Goal: Transaction & Acquisition: Purchase product/service

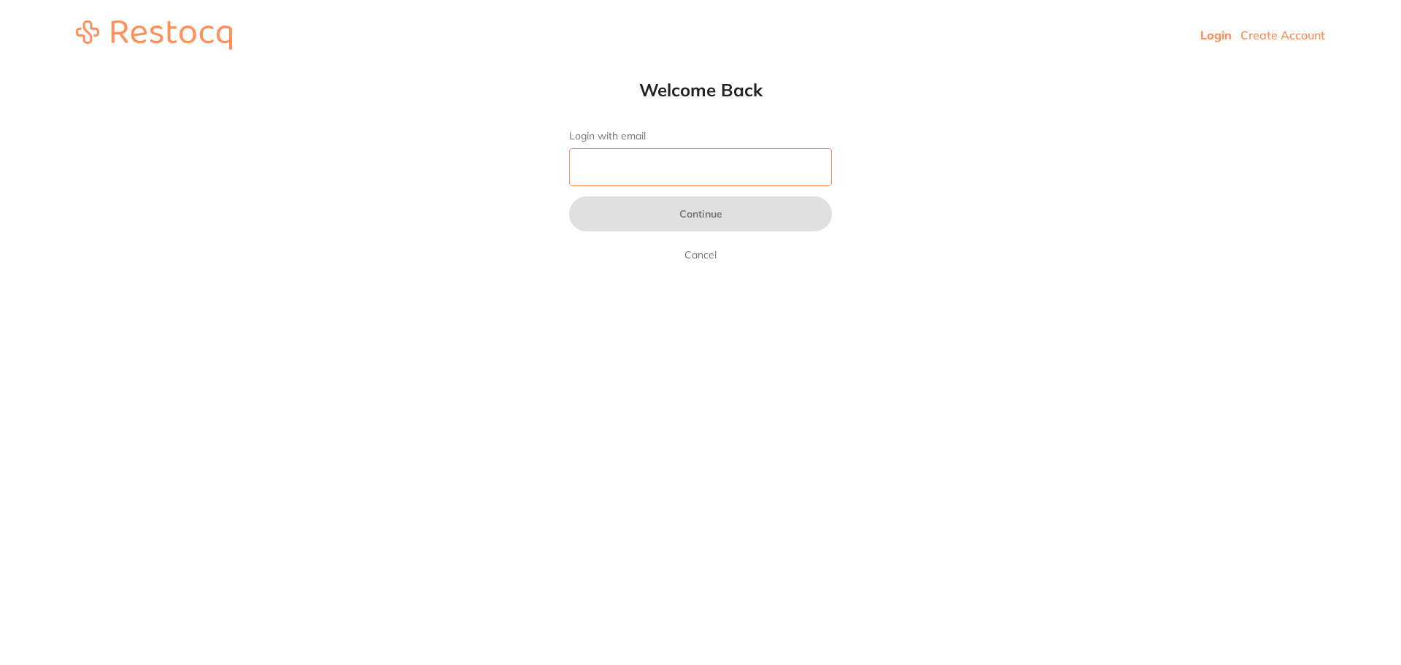
click at [607, 174] on input "Login with email" at bounding box center [700, 167] width 263 height 38
click at [639, 174] on input "Login with email" at bounding box center [700, 167] width 263 height 38
paste input "[EMAIL_ADDRESS][DOMAIN_NAME]"
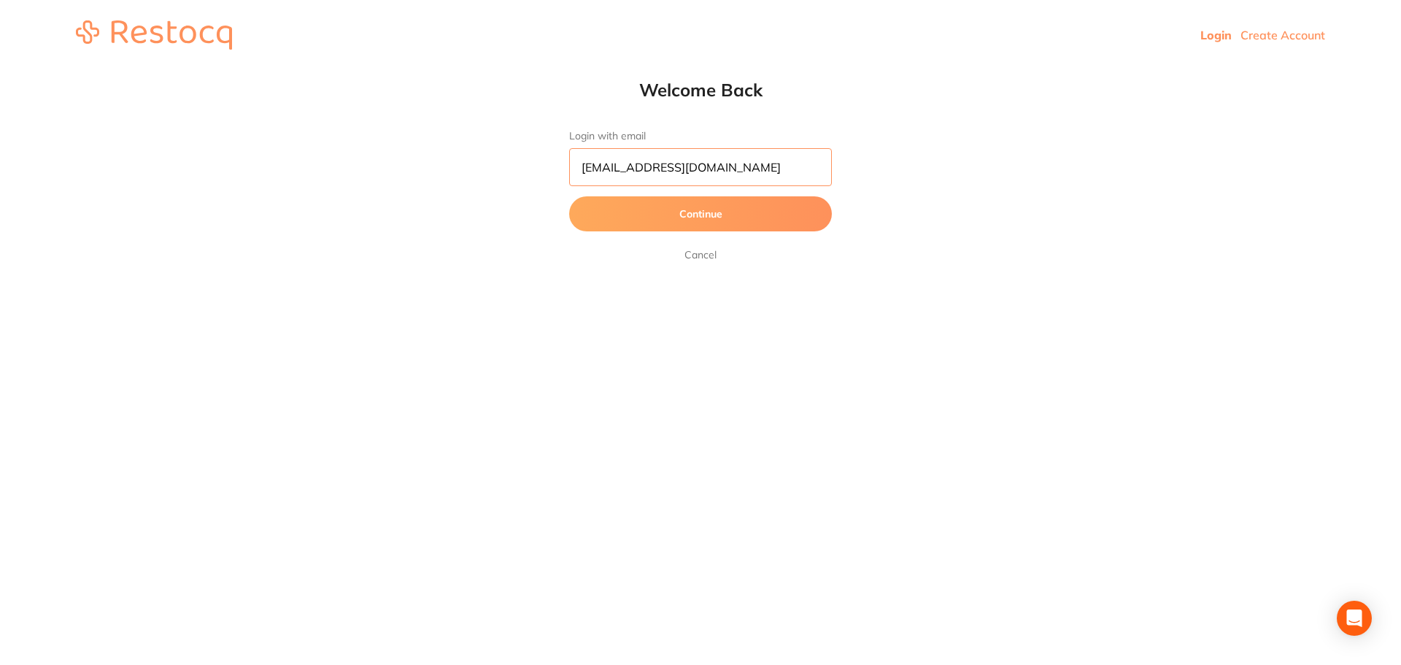
type input "[EMAIL_ADDRESS][DOMAIN_NAME]"
click at [669, 207] on button "Continue" at bounding box center [700, 213] width 263 height 35
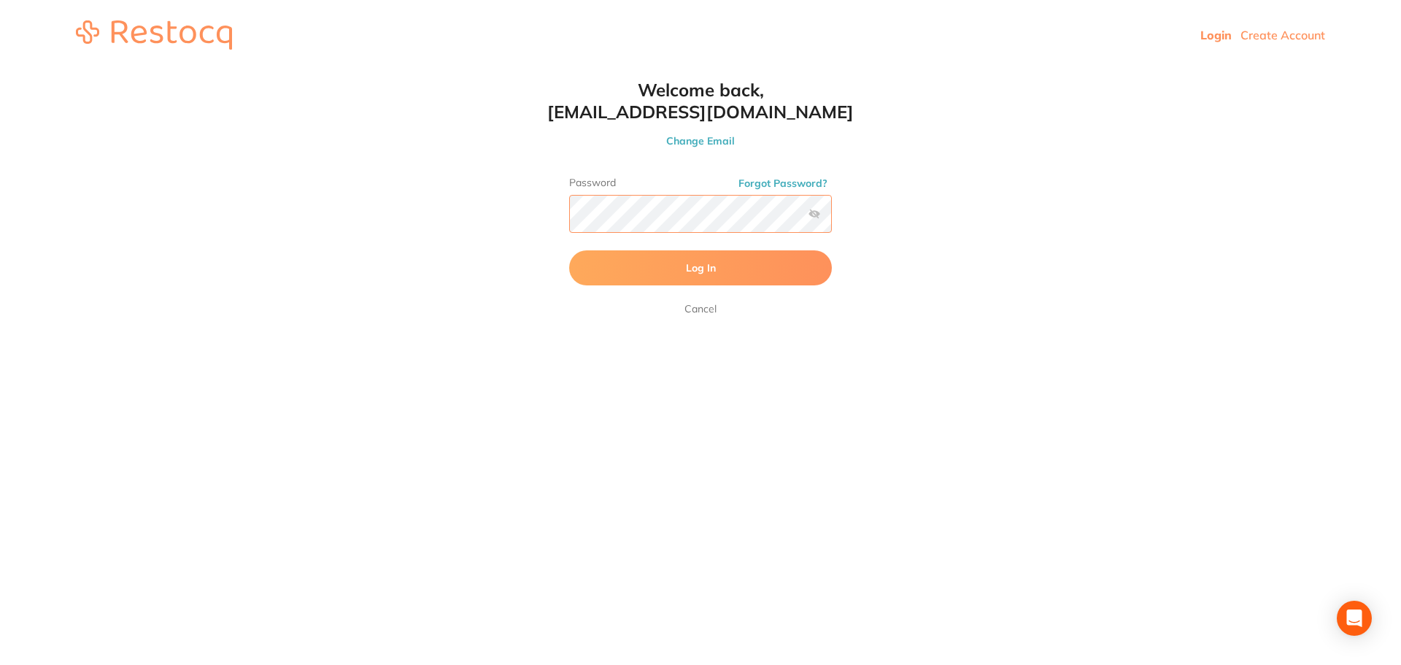
click at [569, 250] on button "Log In" at bounding box center [700, 267] width 263 height 35
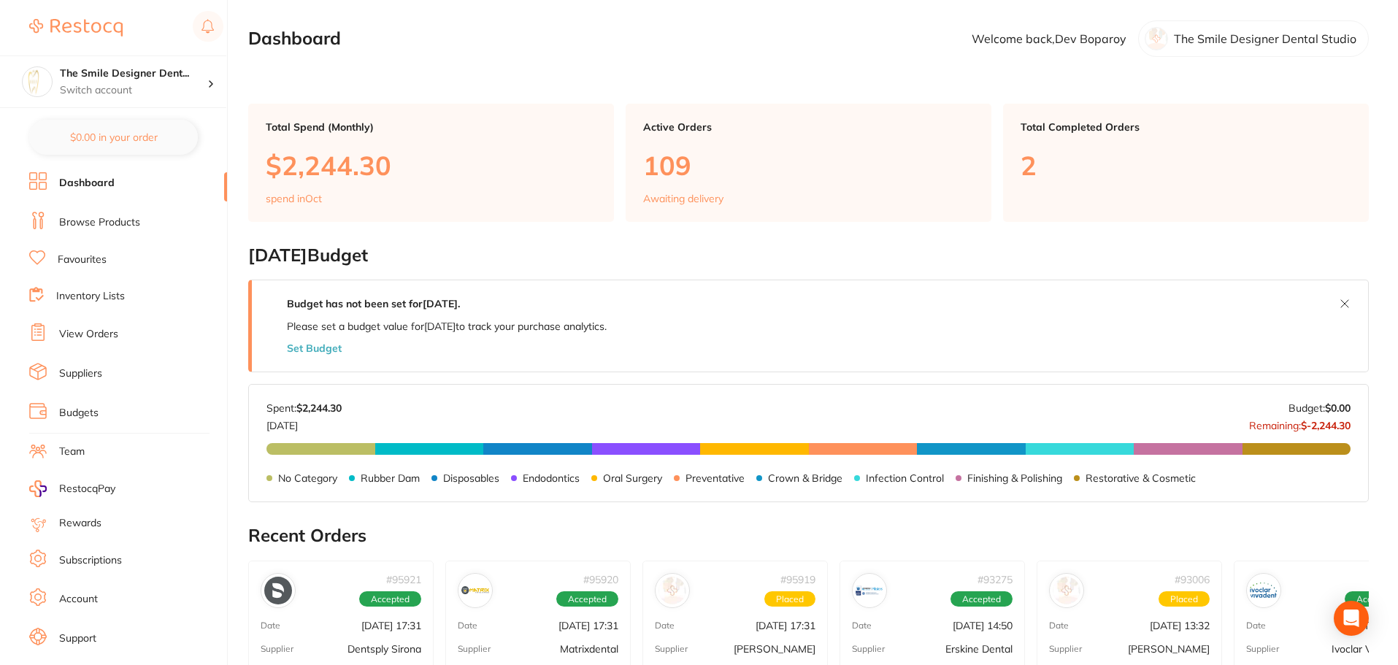
click at [93, 227] on link "Browse Products" at bounding box center [99, 222] width 81 height 15
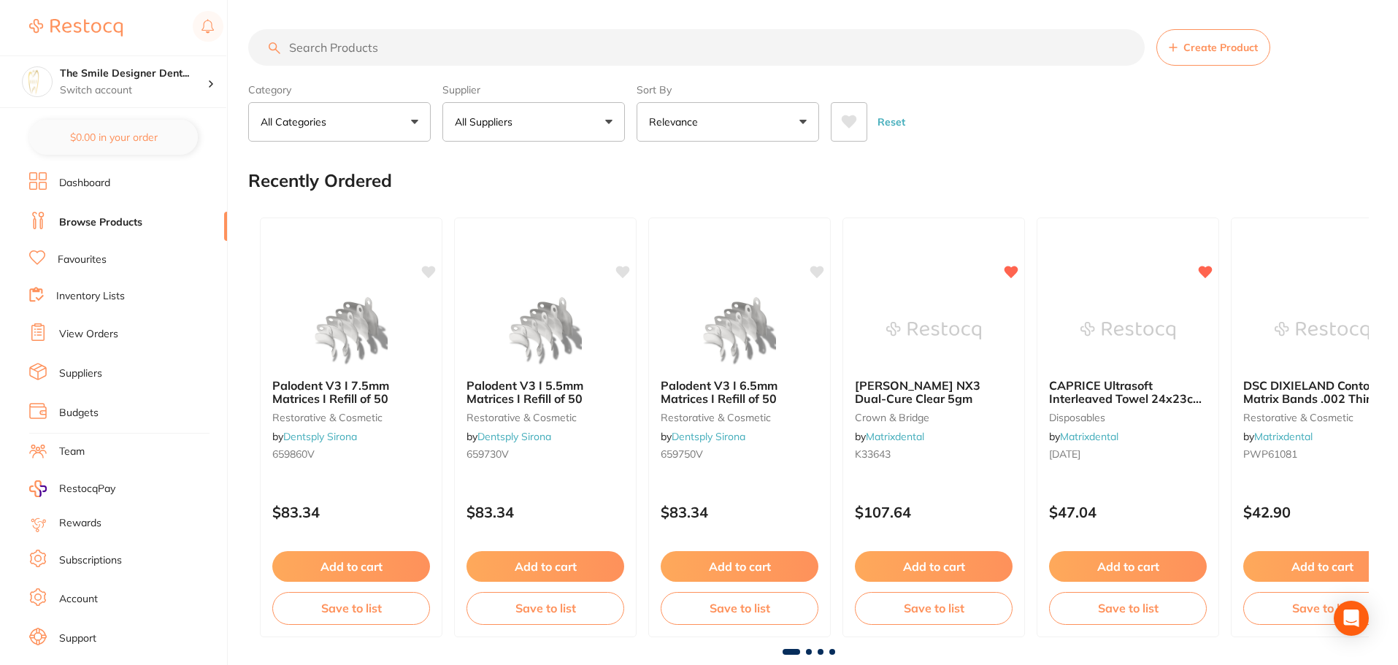
click at [385, 53] on input "search" at bounding box center [696, 47] width 896 height 36
type input "wooden wedge"
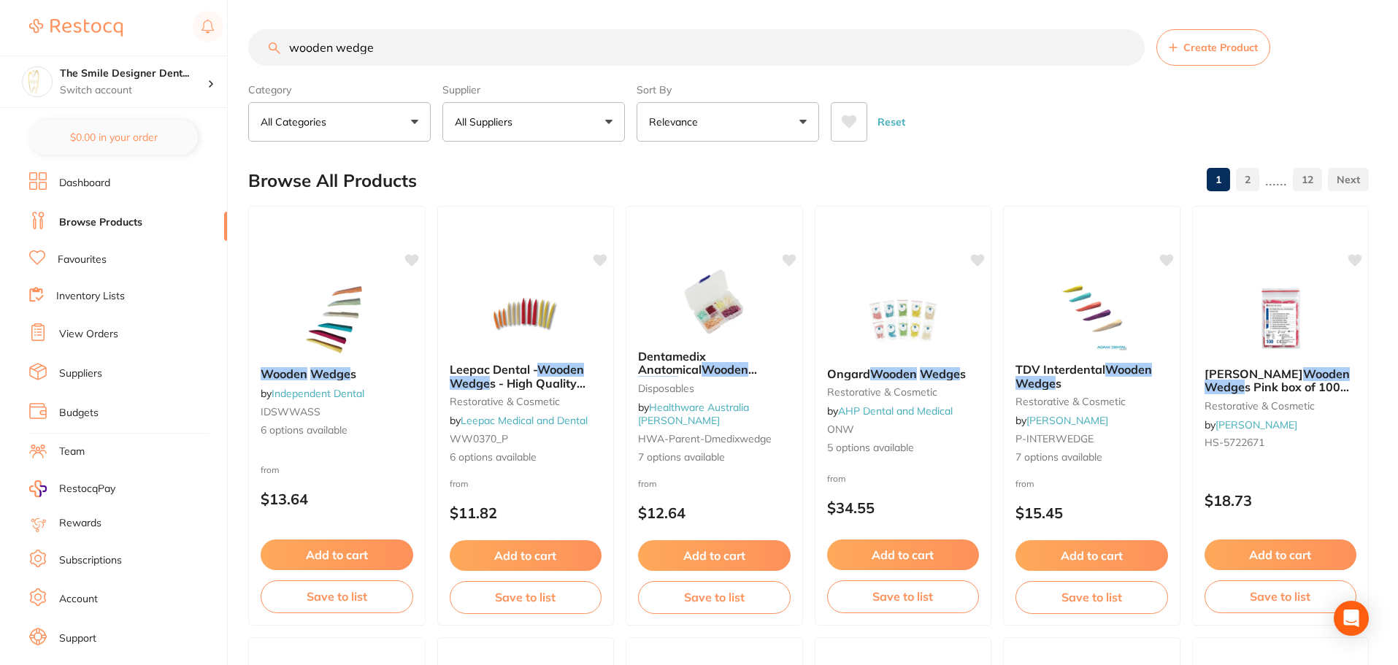
click at [577, 130] on button "All Suppliers" at bounding box center [533, 121] width 182 height 39
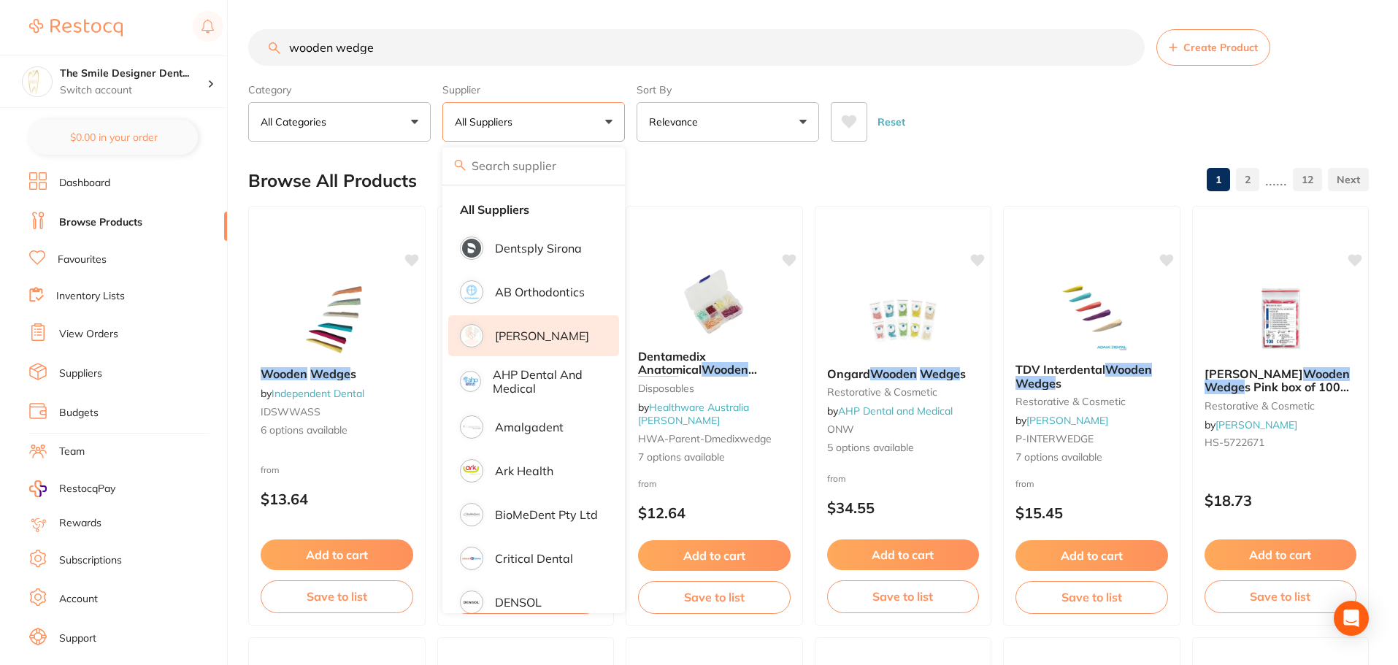
click at [536, 335] on p "[PERSON_NAME]" at bounding box center [542, 335] width 94 height 13
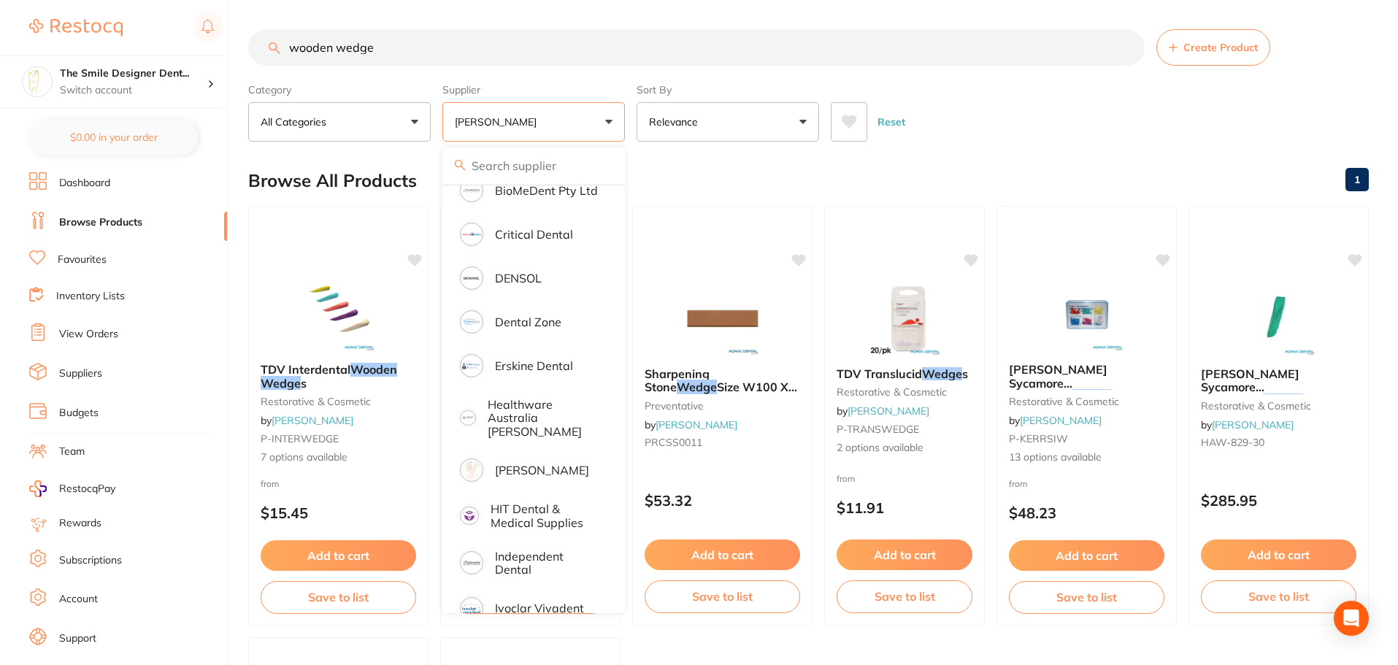
scroll to position [365, 0]
click at [549, 128] on button "[PERSON_NAME]" at bounding box center [533, 121] width 182 height 39
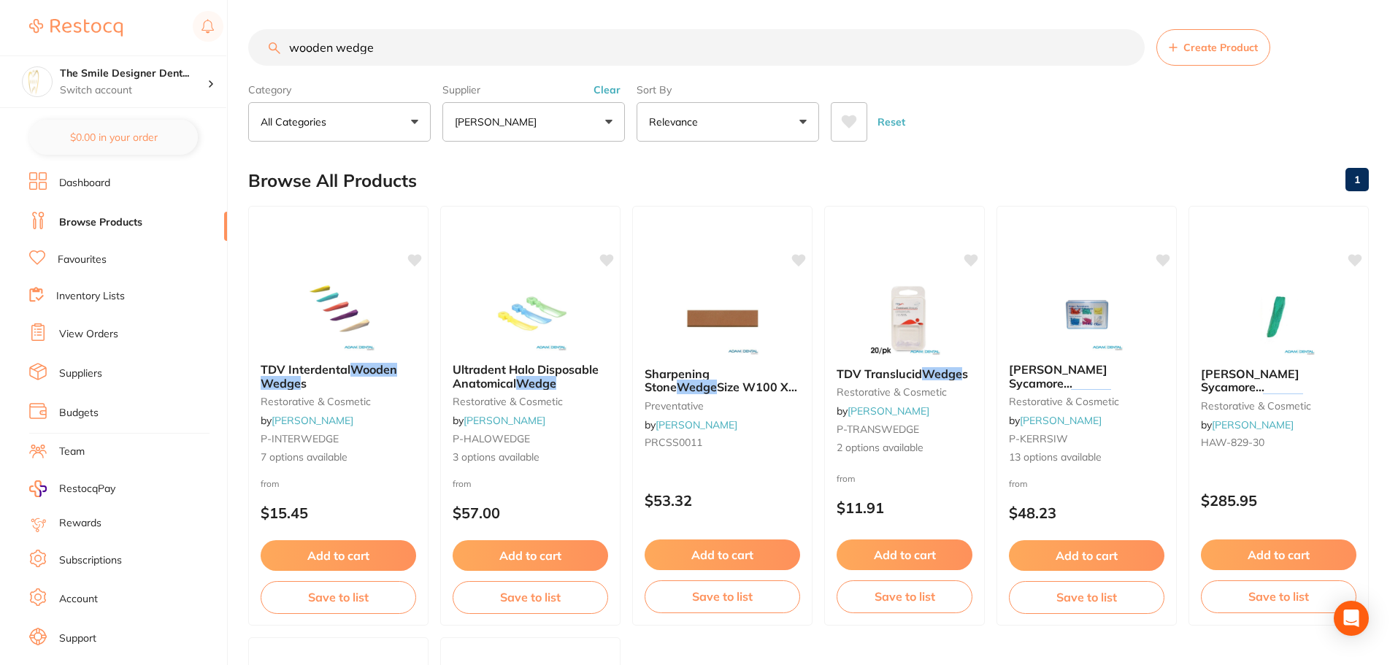
click at [549, 115] on button "[PERSON_NAME]" at bounding box center [533, 121] width 182 height 39
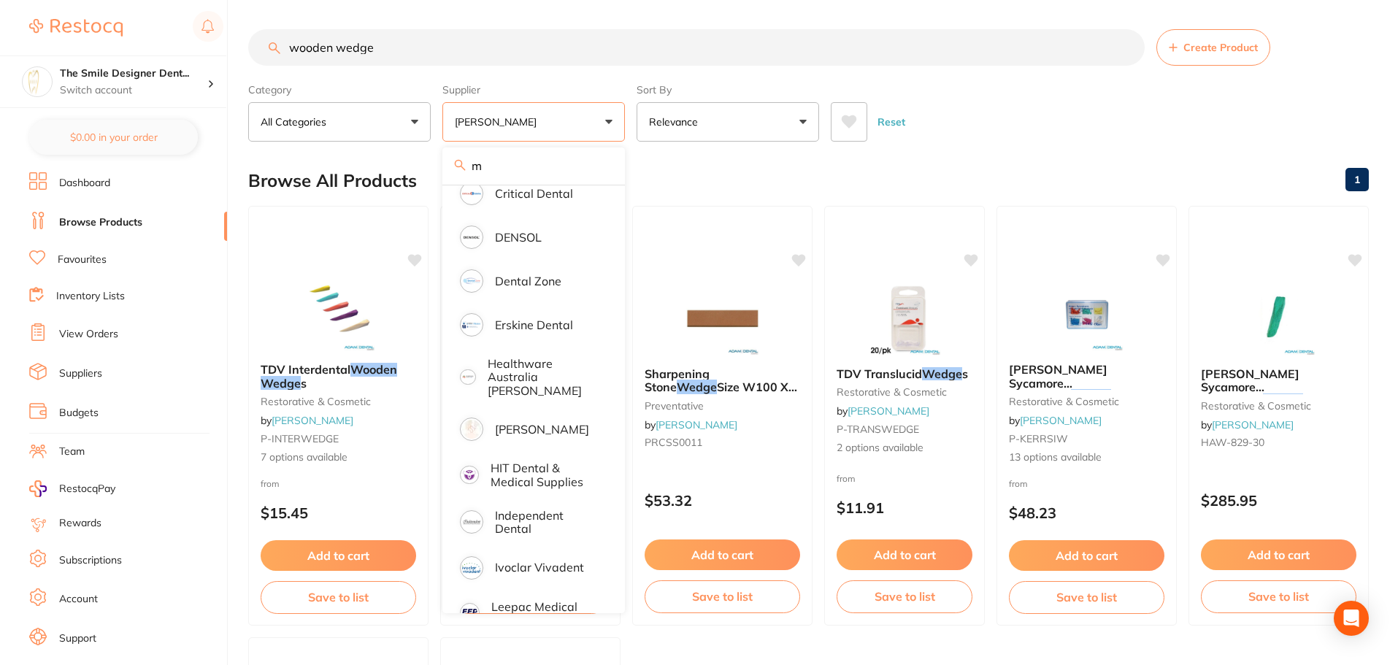
scroll to position [0, 0]
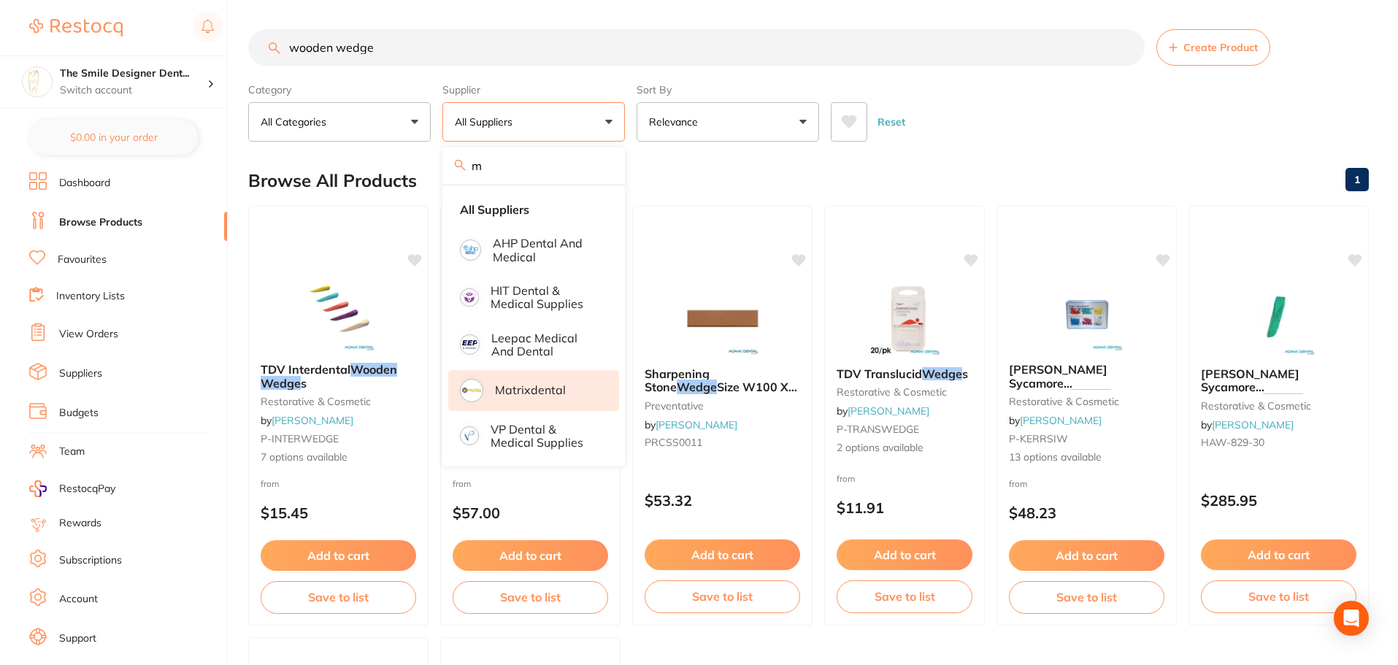
type input "m"
click at [524, 394] on p "Matrixdental" at bounding box center [530, 389] width 71 height 13
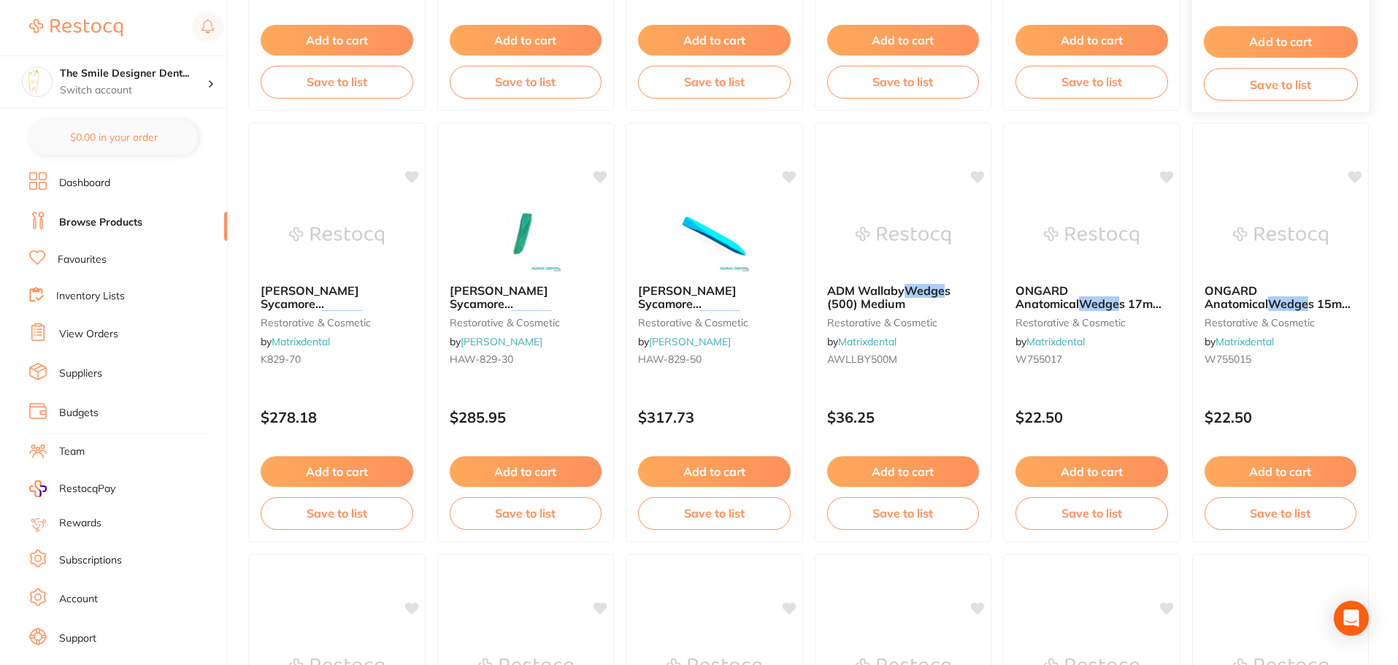
scroll to position [3139, 0]
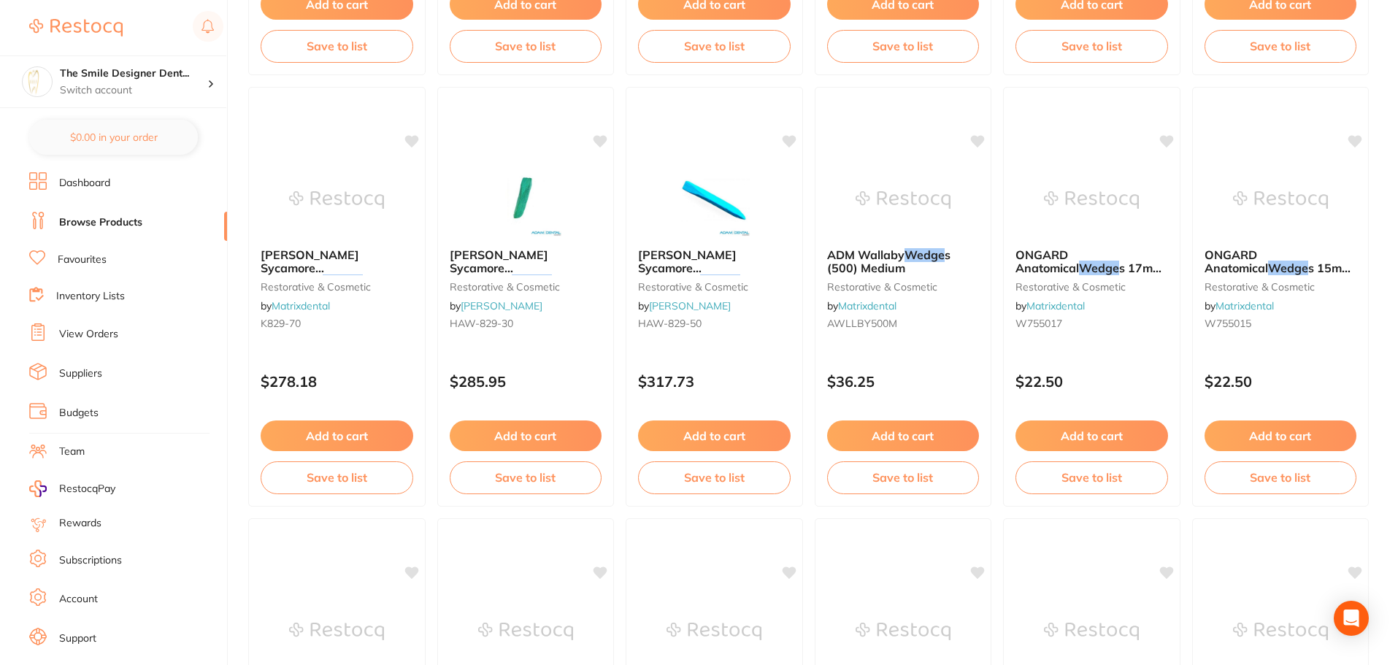
drag, startPoint x: 520, startPoint y: 266, endPoint x: 493, endPoint y: 266, distance: 27.0
click at [493, 266] on span "[PERSON_NAME] Sycamore Interdental" at bounding box center [499, 268] width 99 height 42
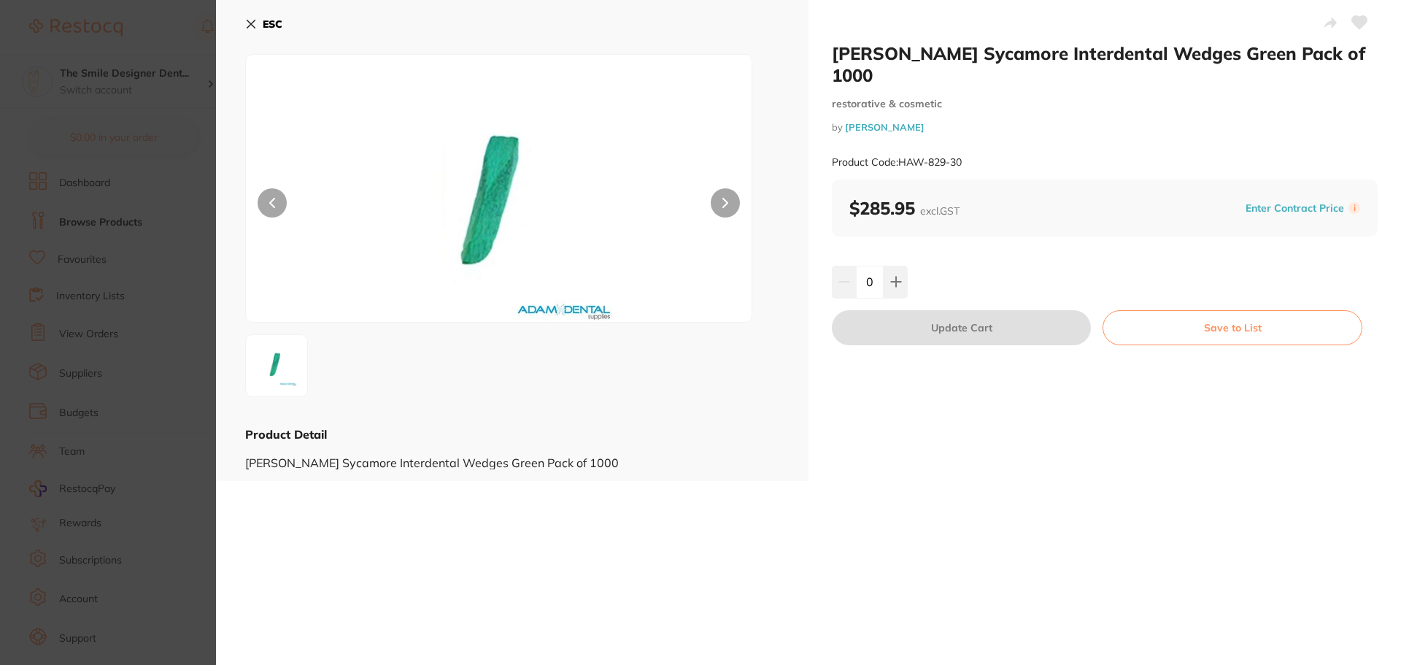
click at [962, 389] on div "[PERSON_NAME] Sycamore Interdental Wedges Green Pack of 1000 restorative & cosm…" at bounding box center [1105, 240] width 593 height 481
click at [136, 257] on section "[PERSON_NAME] Sycamore Interdental Wedges Green Pack of 1000 restorative & cosm…" at bounding box center [700, 332] width 1401 height 665
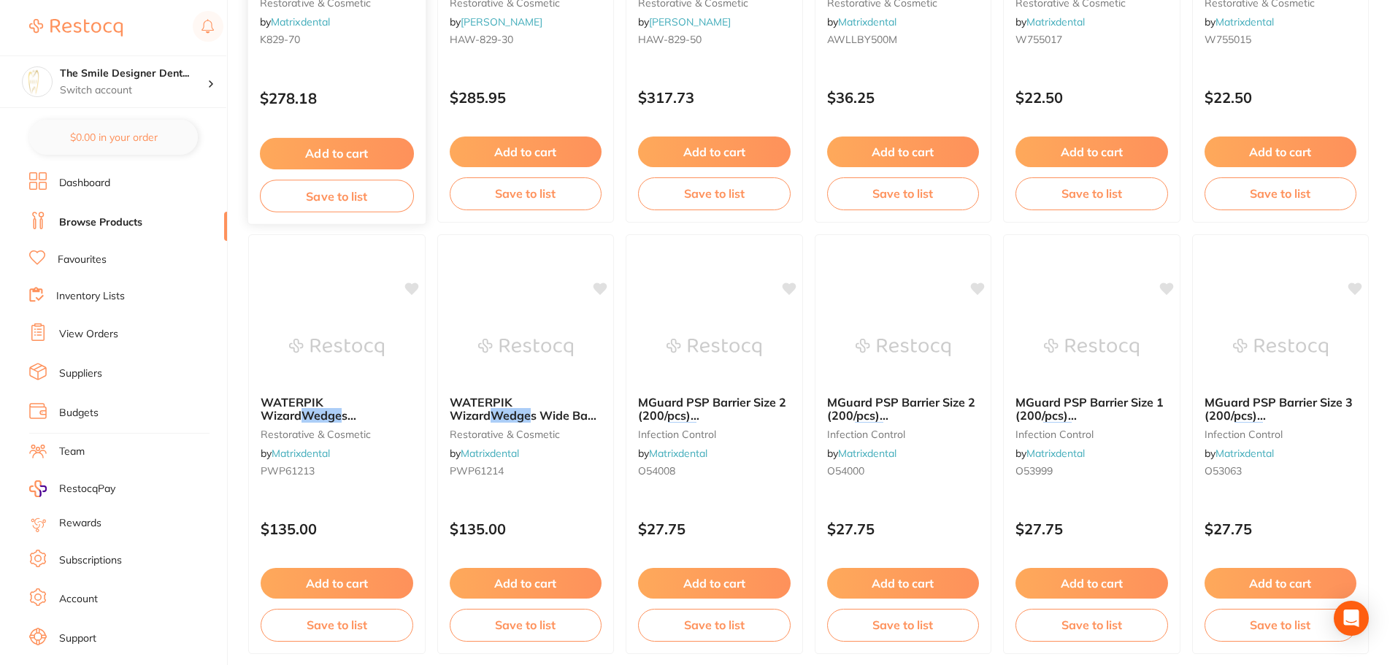
scroll to position [3488, 0]
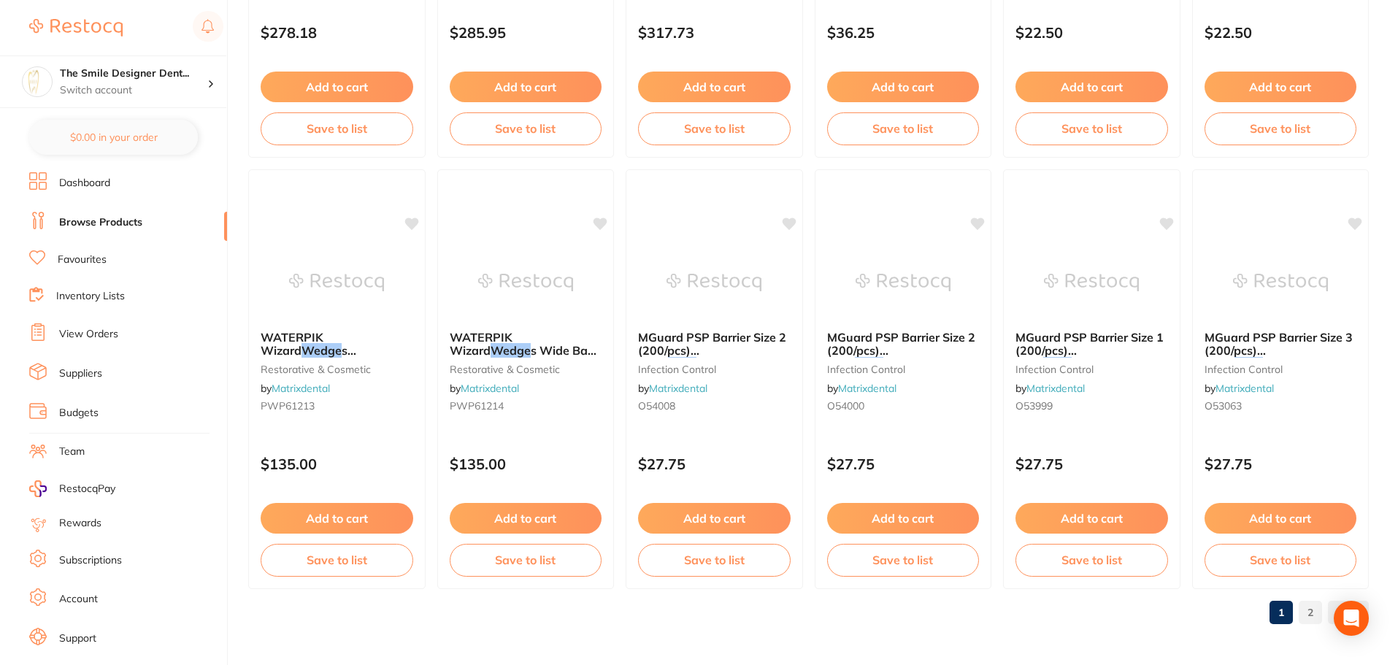
click at [1312, 607] on link "2" at bounding box center [1310, 612] width 23 height 29
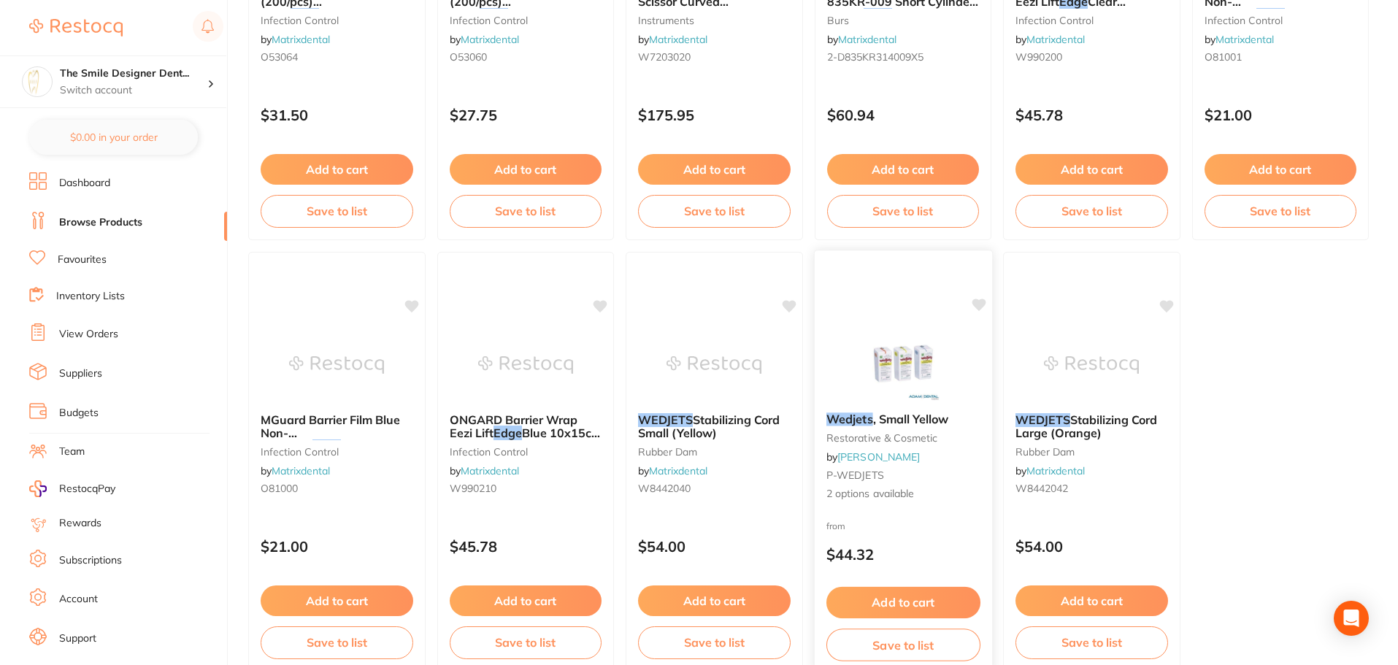
scroll to position [899, 0]
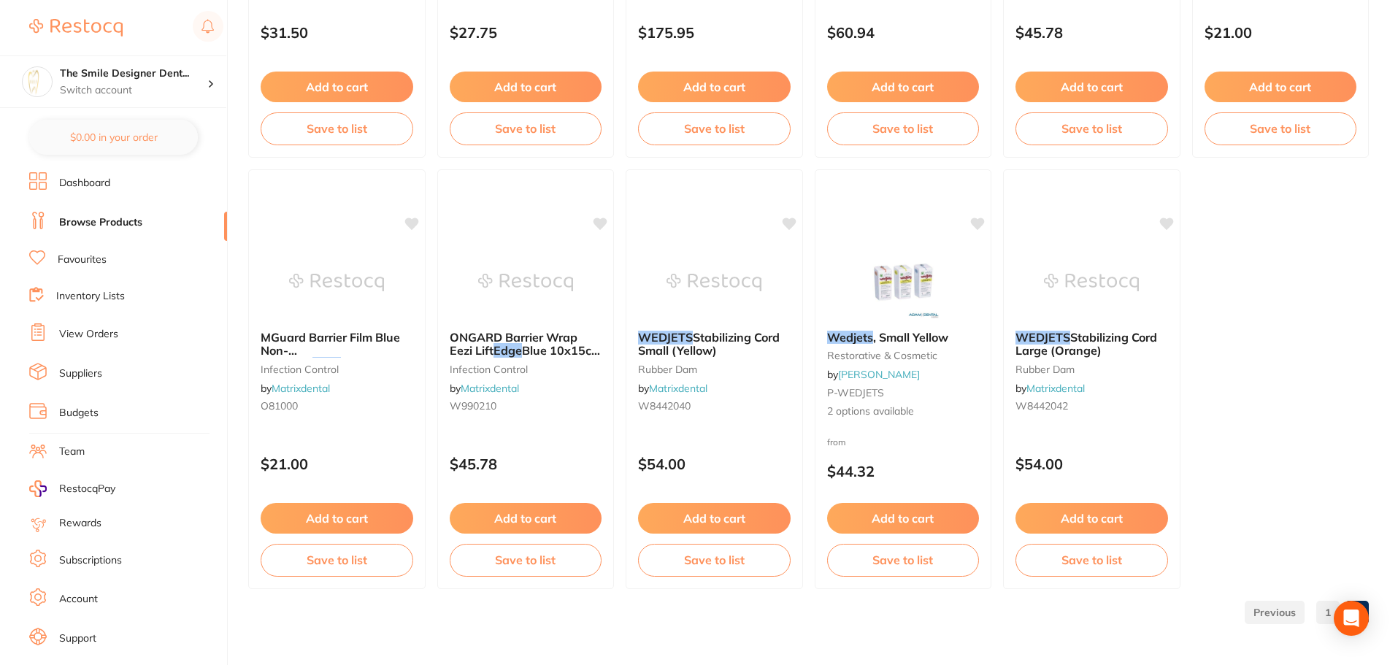
click at [1317, 611] on link "1" at bounding box center [1327, 612] width 23 height 29
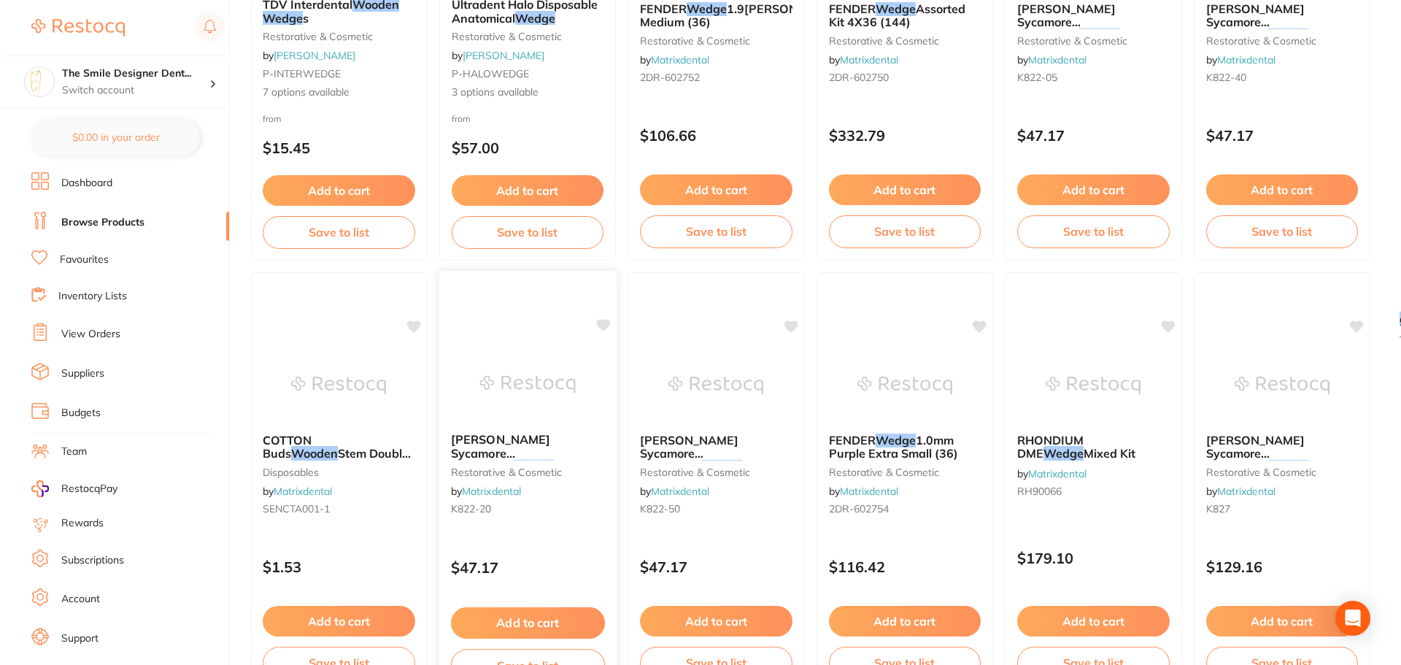
scroll to position [0, 0]
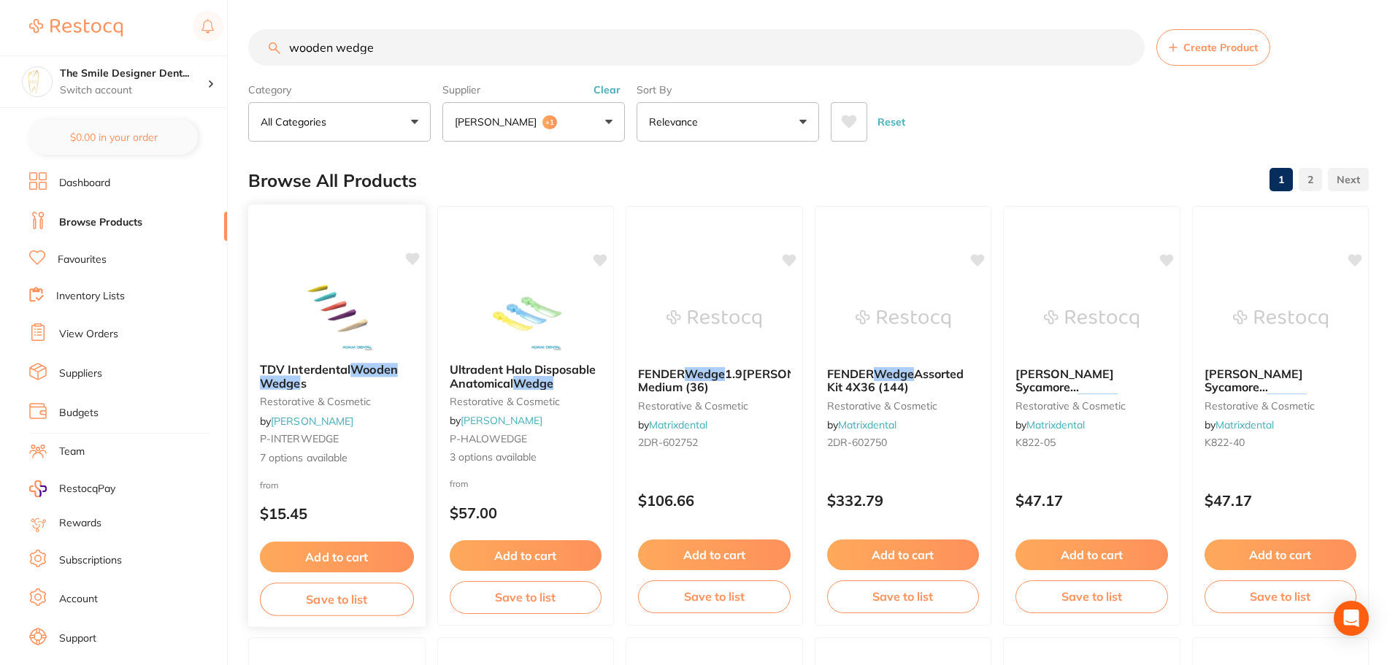
click at [385, 307] on div at bounding box center [336, 314] width 177 height 74
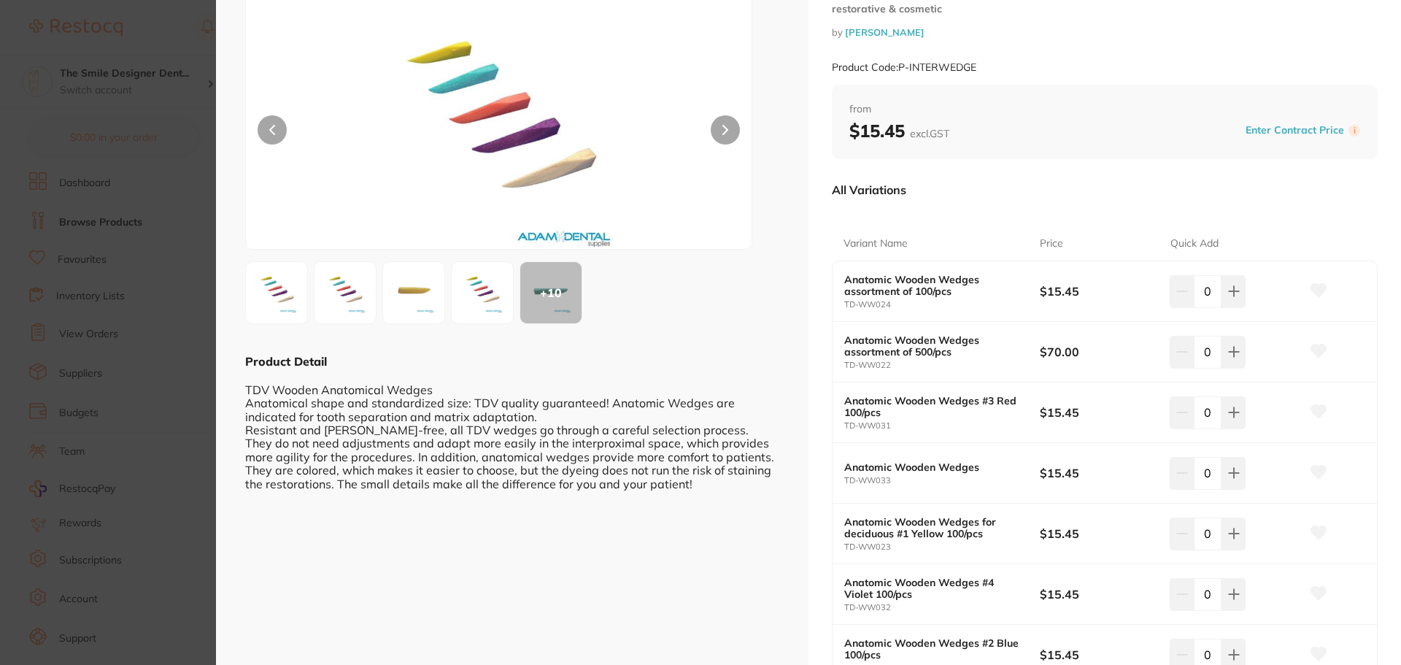
scroll to position [146, 0]
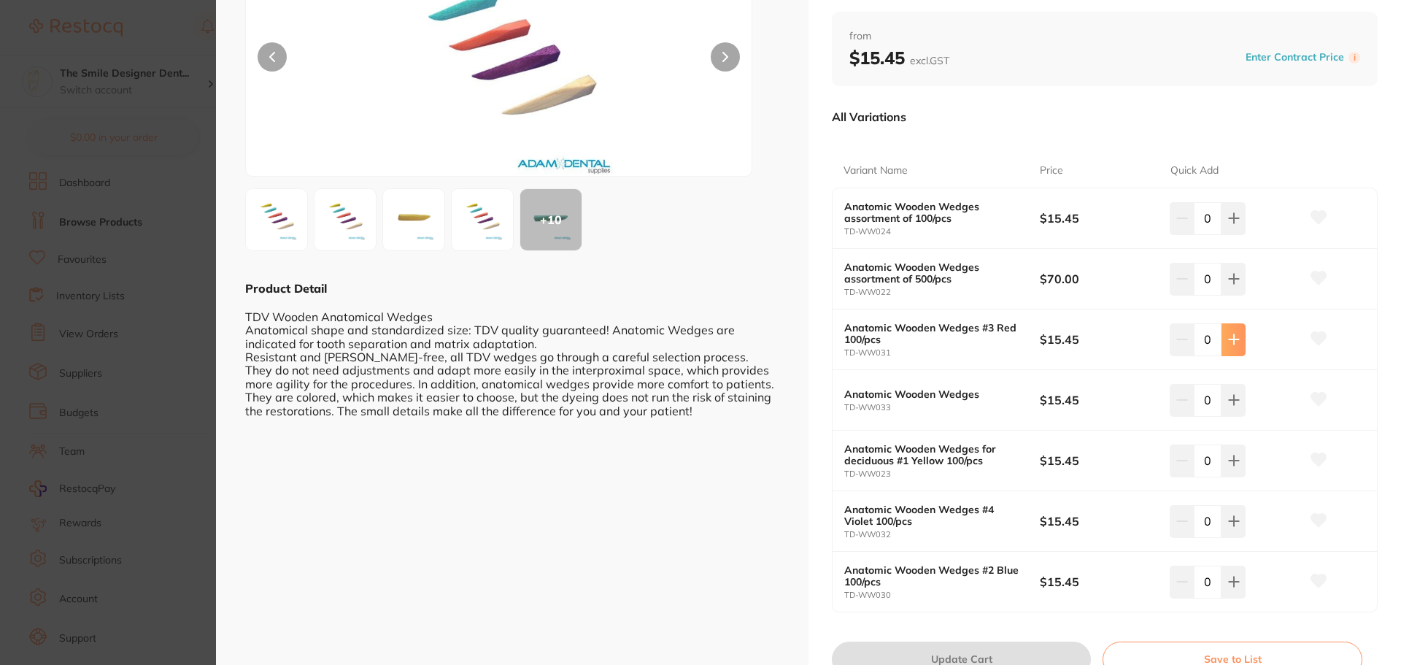
click at [1228, 336] on icon at bounding box center [1234, 340] width 12 height 12
type input "1"
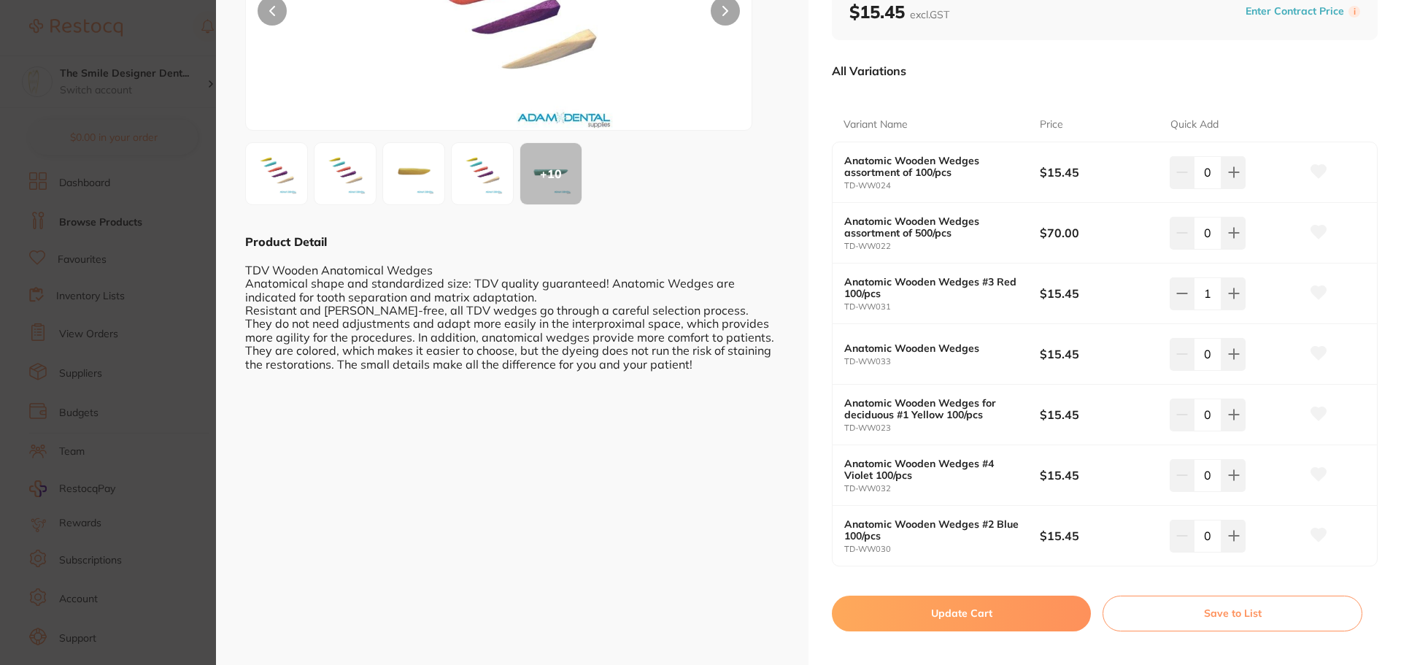
scroll to position [210, 0]
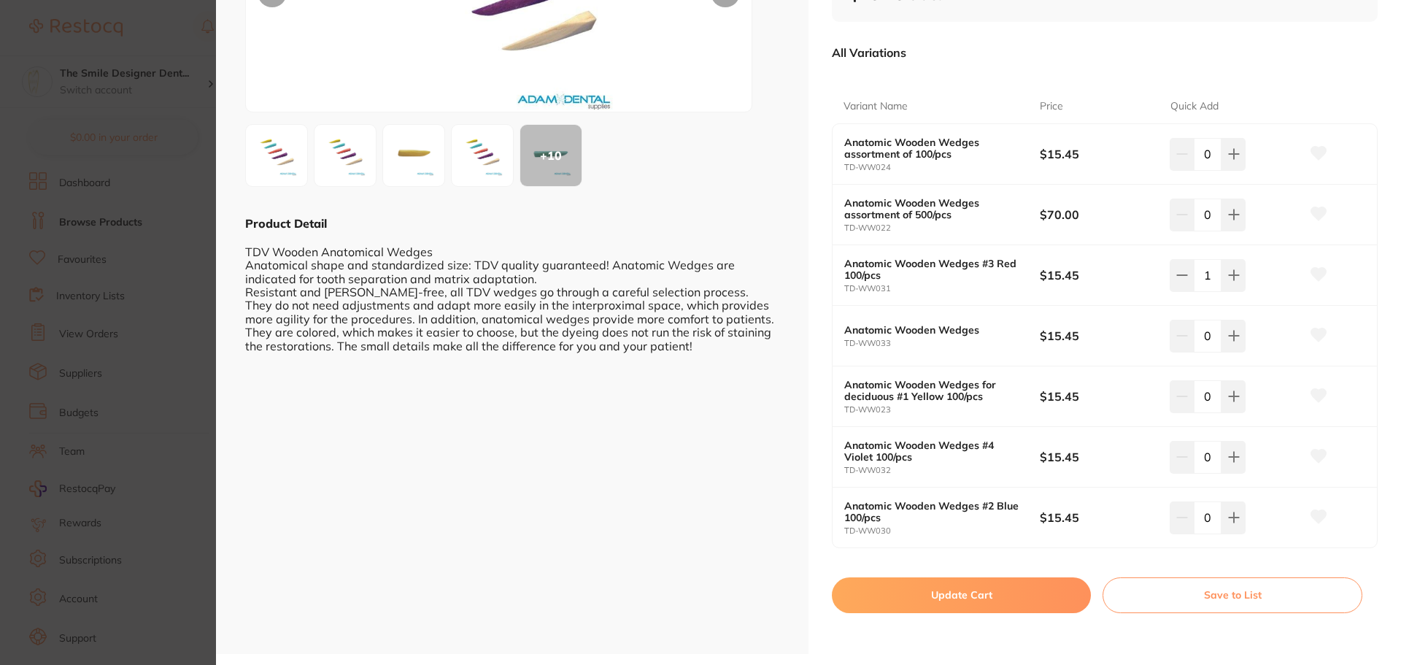
click at [1313, 274] on icon at bounding box center [1319, 274] width 15 height 13
click at [1007, 593] on button "Update Cart" at bounding box center [961, 594] width 259 height 35
checkbox input "false"
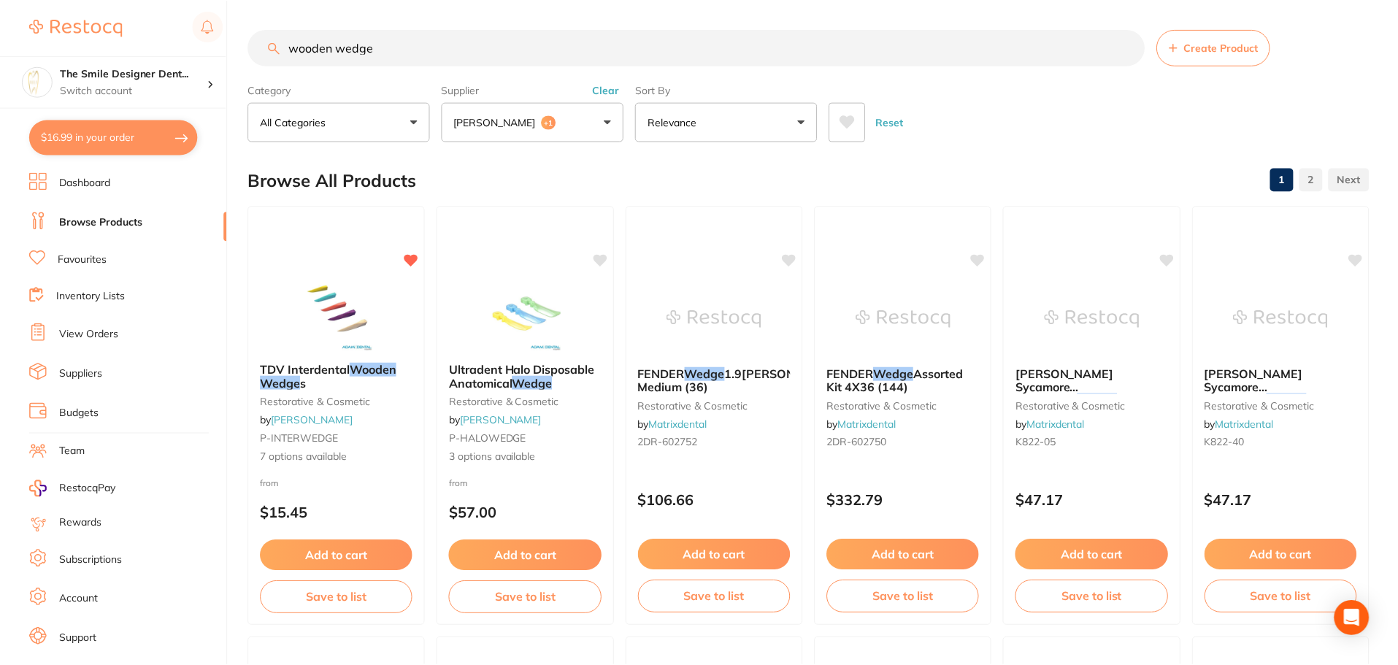
scroll to position [4, 0]
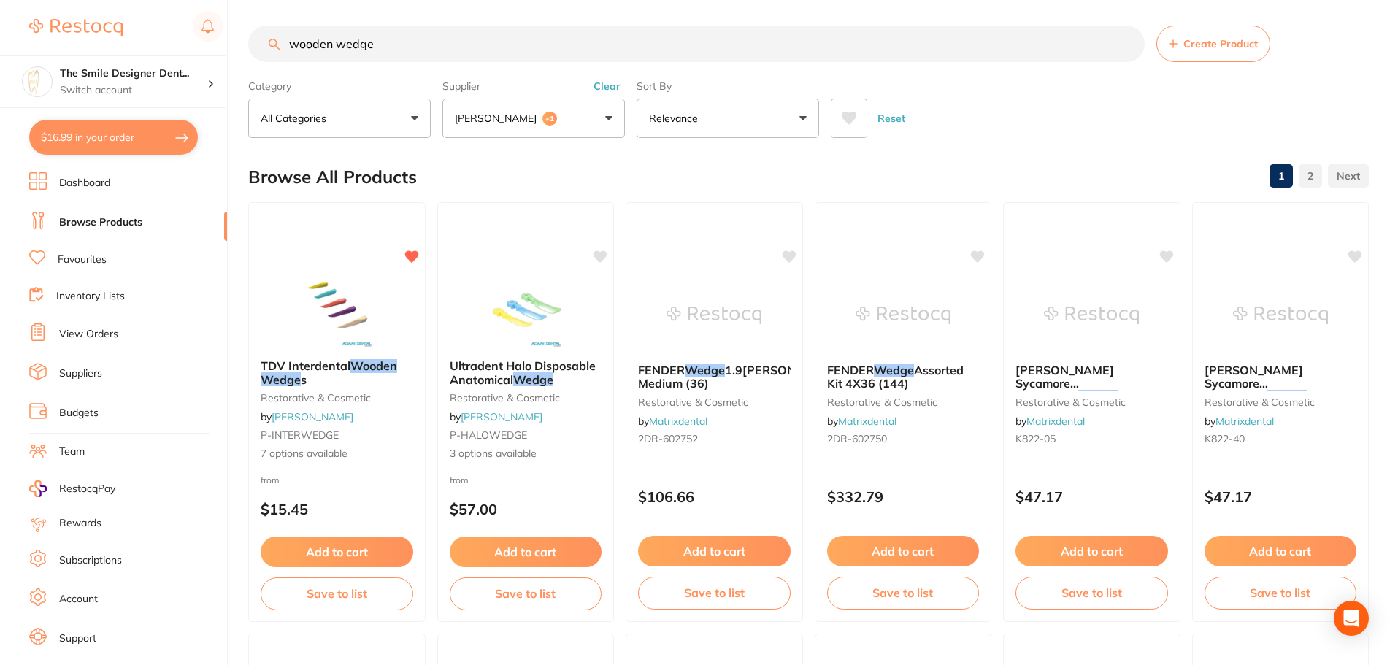
drag, startPoint x: 380, startPoint y: 45, endPoint x: 241, endPoint y: 28, distance: 140.5
click at [241, 28] on div "$16.99 The Smile Designer Dent... Switch account The Smile Designer Dental Stud…" at bounding box center [699, 328] width 1398 height 665
paste input "[PERSON_NAME] Identoflex Composite Polishers"
type input "[PERSON_NAME] Identoflex Composite Polishers"
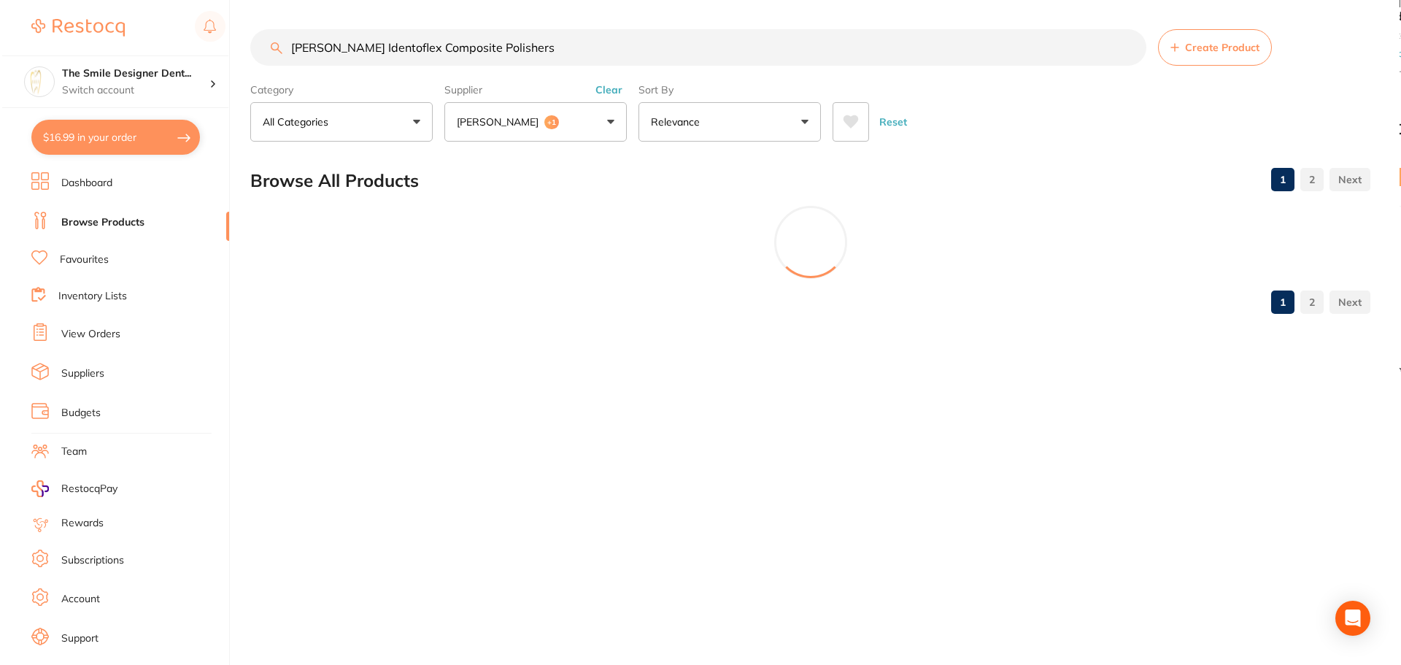
scroll to position [0, 0]
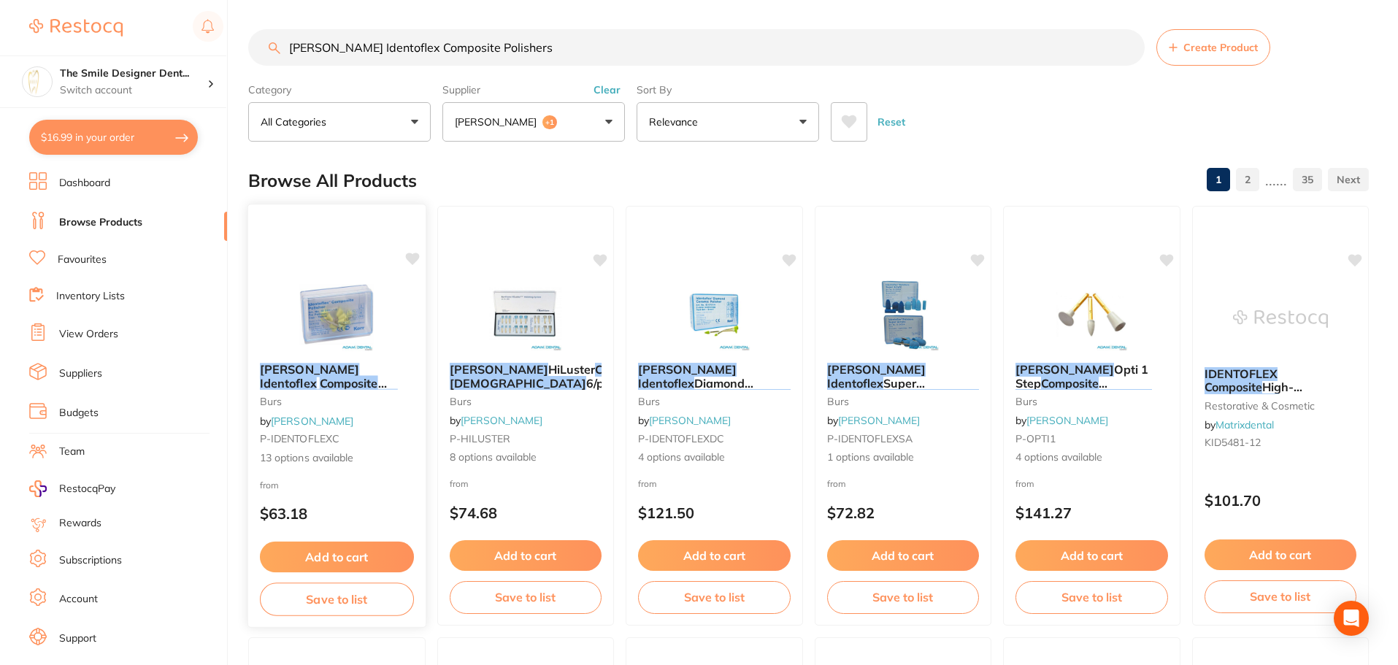
click at [352, 312] on img at bounding box center [337, 314] width 96 height 74
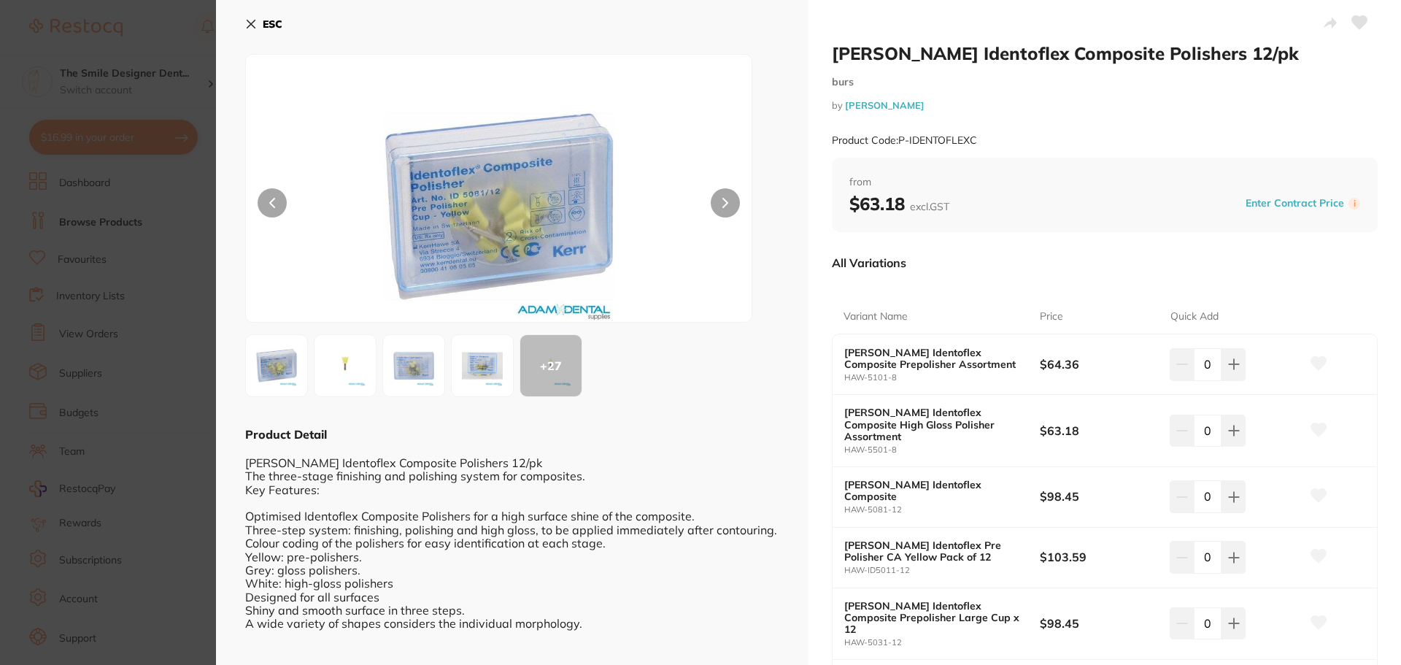
click at [267, 358] on img at bounding box center [276, 365] width 53 height 53
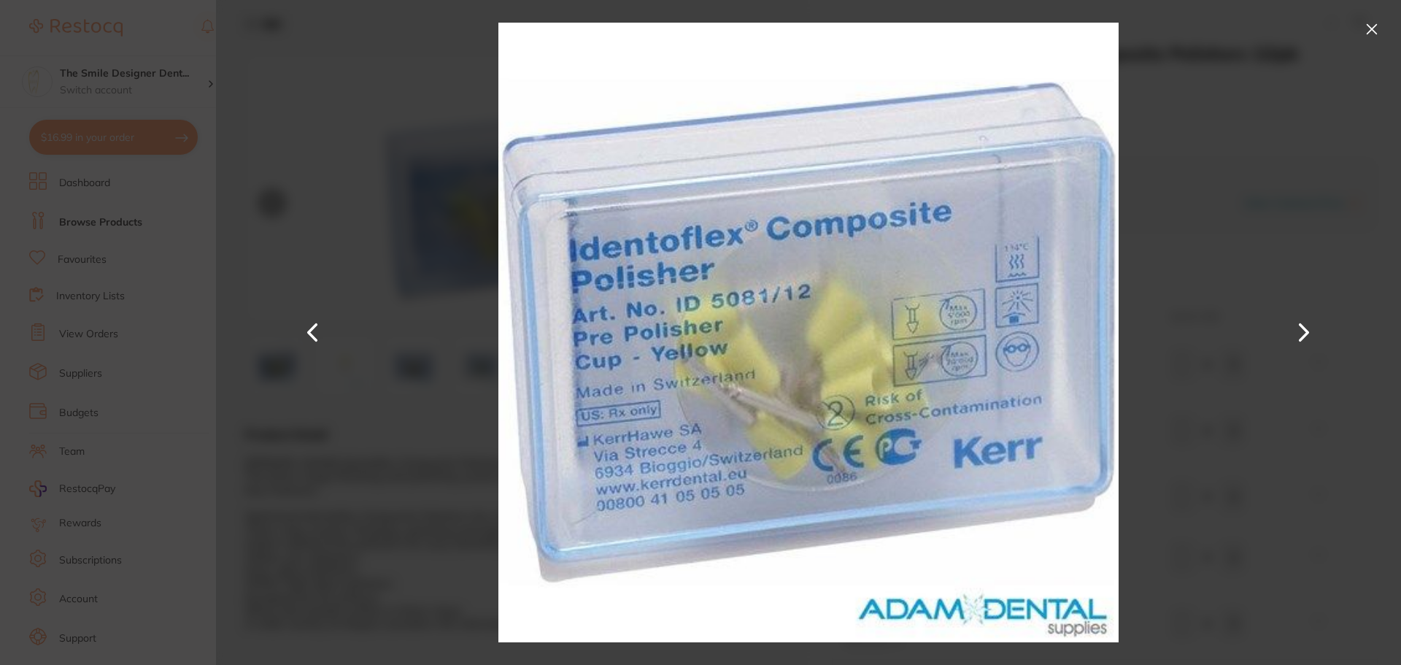
click at [163, 376] on section "[PERSON_NAME] Identoflex Composite Polishers 12/pk burs by [PERSON_NAME] Produc…" at bounding box center [700, 332] width 1401 height 665
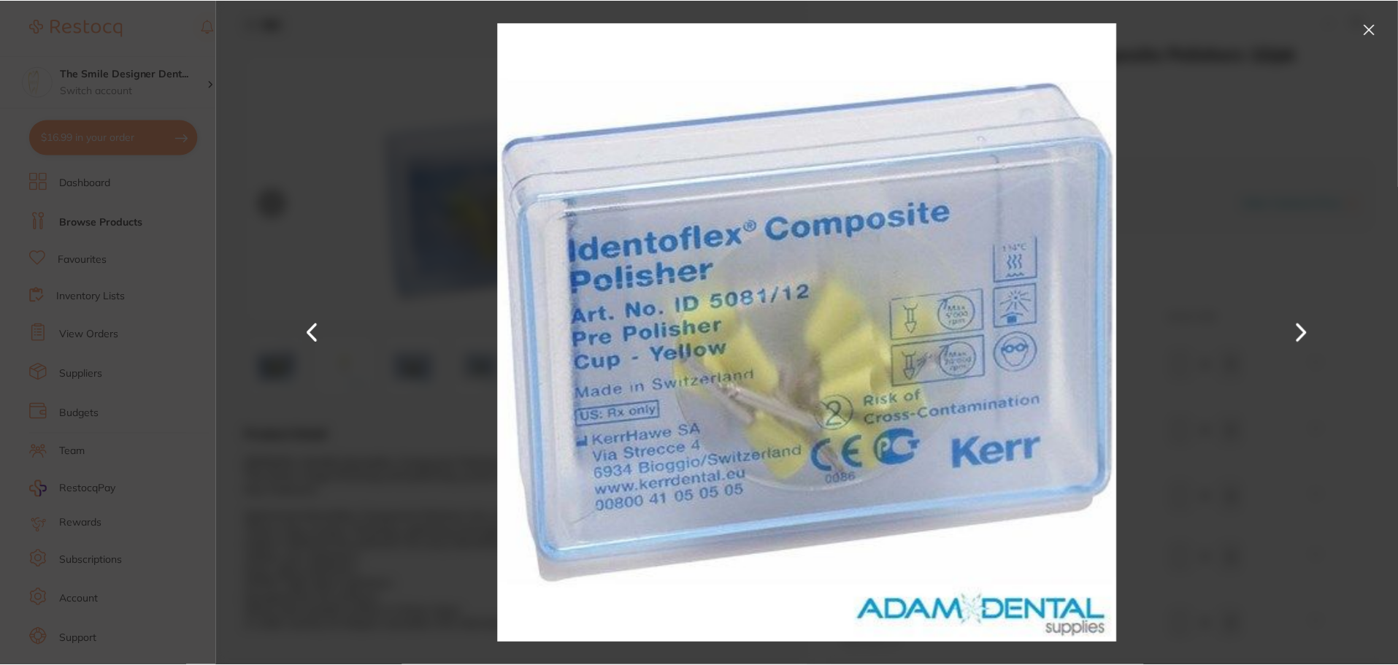
scroll to position [4, 0]
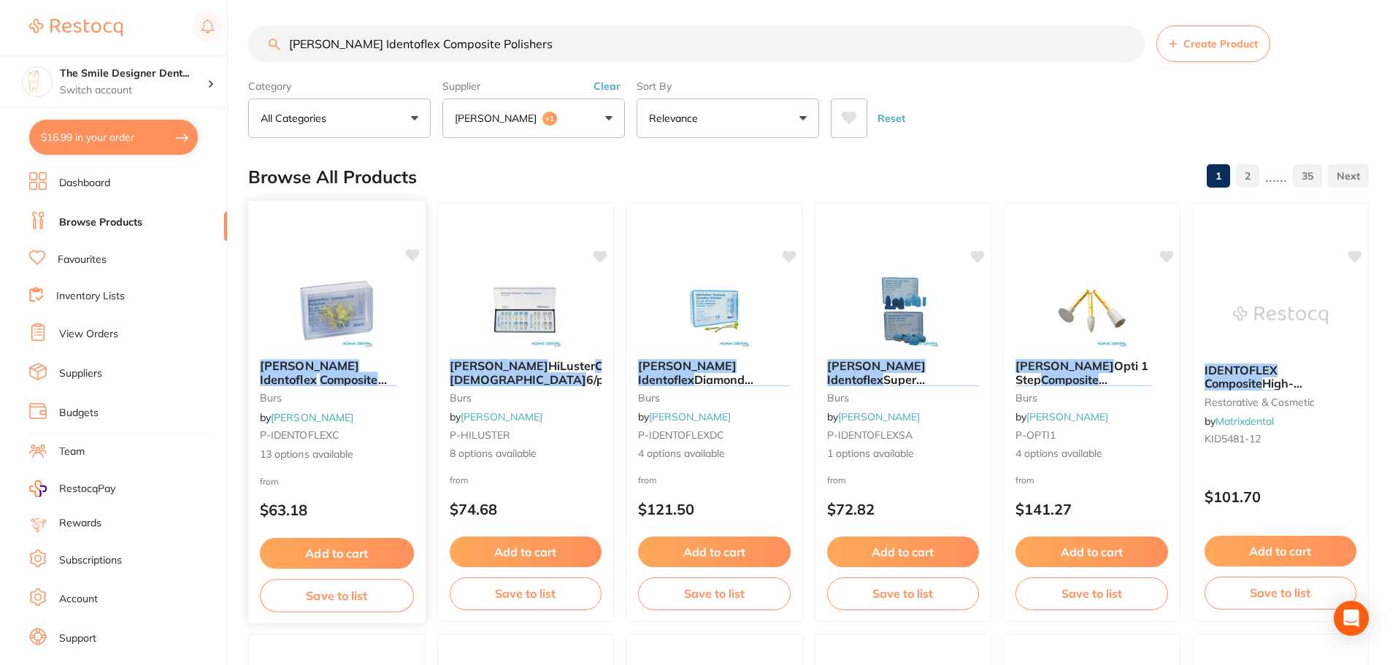
click at [327, 299] on img at bounding box center [337, 311] width 96 height 74
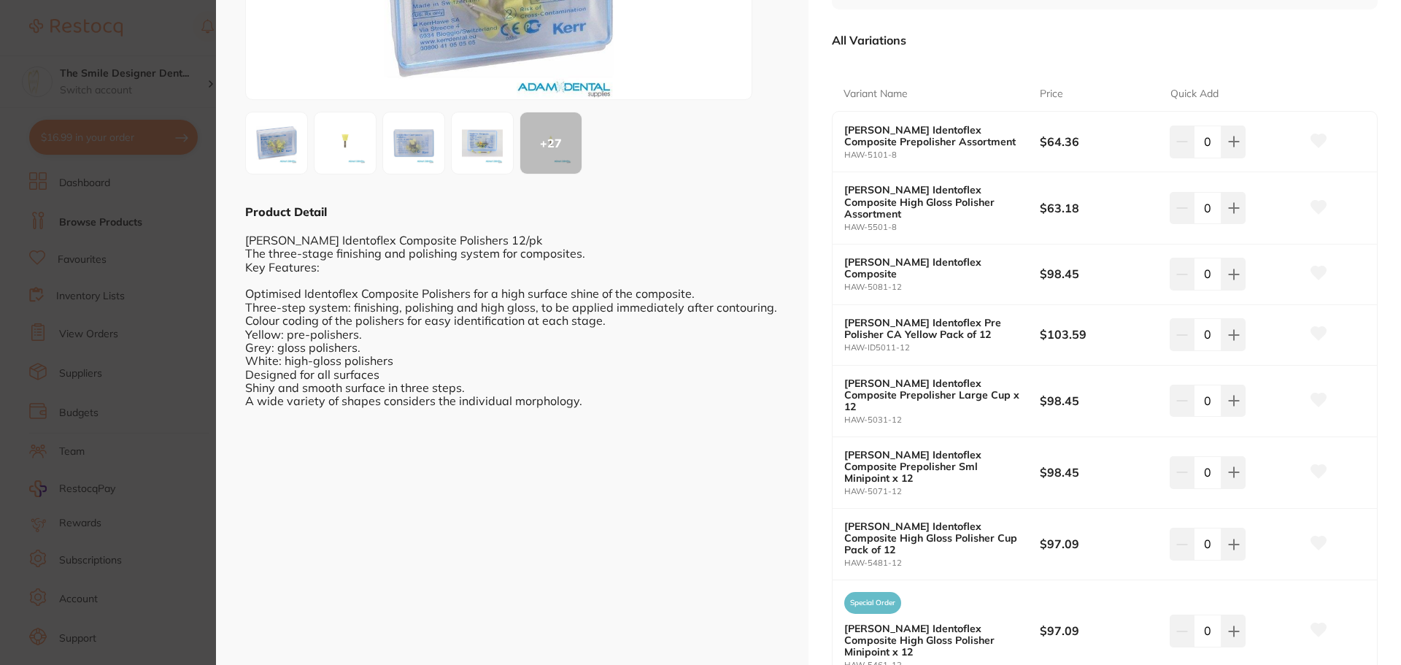
scroll to position [219, 0]
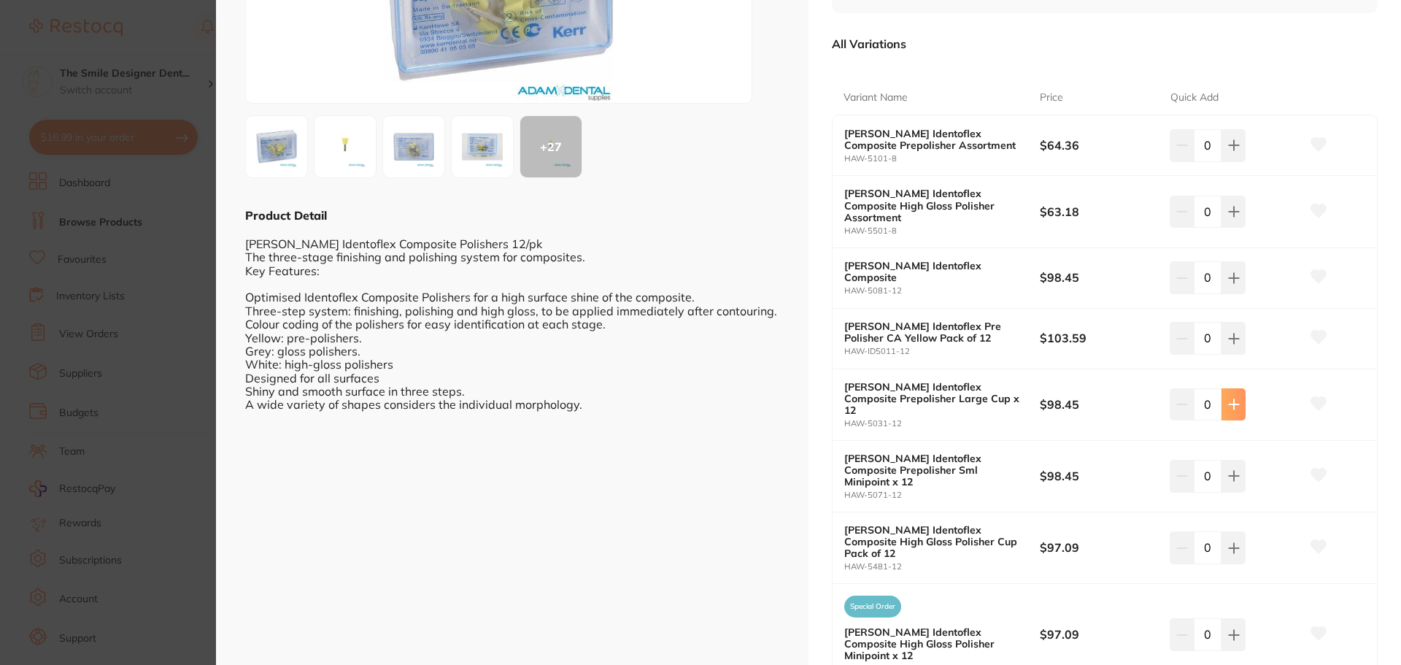
click at [1241, 389] on button at bounding box center [1234, 404] width 24 height 32
type input "1"
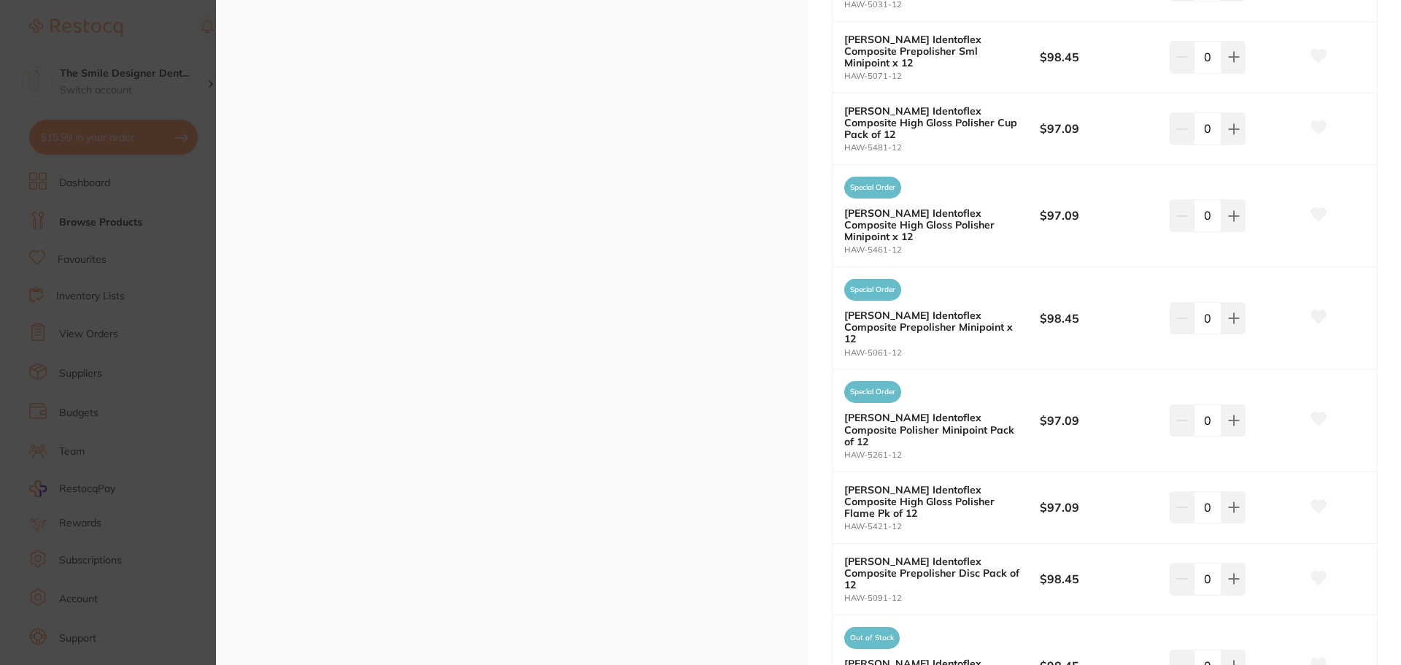
scroll to position [693, 0]
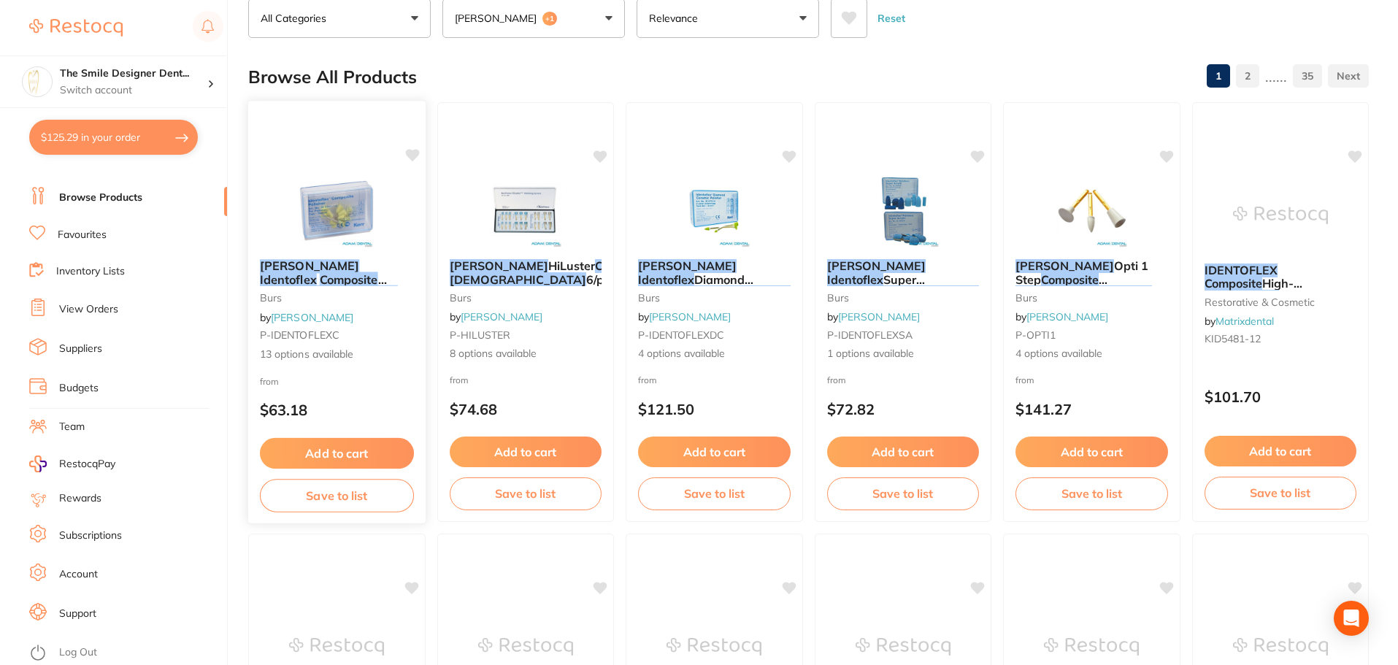
scroll to position [77, 0]
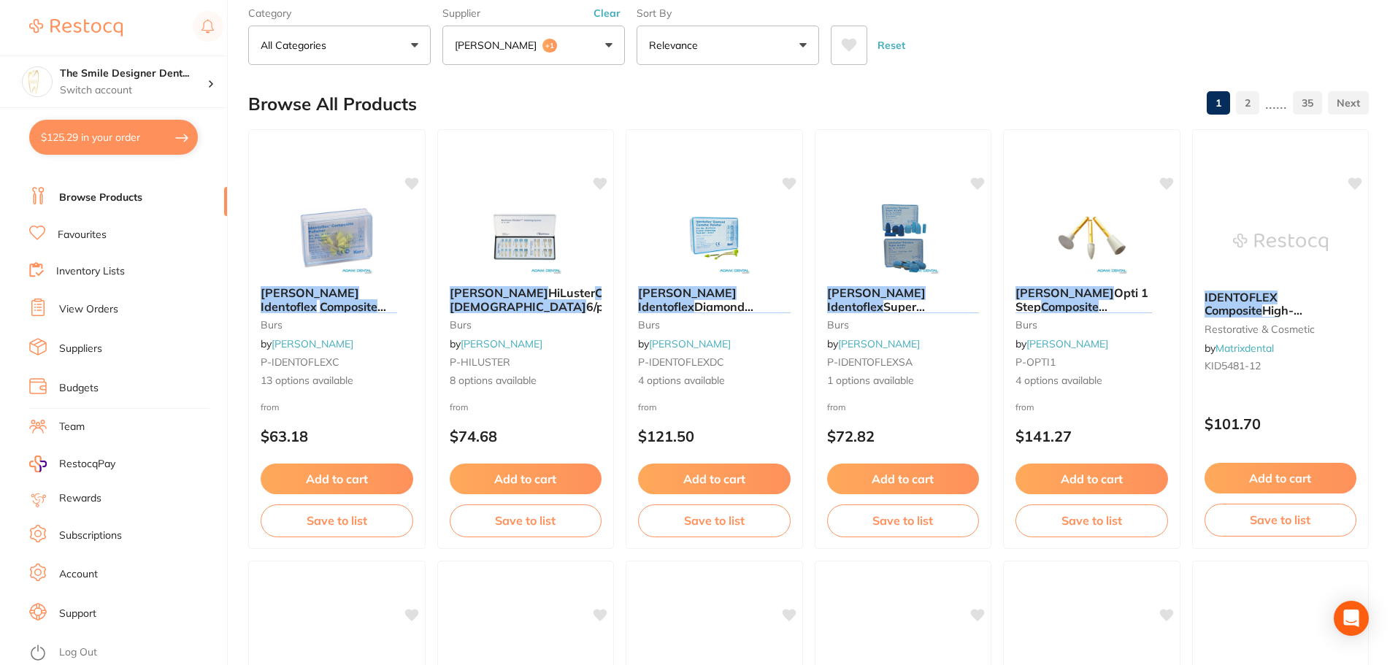
click at [115, 233] on li "Favourites" at bounding box center [128, 235] width 198 height 19
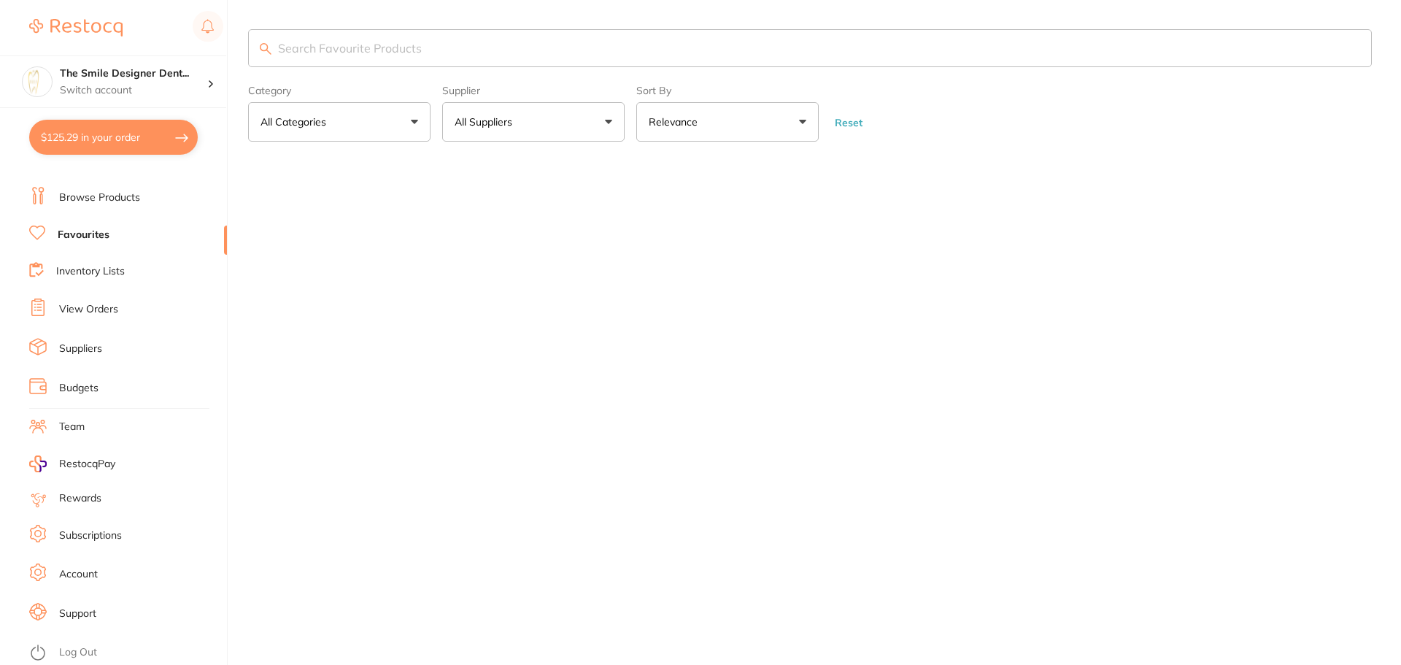
click at [100, 201] on link "Browse Products" at bounding box center [99, 198] width 81 height 15
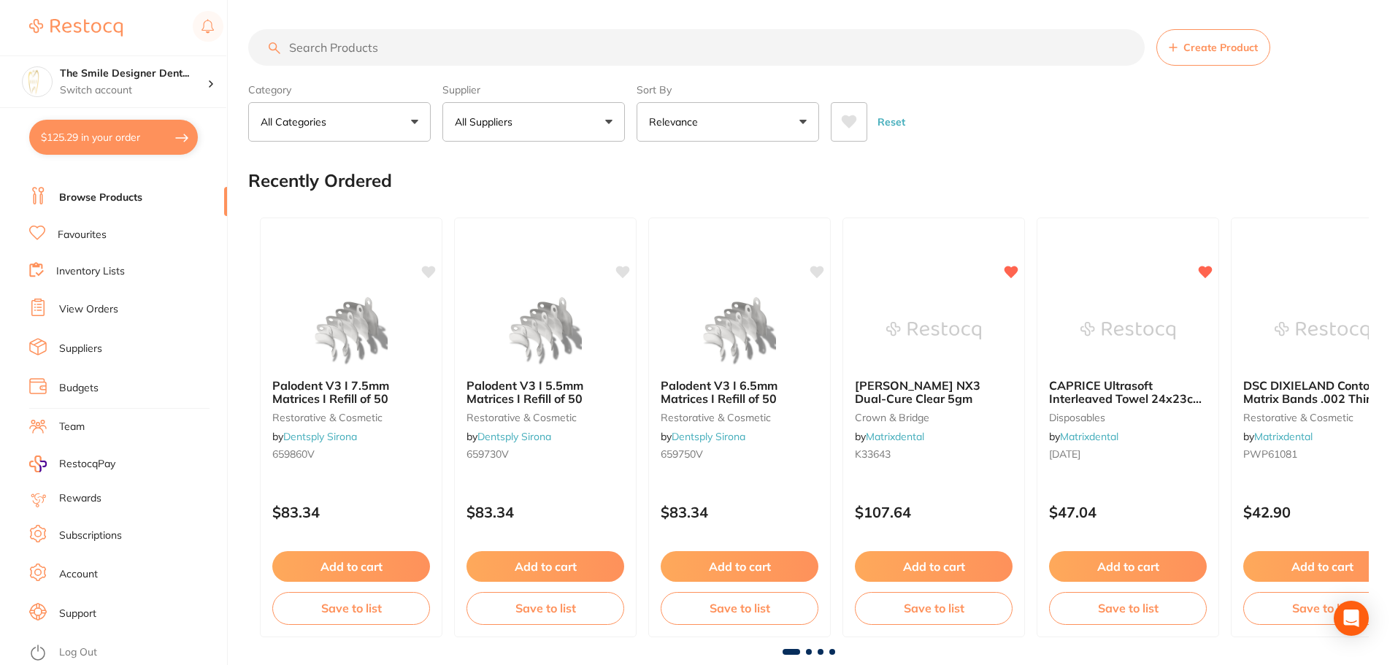
click at [391, 46] on input "search" at bounding box center [696, 47] width 896 height 36
type input "cups"
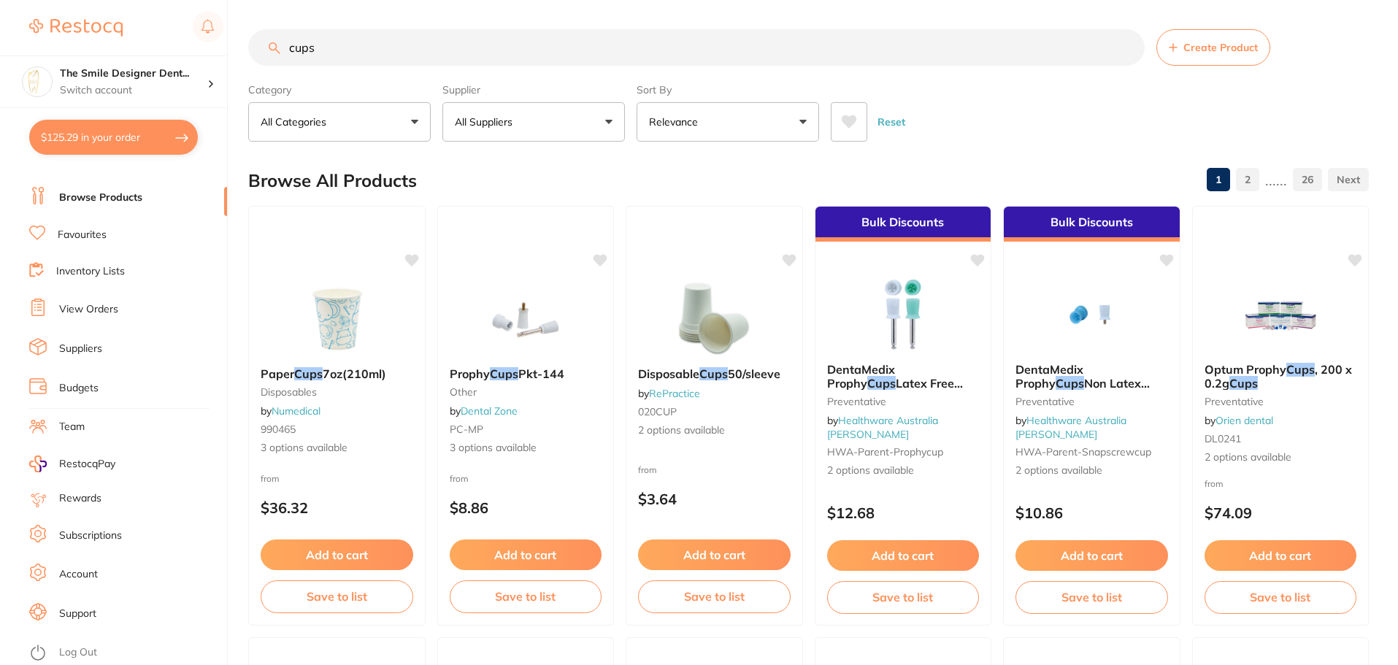
click at [568, 129] on button "All Suppliers" at bounding box center [533, 121] width 182 height 39
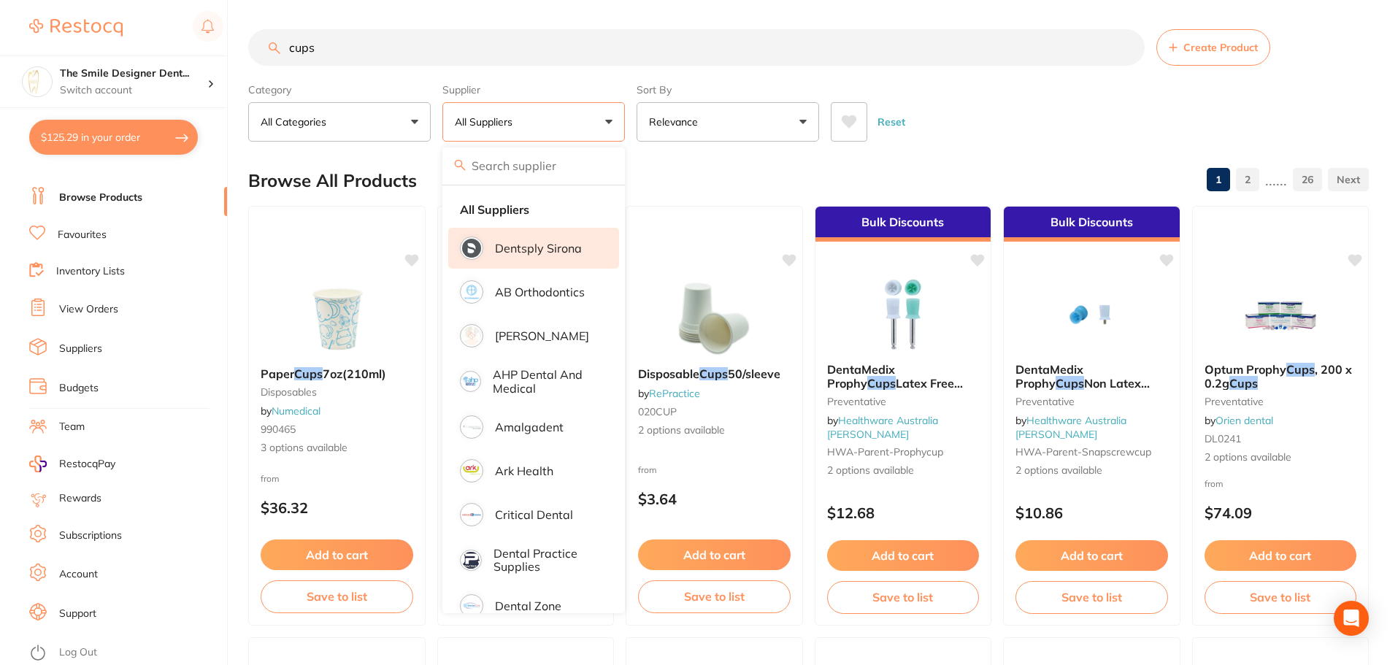
click at [577, 252] on p "Dentsply Sirona" at bounding box center [538, 248] width 87 height 13
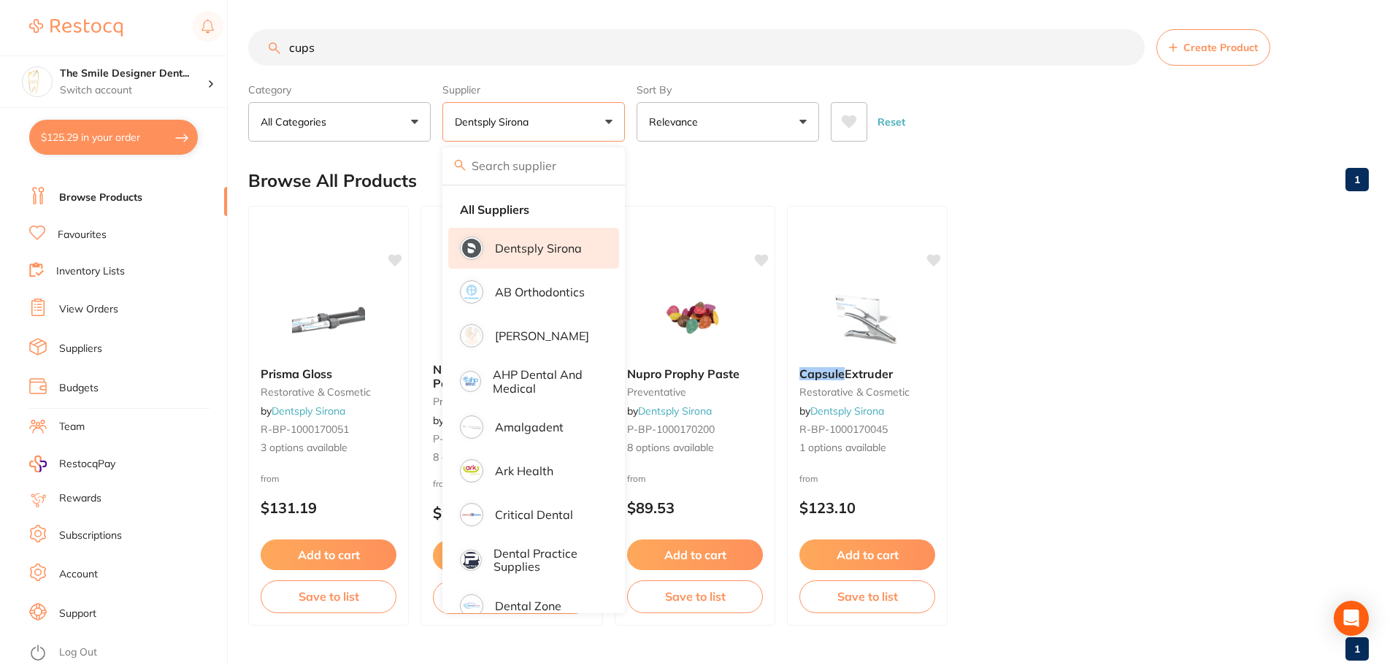
click at [566, 112] on button "Dentsply Sirona" at bounding box center [533, 121] width 182 height 39
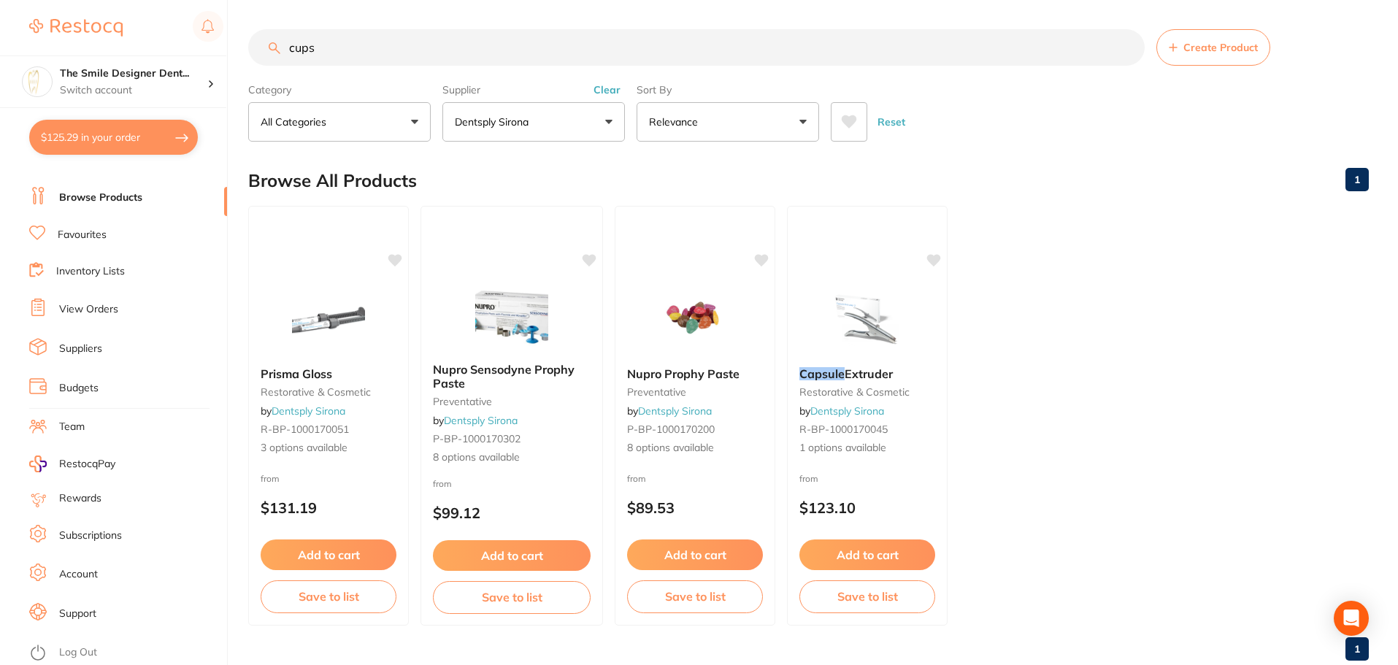
click at [549, 115] on button "Dentsply Sirona" at bounding box center [533, 121] width 182 height 39
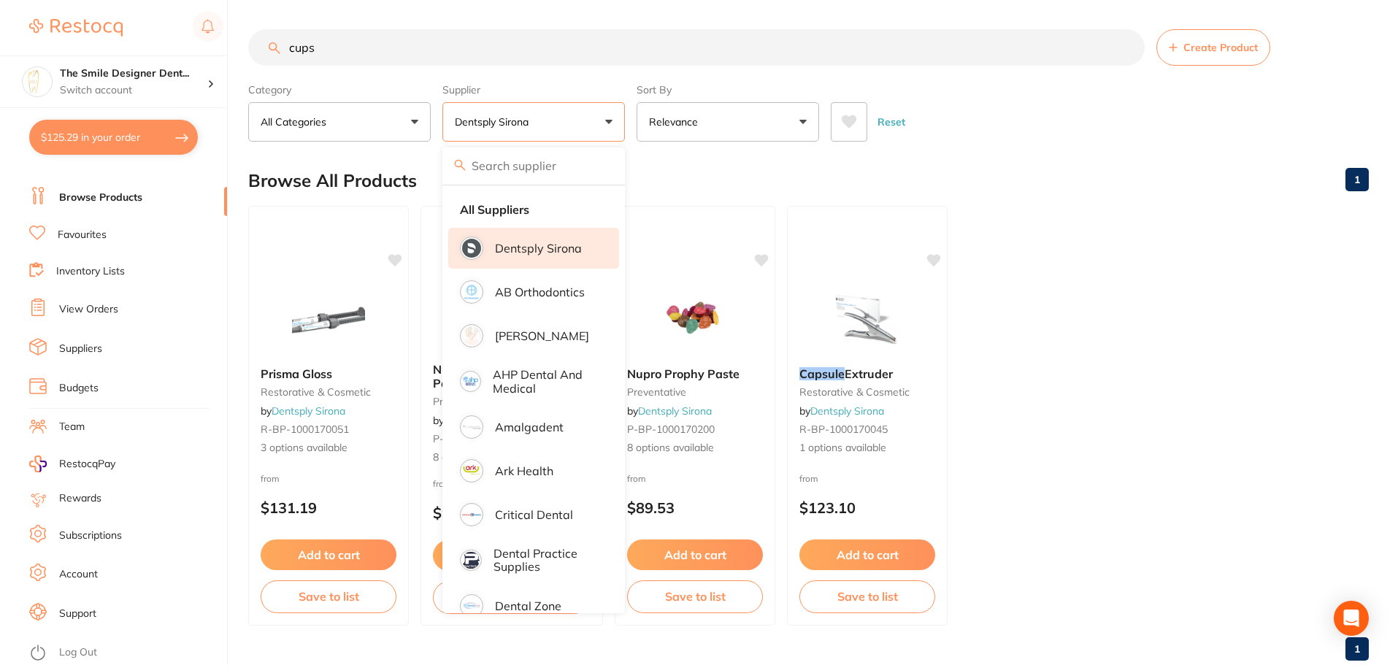
click at [549, 115] on button "Dentsply Sirona" at bounding box center [533, 121] width 182 height 39
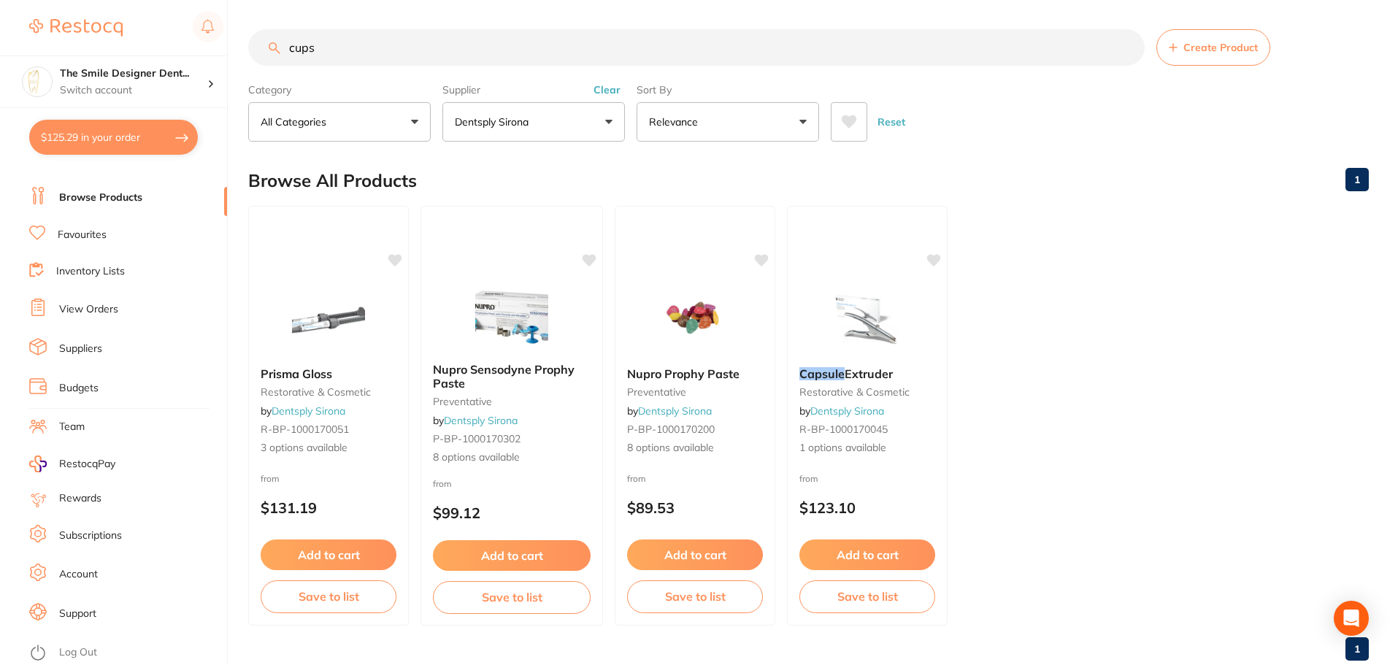
click at [593, 117] on button "Dentsply Sirona" at bounding box center [533, 121] width 182 height 39
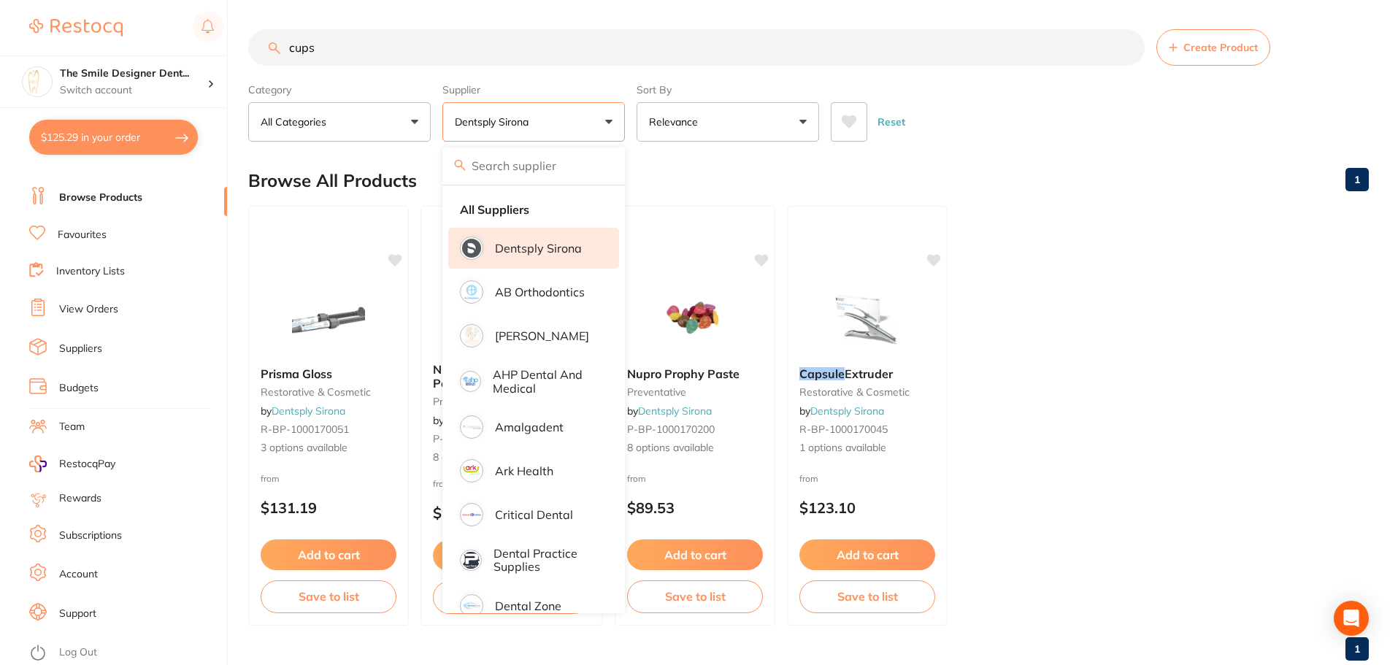
click at [564, 251] on p "Dentsply Sirona" at bounding box center [538, 248] width 87 height 13
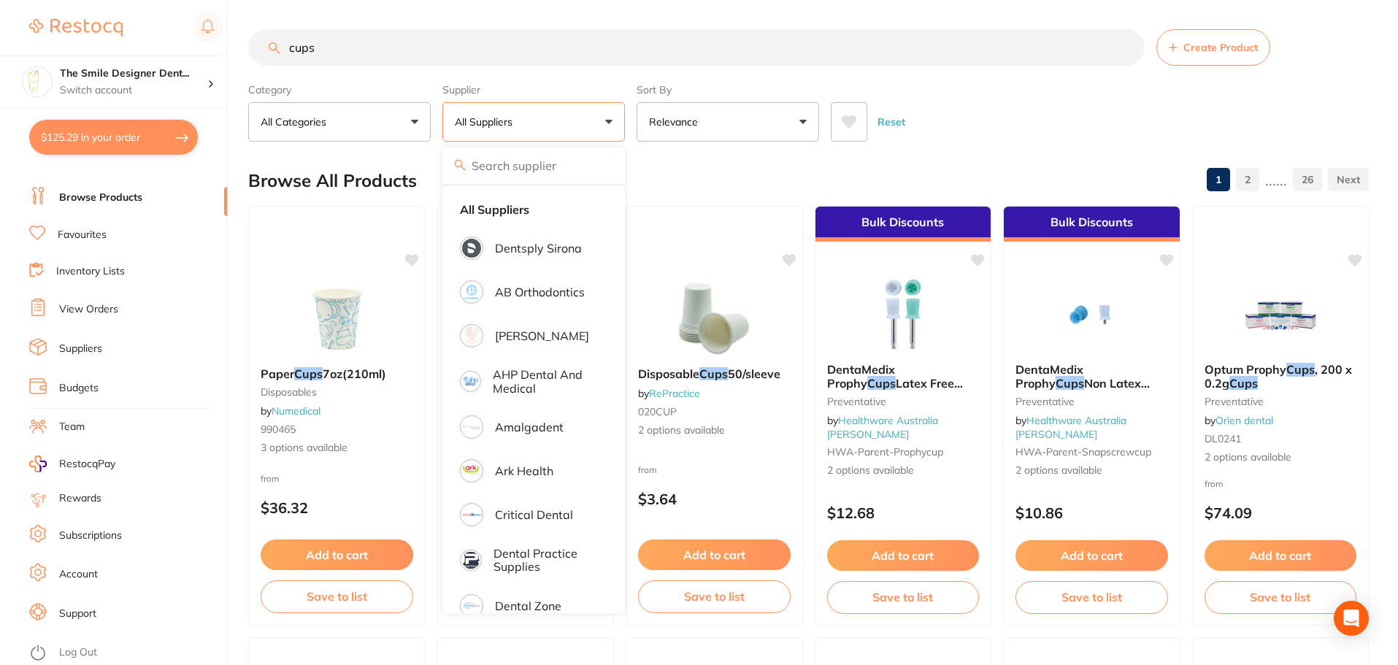
click at [561, 128] on button "All Suppliers" at bounding box center [533, 121] width 182 height 39
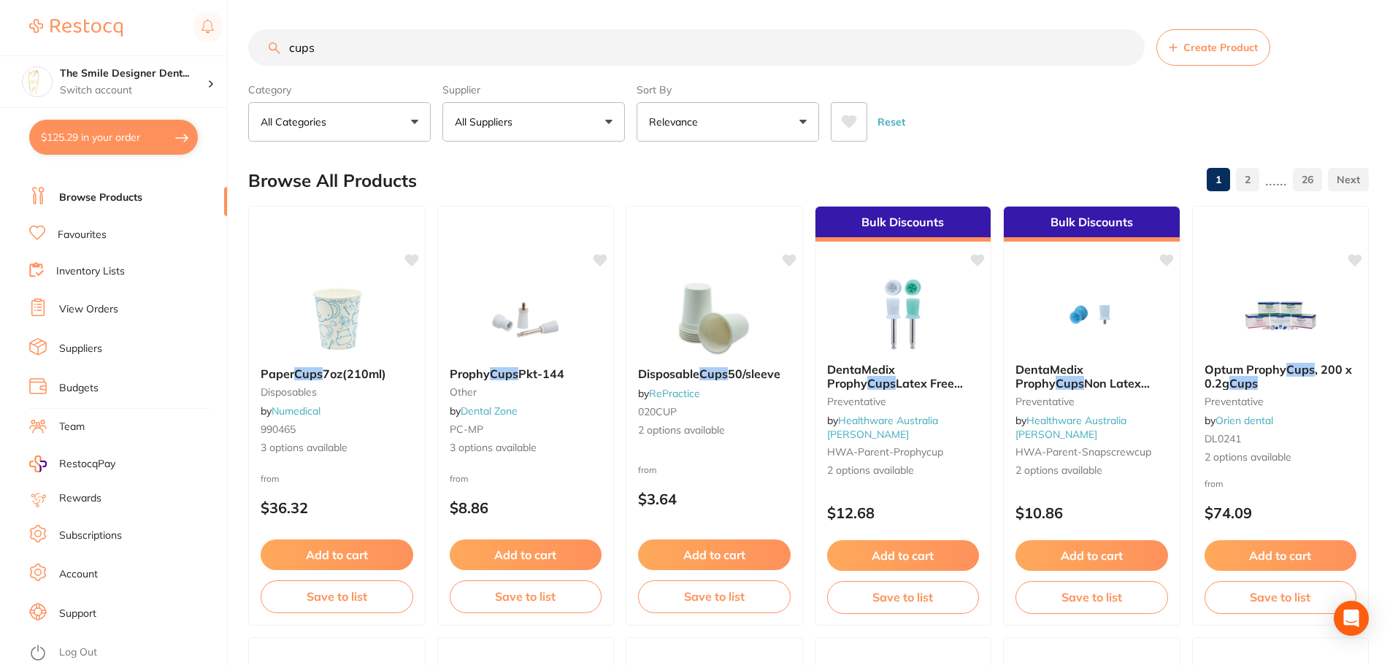
click at [561, 128] on button "All Suppliers" at bounding box center [533, 121] width 182 height 39
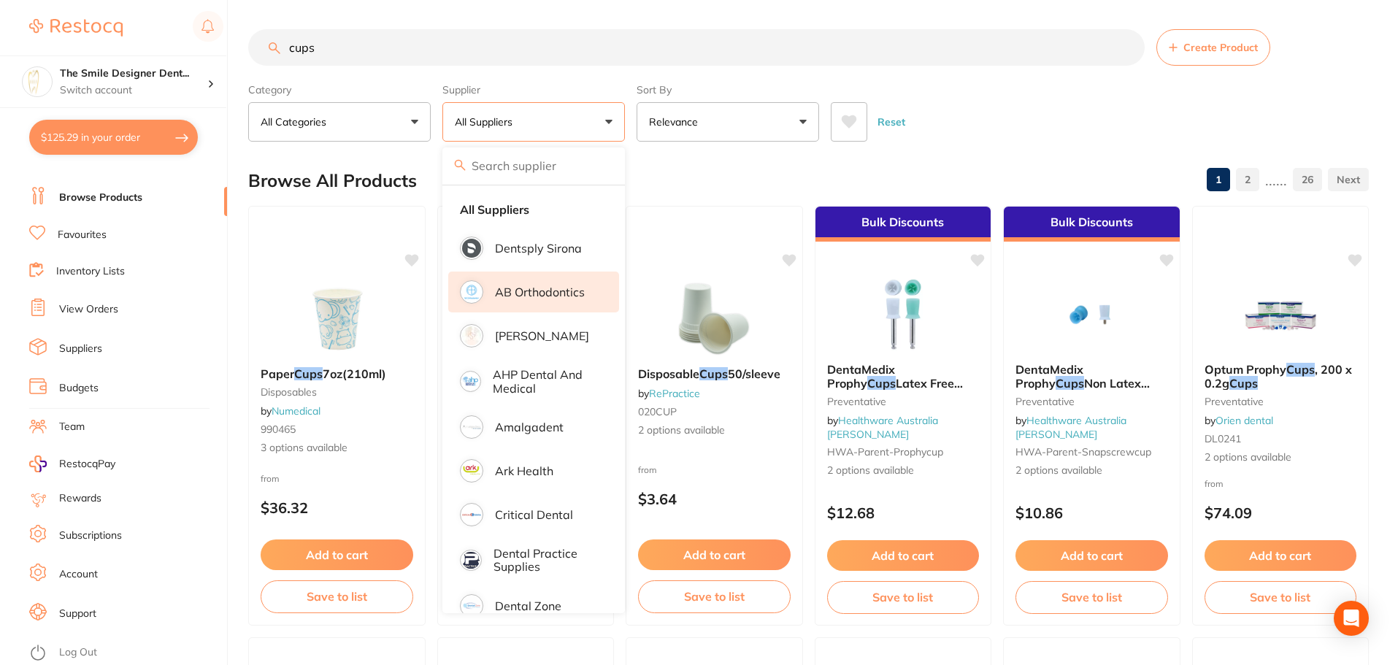
click at [533, 283] on li "AB Orthodontics" at bounding box center [533, 292] width 171 height 41
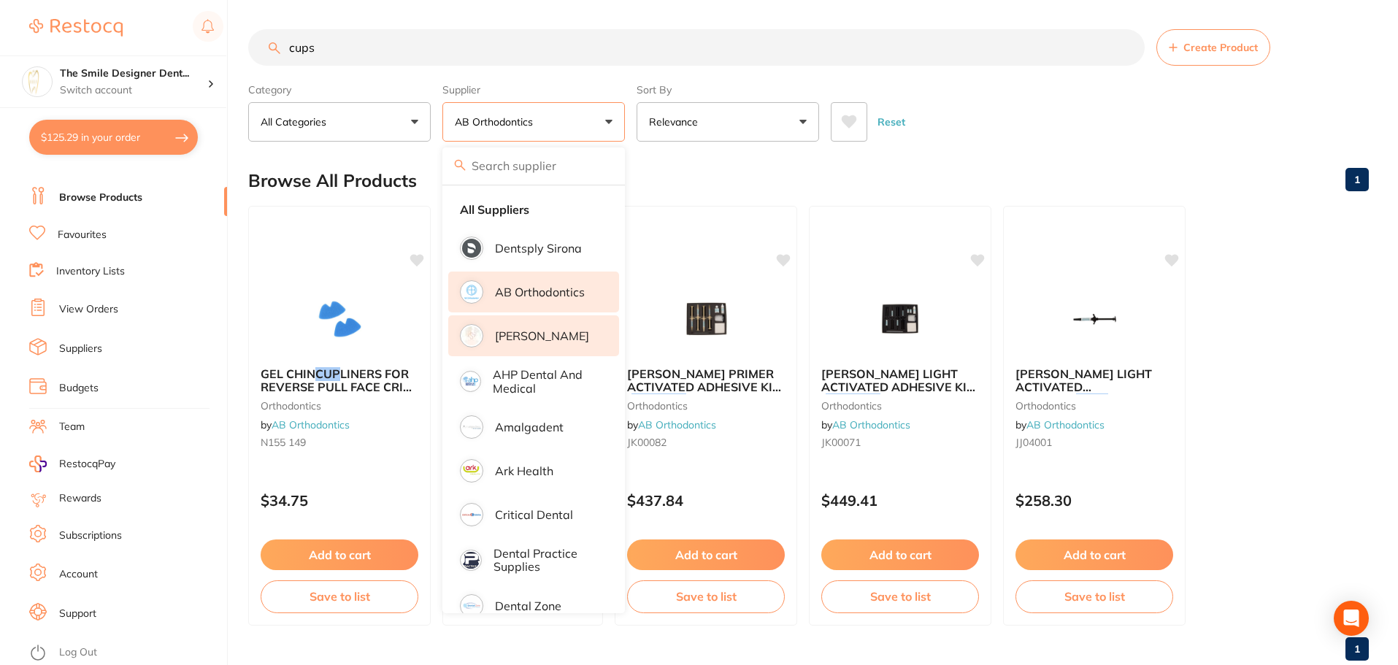
click at [555, 342] on p "[PERSON_NAME]" at bounding box center [542, 335] width 94 height 13
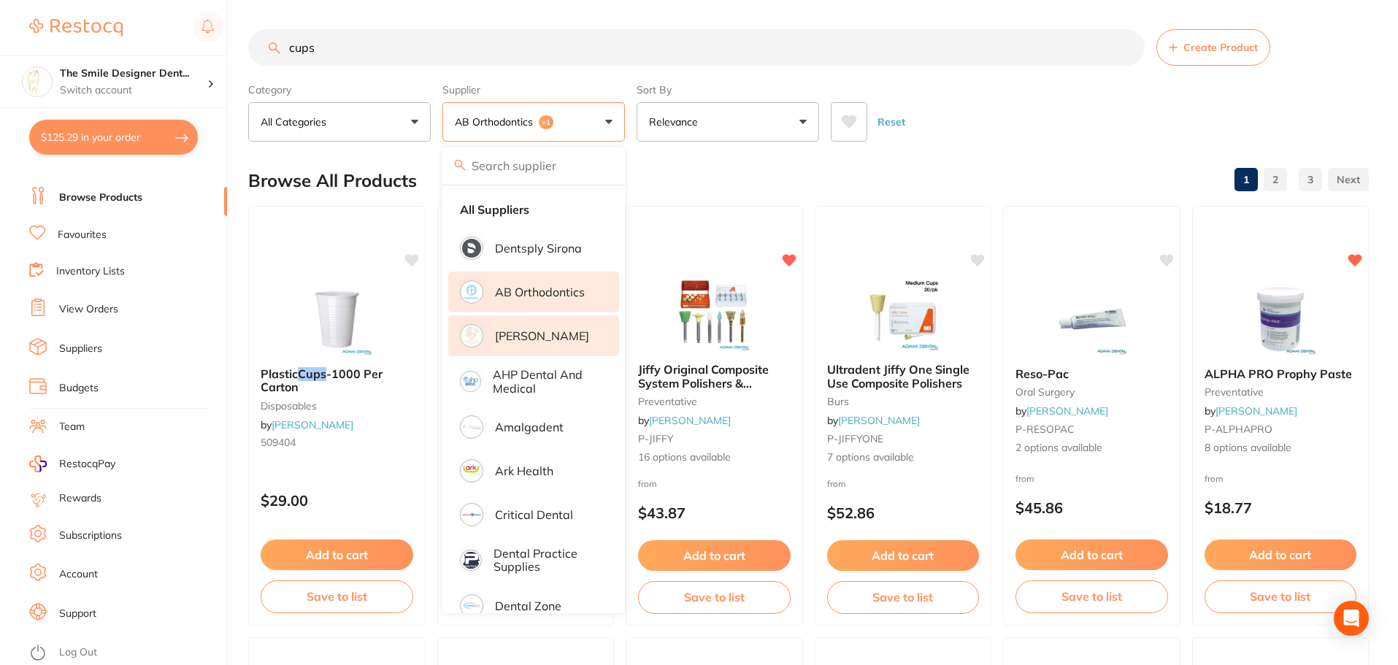
click at [563, 283] on li "AB Orthodontics" at bounding box center [533, 292] width 171 height 41
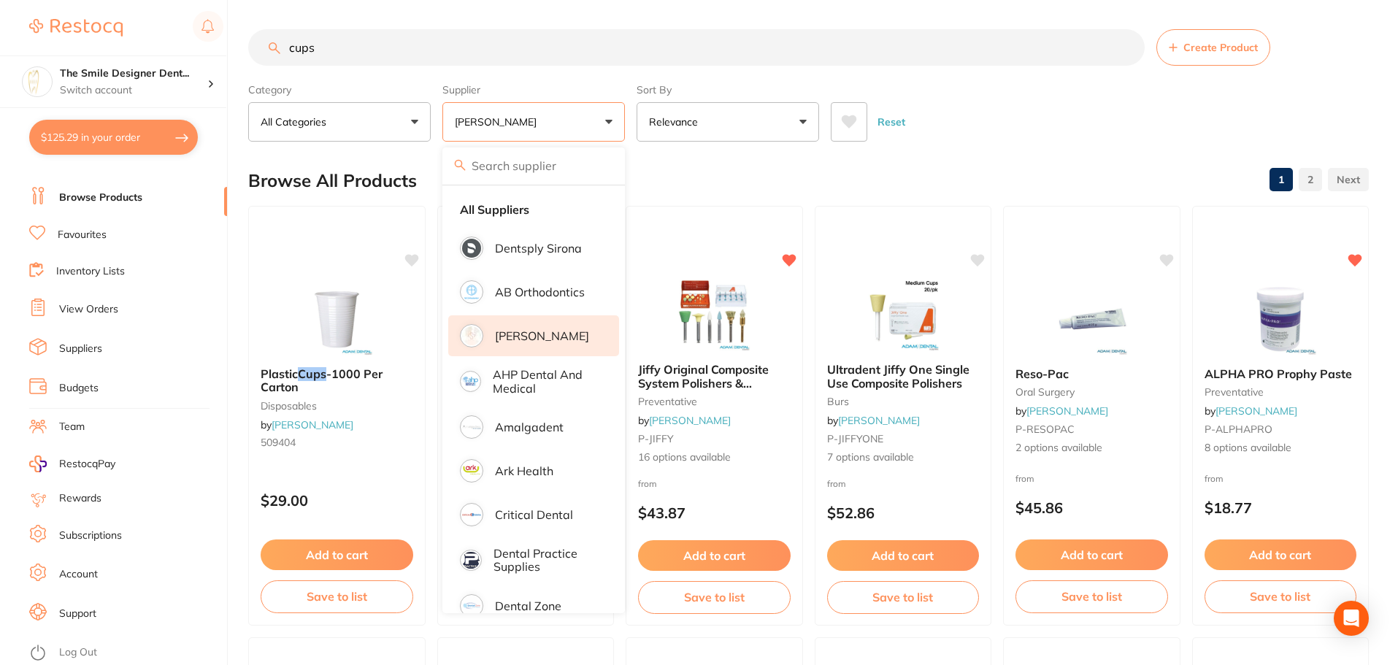
click at [563, 110] on button "[PERSON_NAME]" at bounding box center [533, 121] width 182 height 39
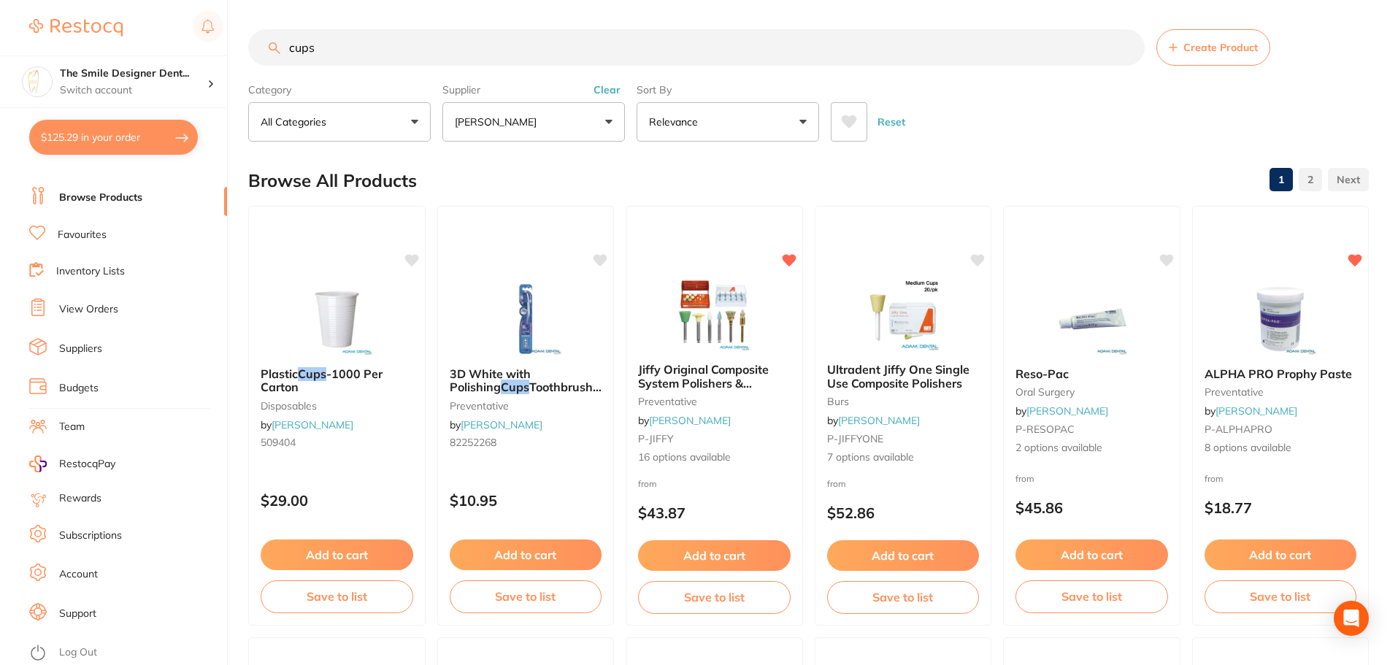
click at [561, 118] on button "[PERSON_NAME]" at bounding box center [533, 121] width 182 height 39
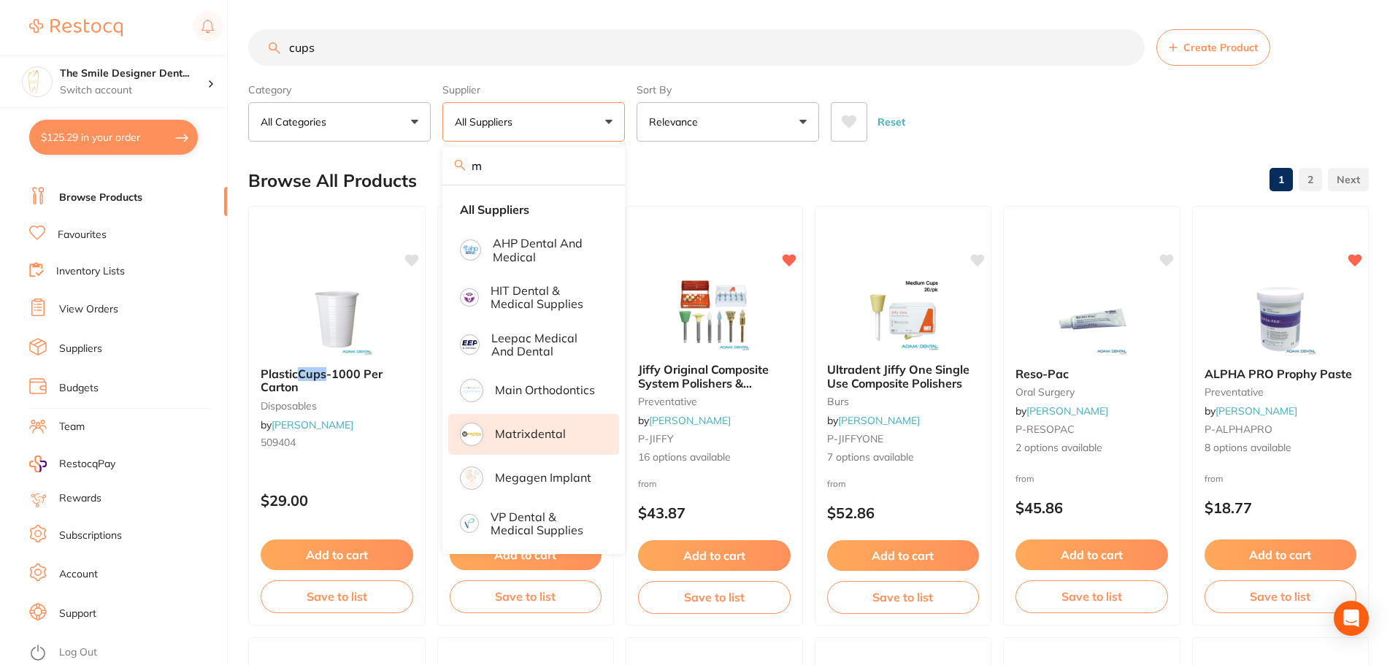
type input "m"
click at [555, 434] on p "Matrixdental" at bounding box center [530, 433] width 71 height 13
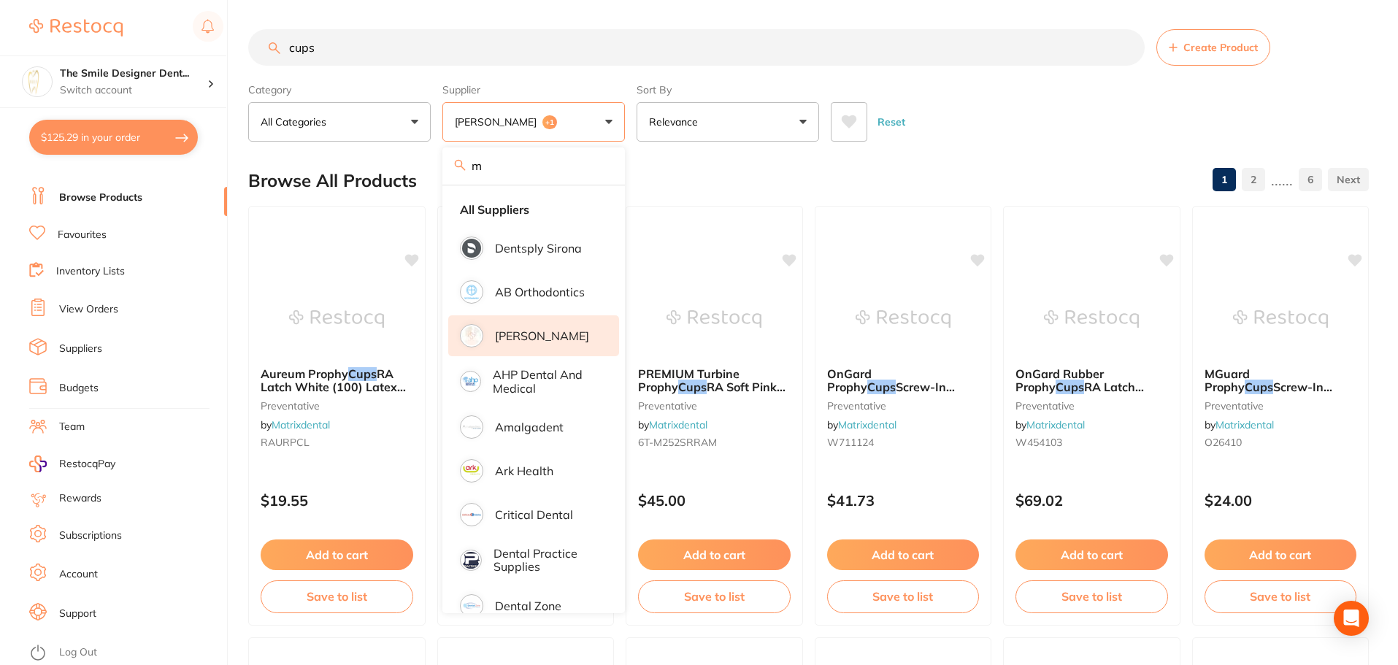
click at [903, 157] on div "Browse All Products 1 2 ...... 6" at bounding box center [808, 180] width 1120 height 49
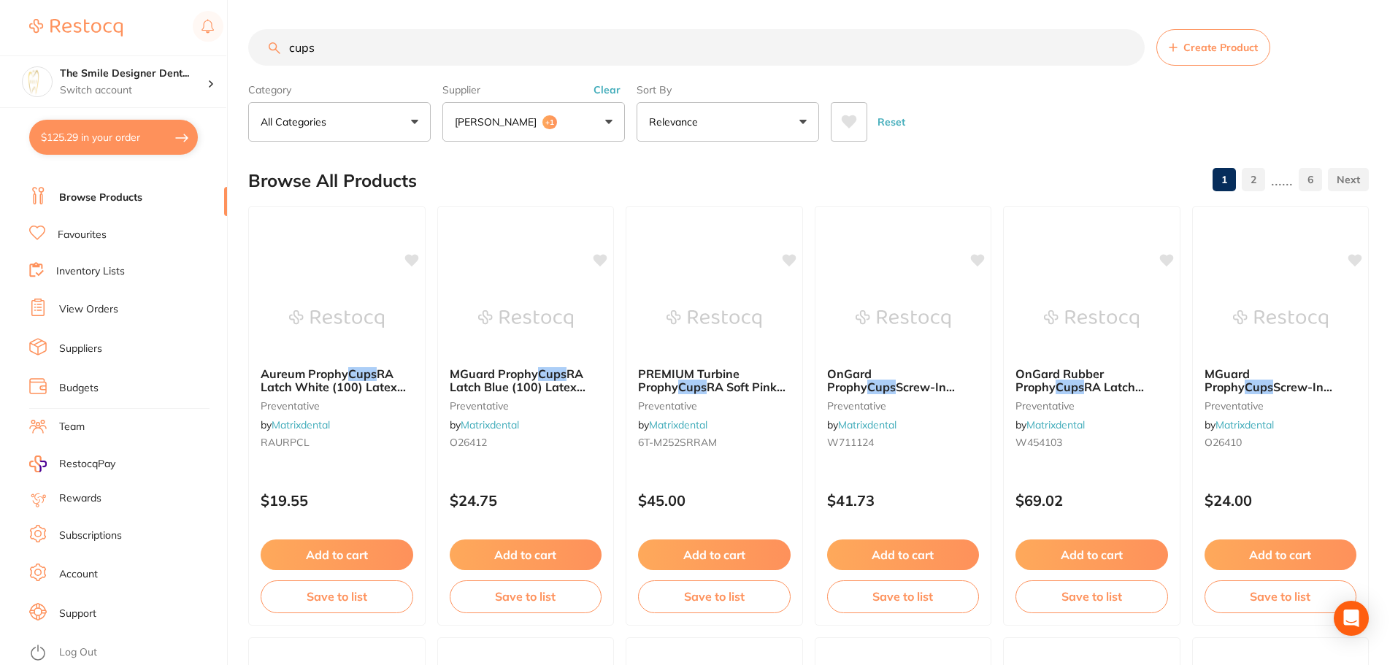
click at [542, 110] on button "[PERSON_NAME] +1" at bounding box center [533, 121] width 182 height 39
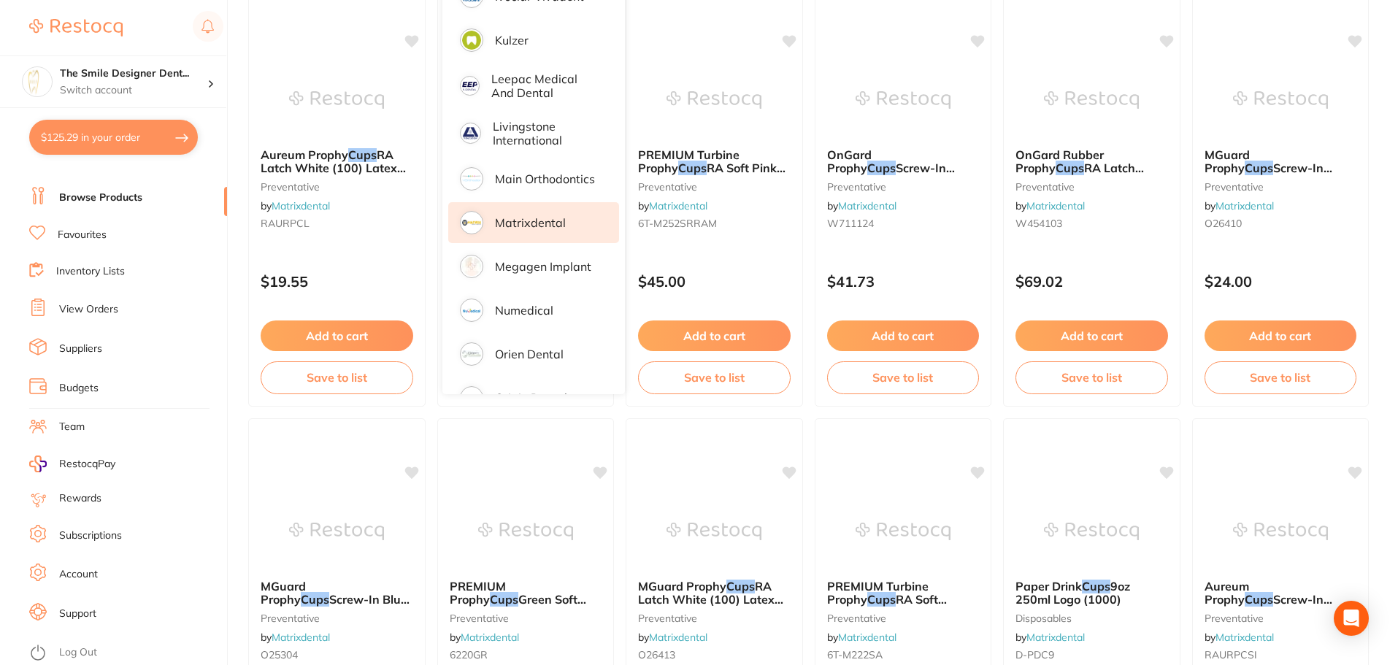
scroll to position [652, 0]
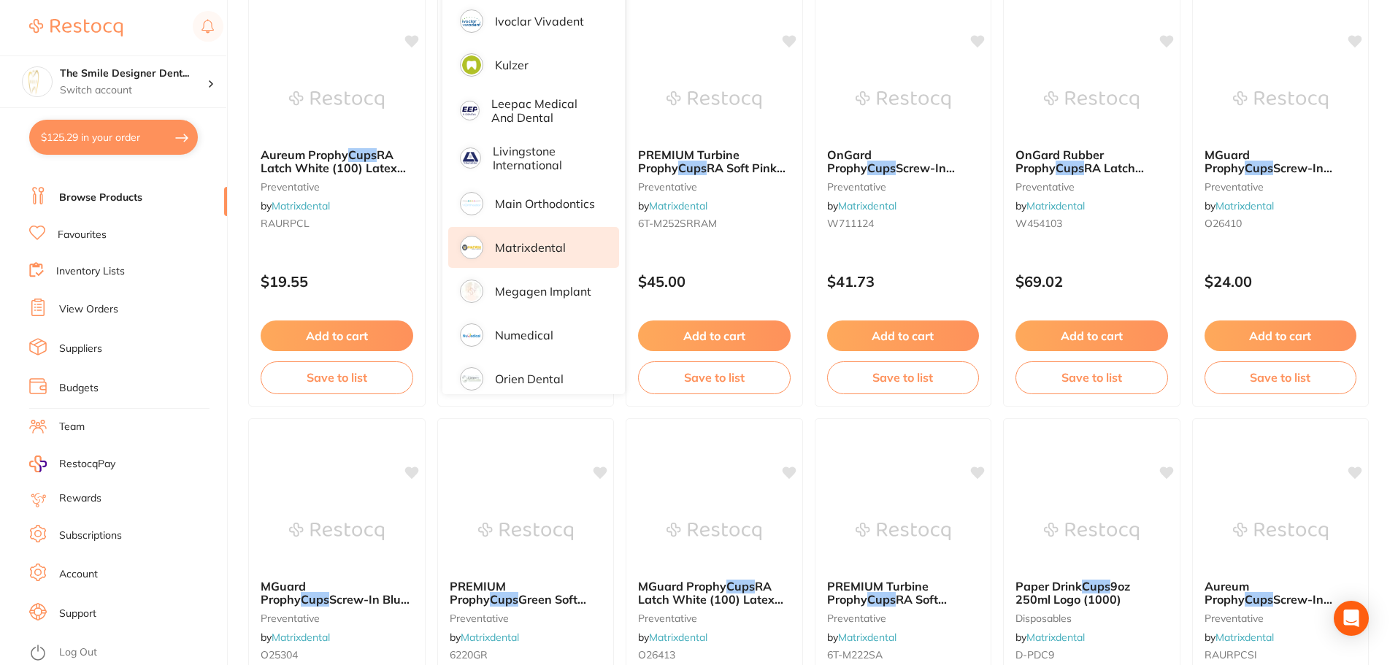
click at [542, 241] on p "Matrixdental" at bounding box center [530, 247] width 71 height 13
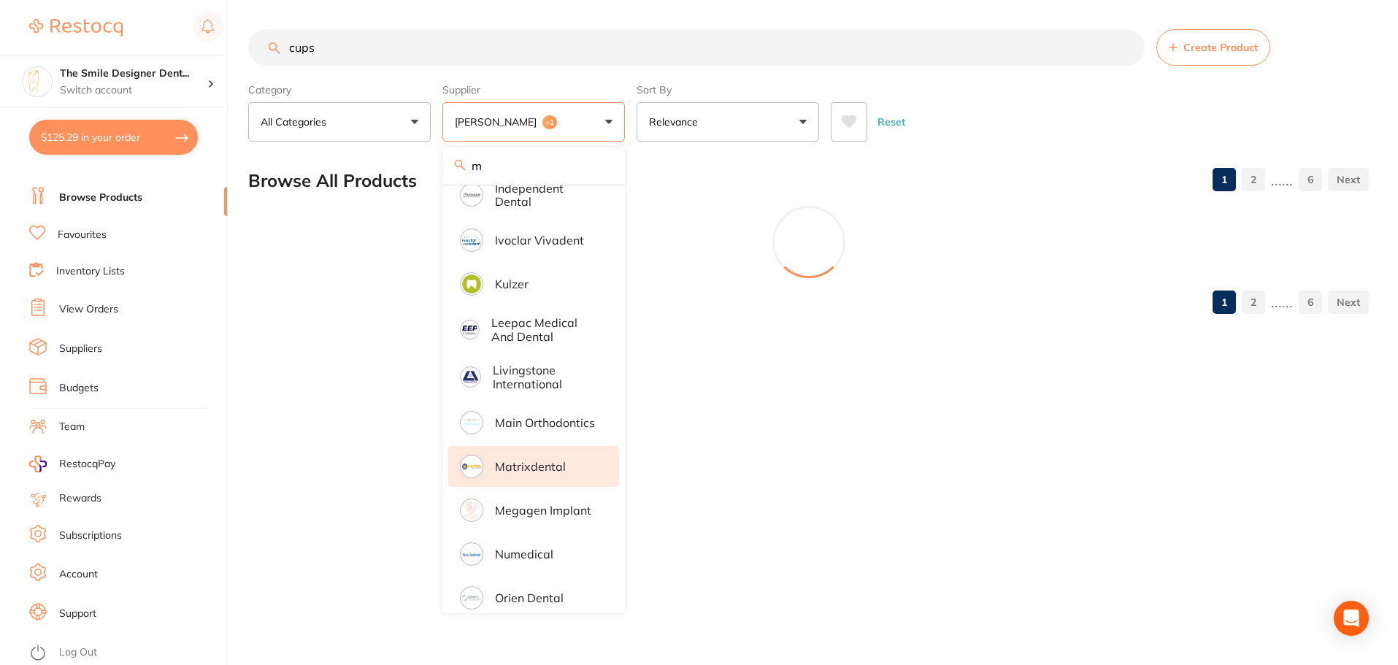
scroll to position [0, 0]
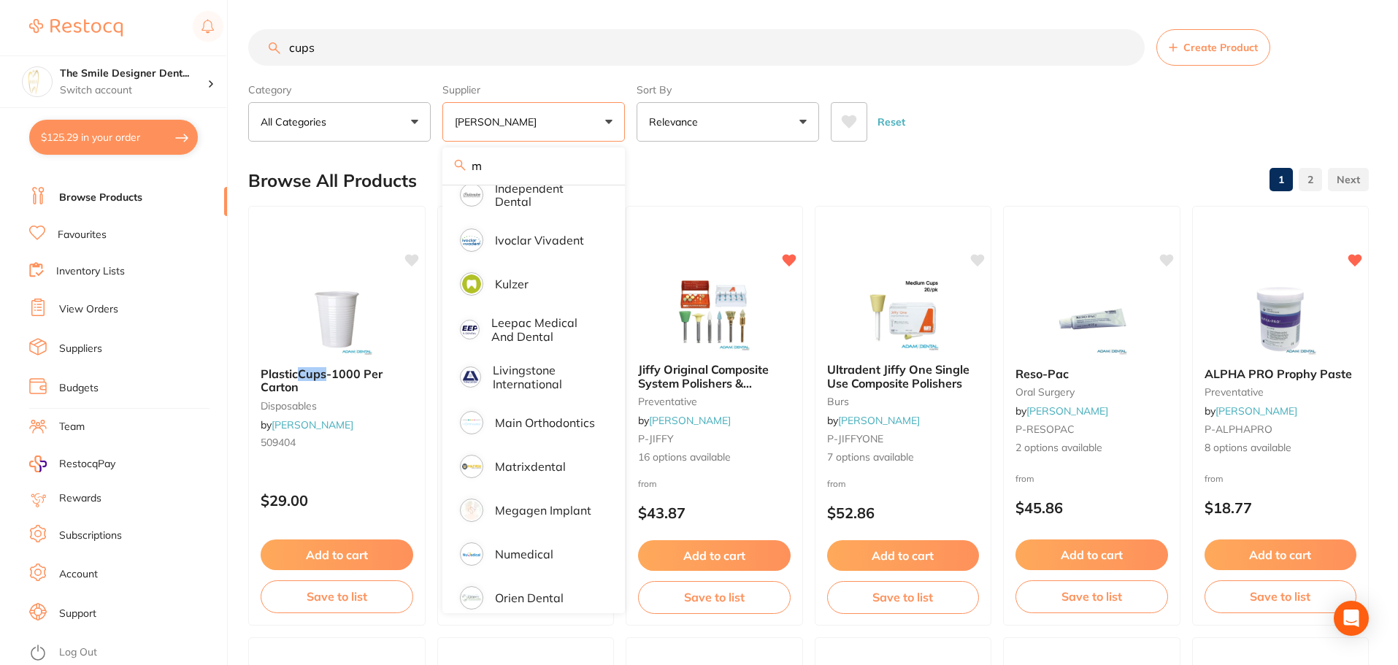
click at [971, 174] on div "Browse All Products 1 2" at bounding box center [808, 180] width 1120 height 49
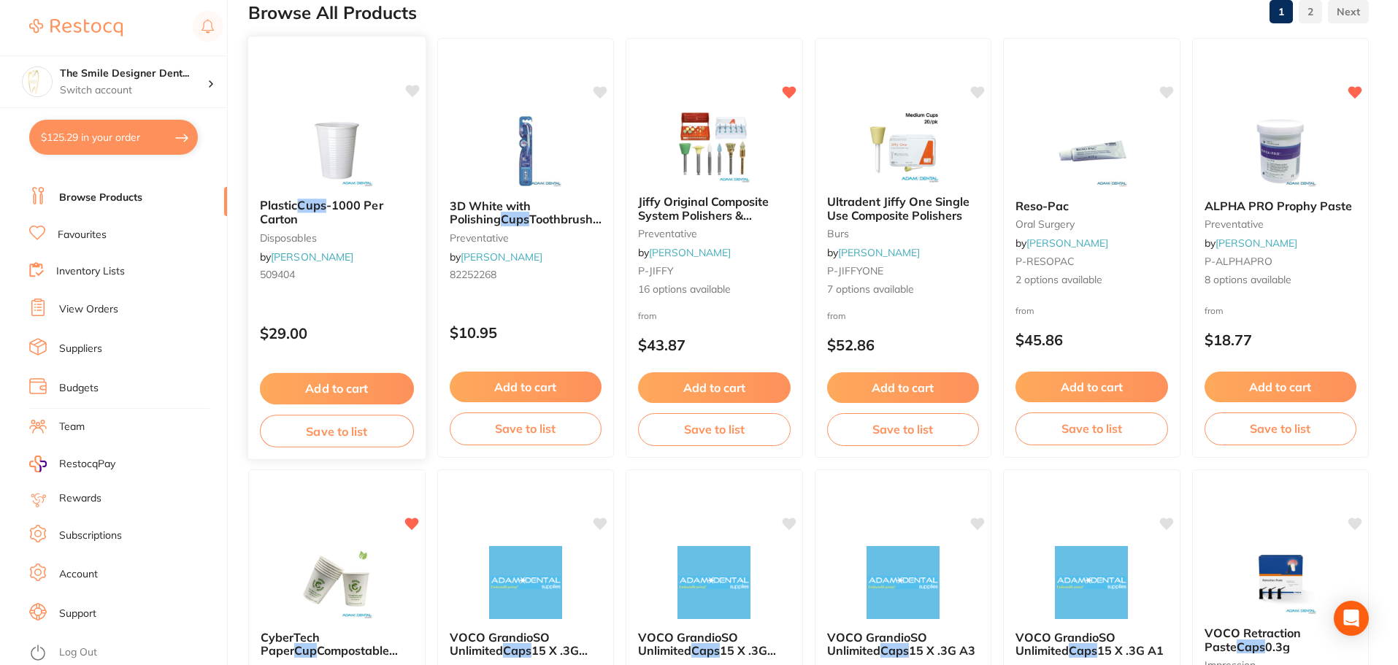
scroll to position [146, 0]
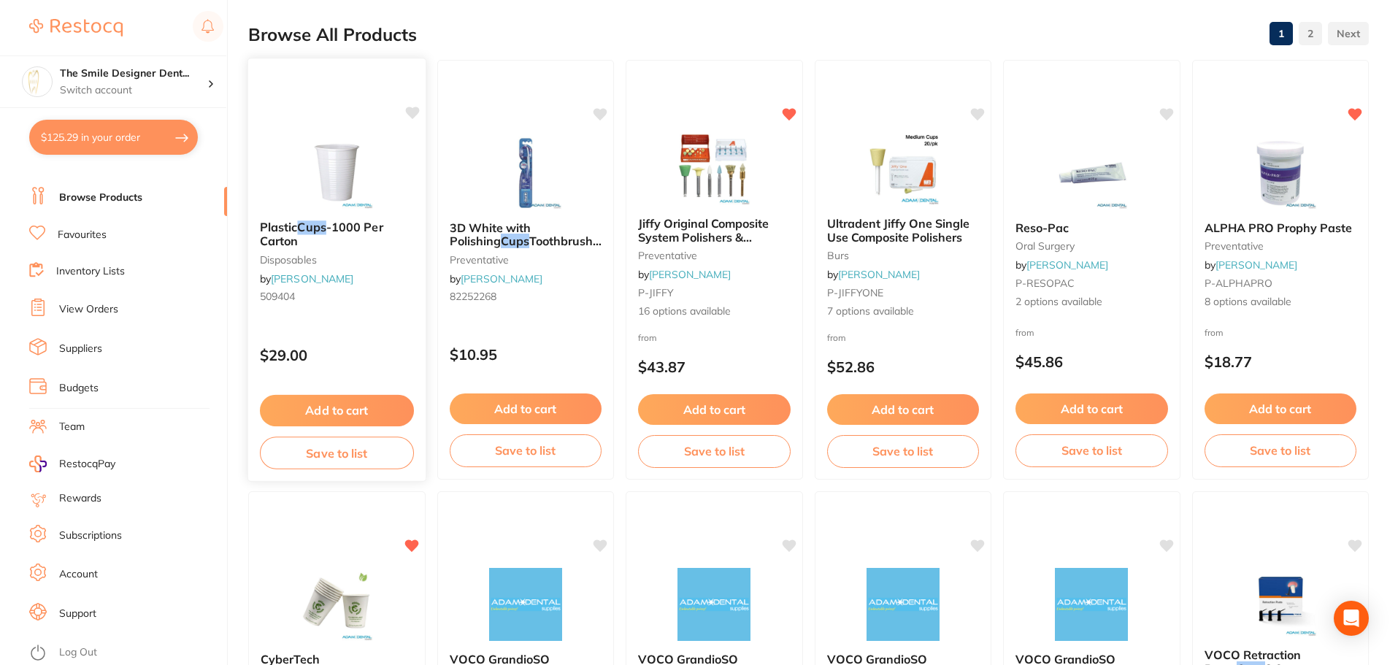
click at [337, 409] on button "Add to cart" at bounding box center [337, 410] width 154 height 31
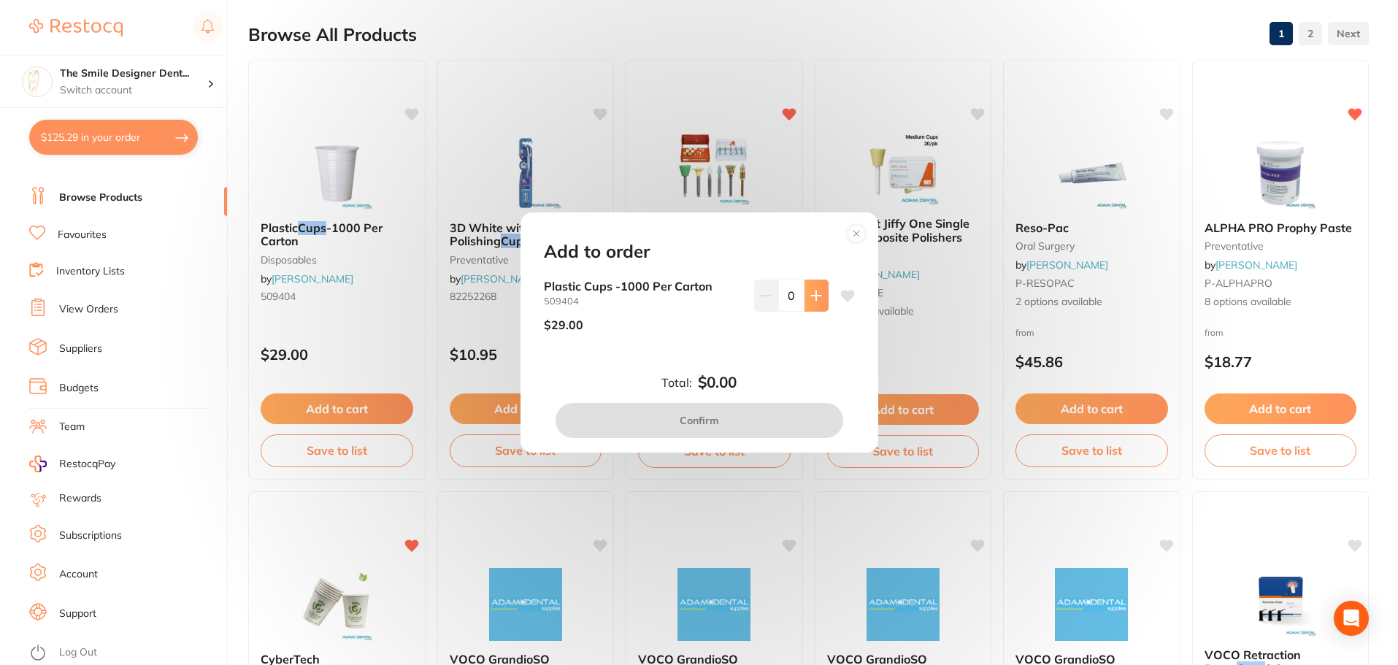
click at [815, 296] on icon at bounding box center [816, 296] width 12 height 12
type input "1"
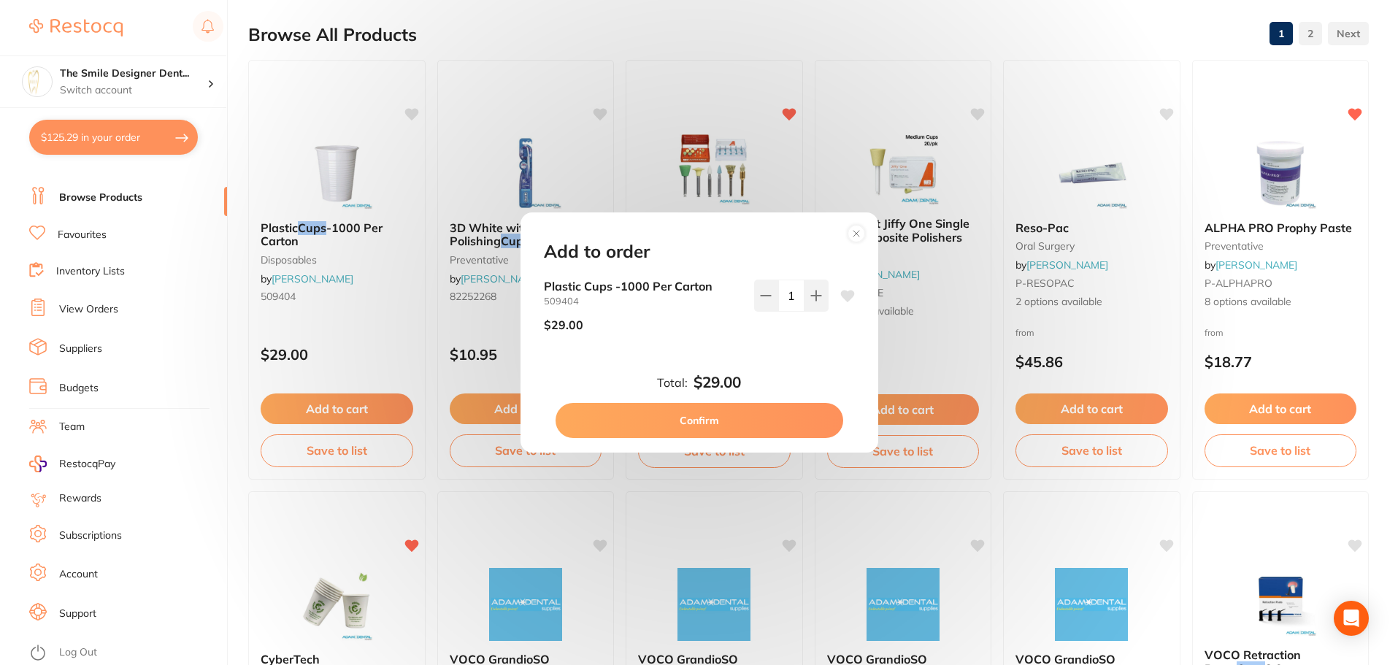
click at [794, 415] on button "Confirm" at bounding box center [699, 420] width 288 height 35
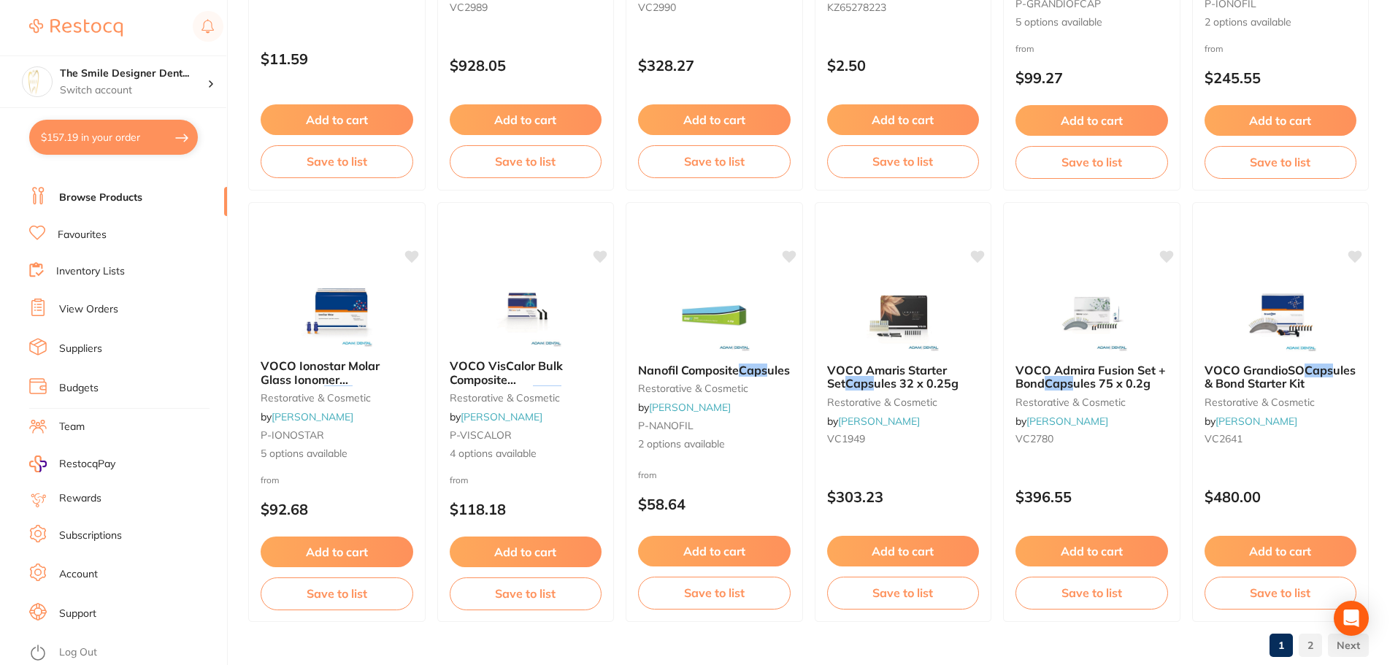
scroll to position [3488, 0]
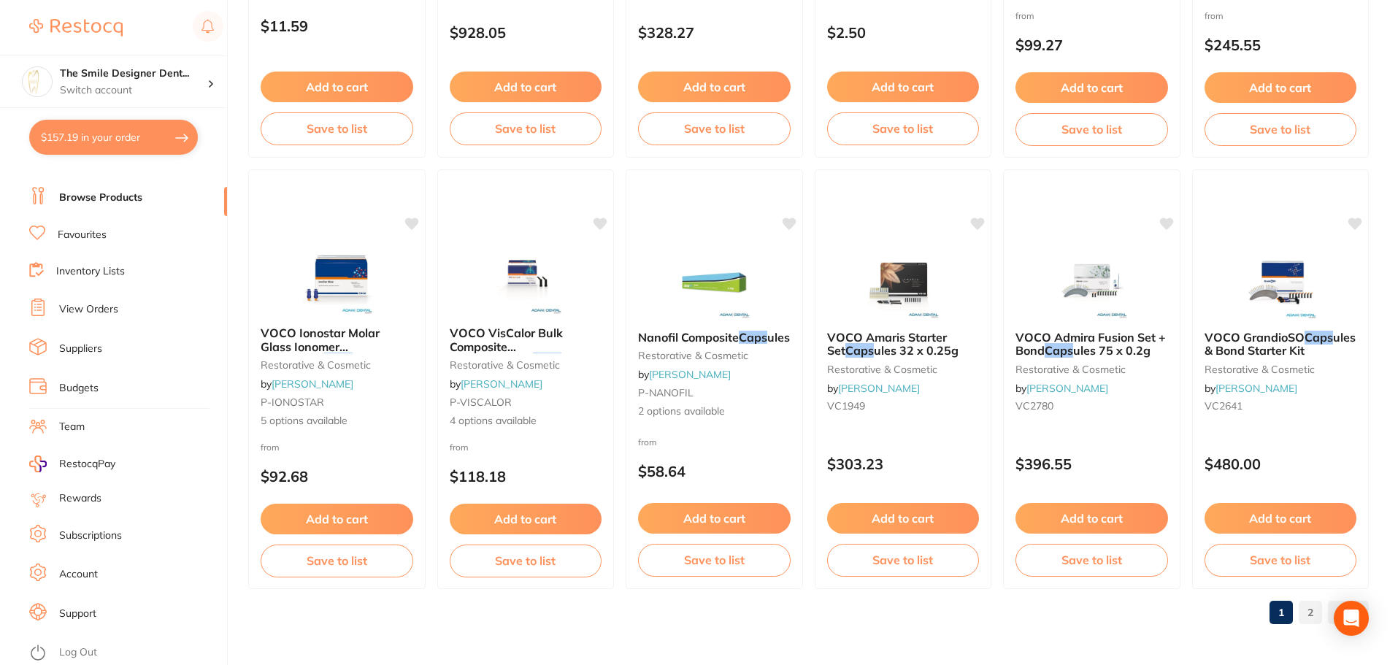
click at [1312, 610] on link "2" at bounding box center [1310, 612] width 23 height 29
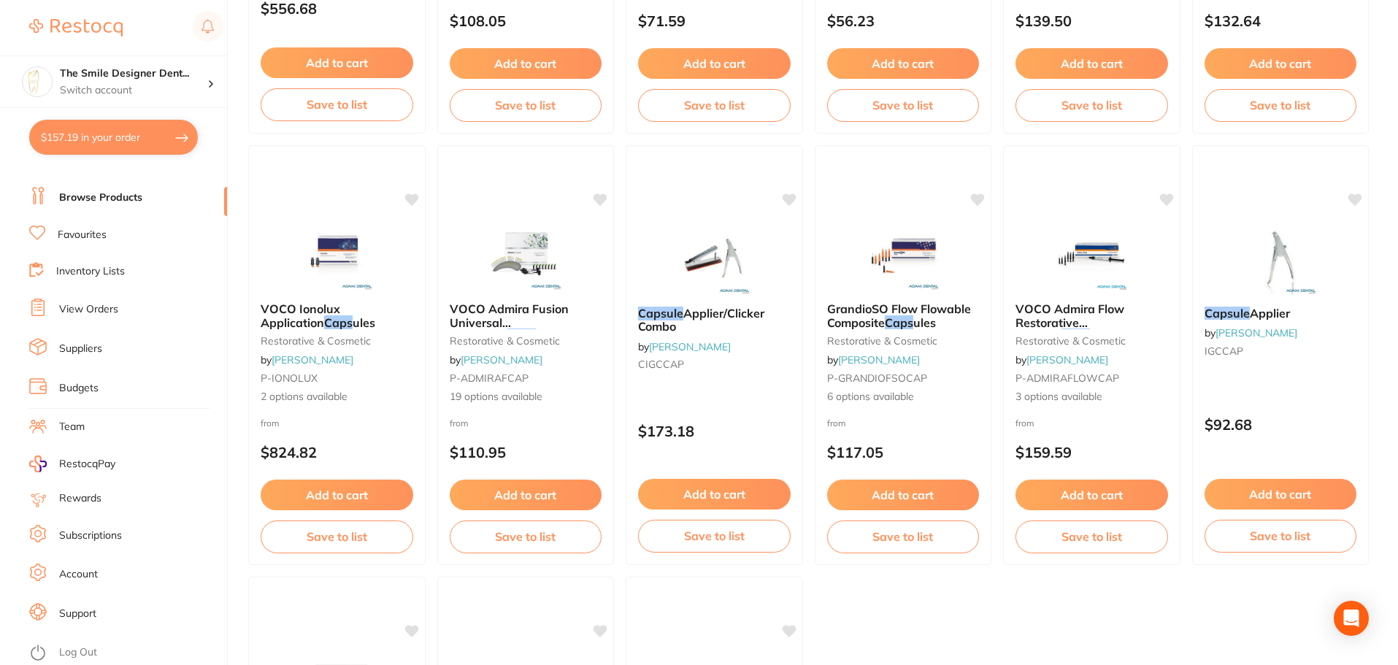
scroll to position [3358, 0]
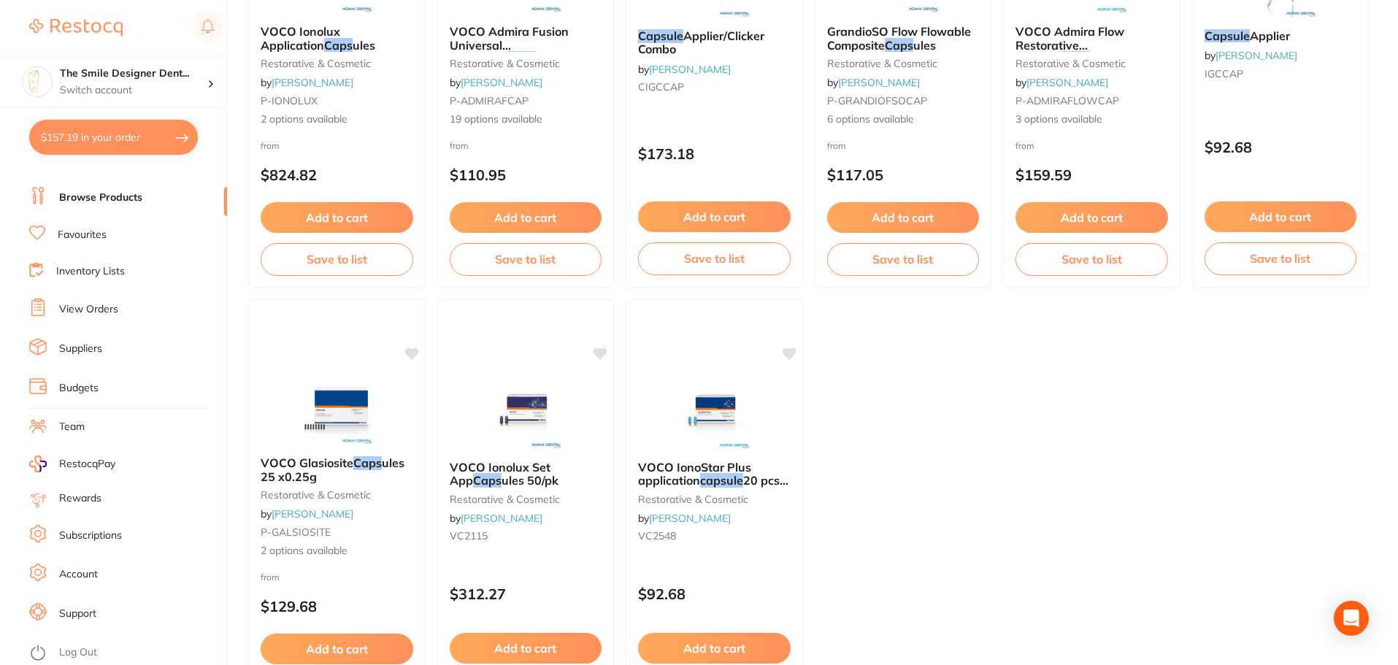
click at [104, 197] on link "Browse Products" at bounding box center [100, 198] width 83 height 15
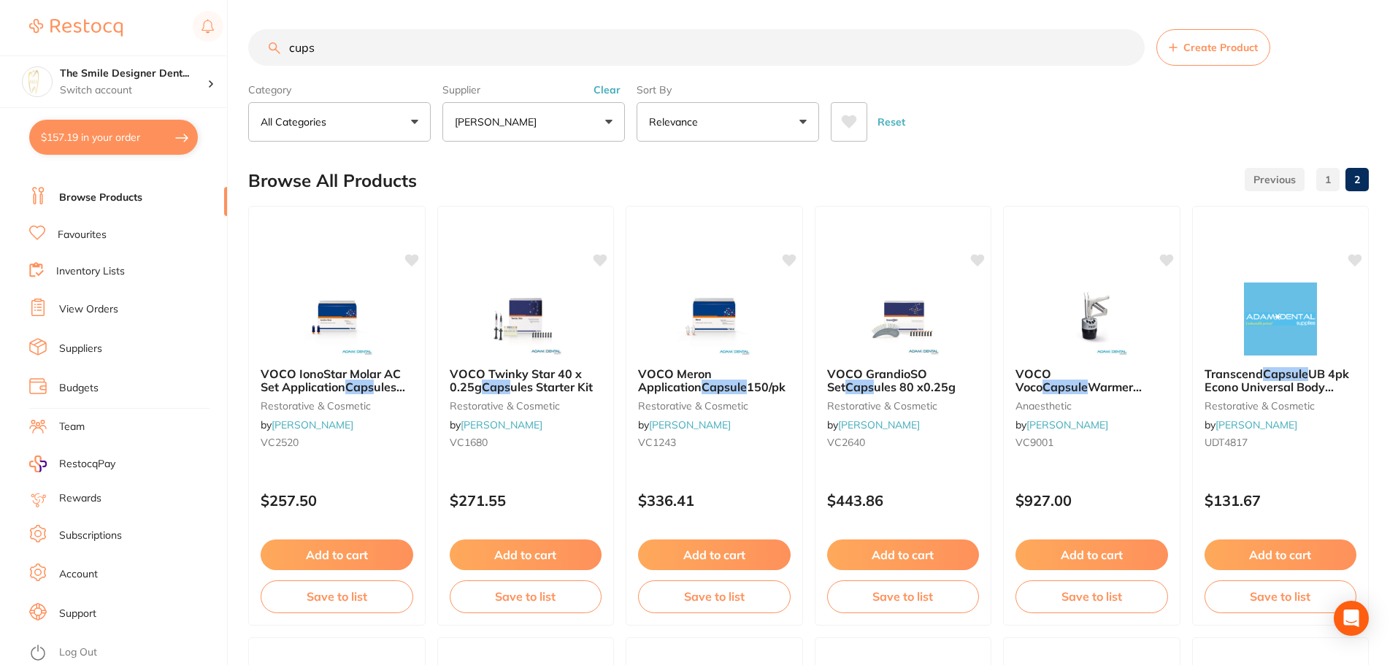
click at [479, 112] on button "[PERSON_NAME]" at bounding box center [533, 121] width 182 height 39
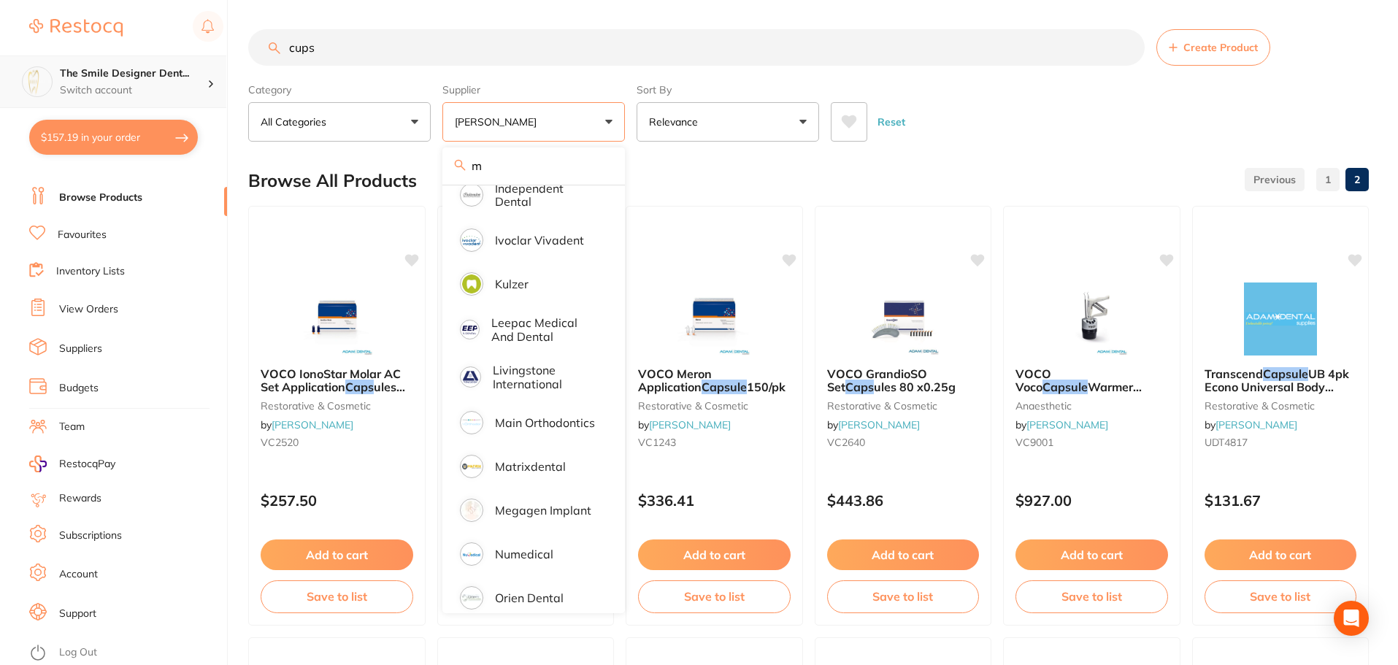
scroll to position [1, 0]
drag, startPoint x: 463, startPoint y: 53, endPoint x: 105, endPoint y: 75, distance: 358.4
click at [105, 75] on div "$157.19 The Smile Designer Dent... Switch account The Smile Designer Dental Stu…" at bounding box center [699, 332] width 1398 height 665
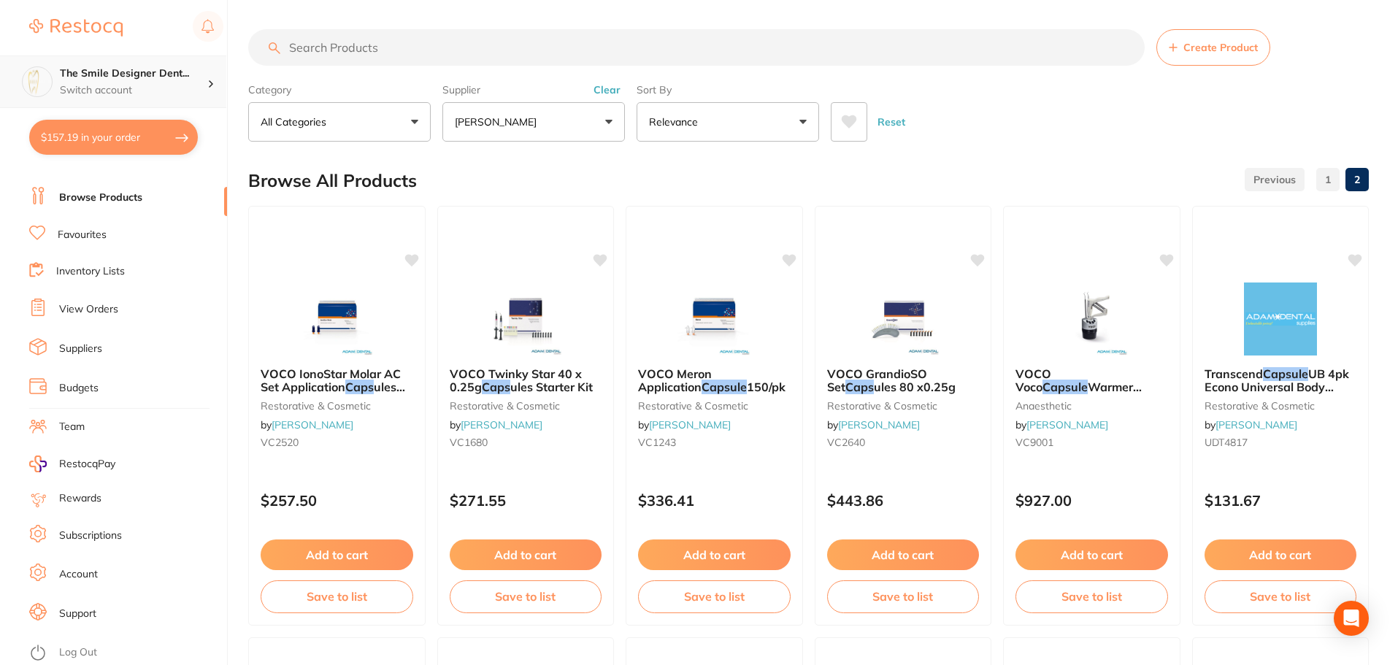
scroll to position [0, 0]
type input "gown"
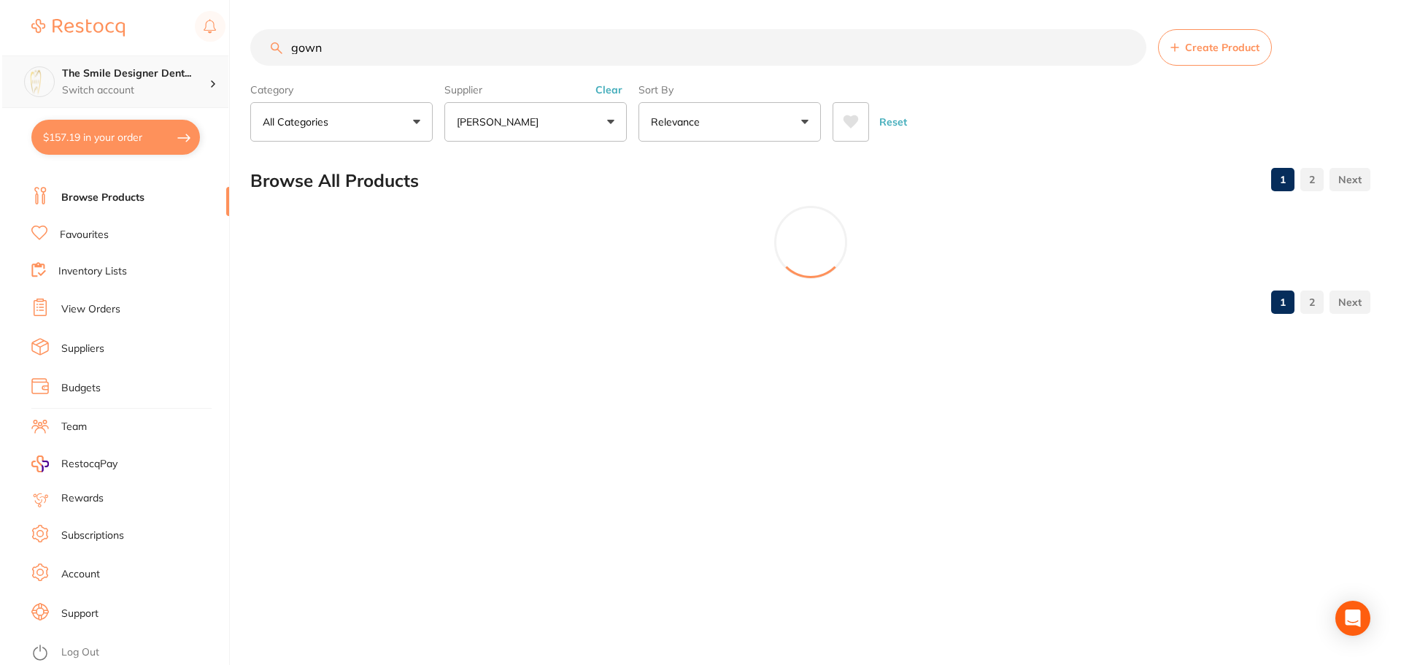
scroll to position [561, 0]
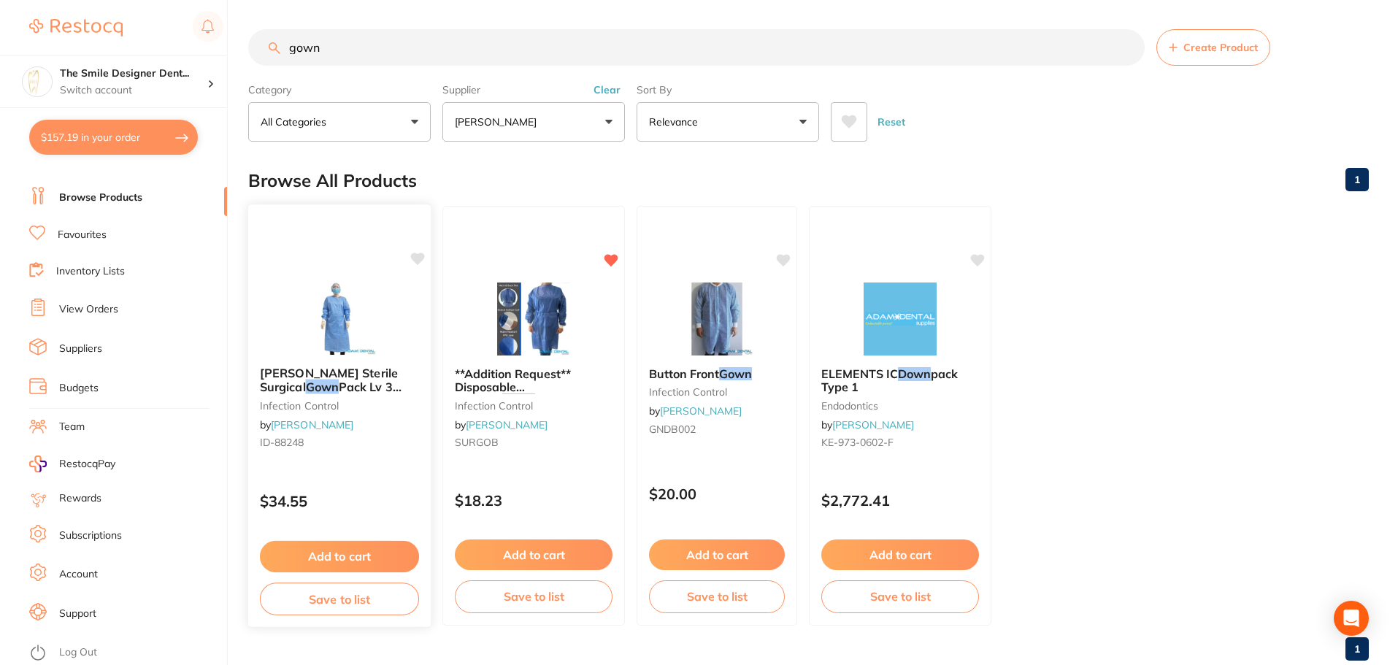
click at [361, 316] on img at bounding box center [339, 318] width 96 height 74
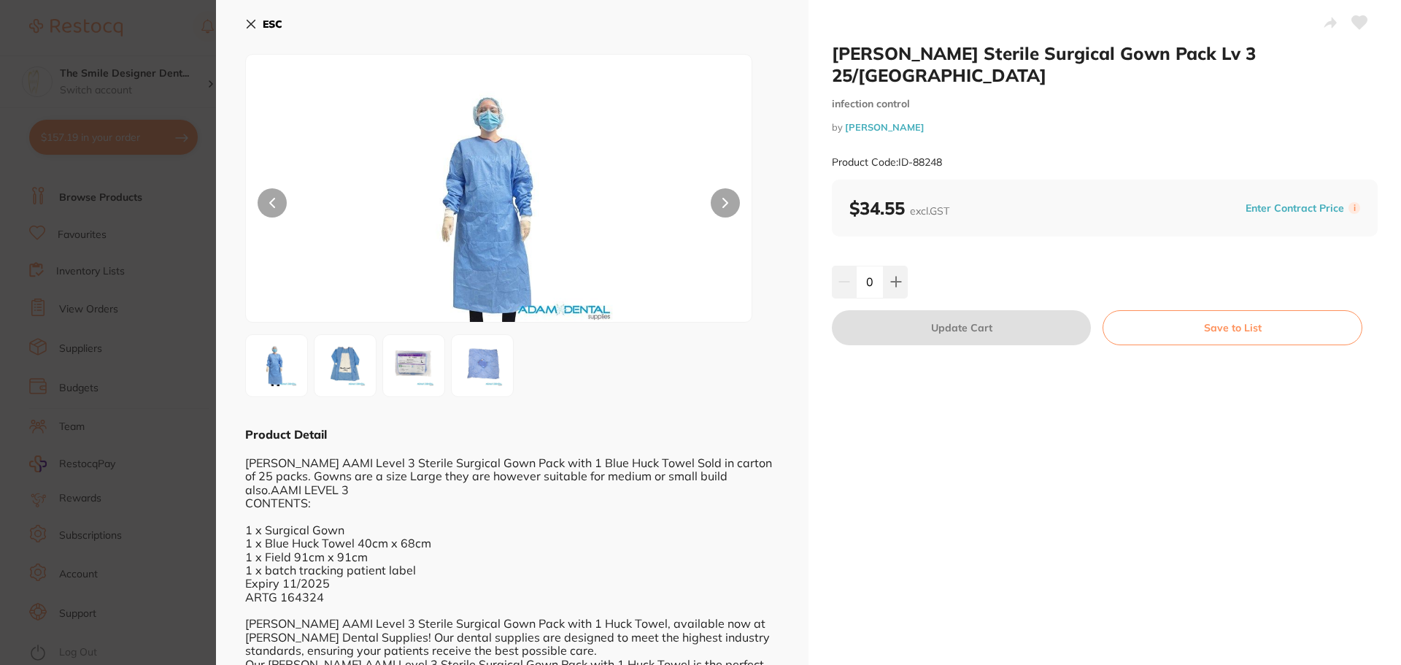
click at [142, 389] on section "[PERSON_NAME] Sterile Surgical Gown Pack Lv 3 25/Carton infection control by [P…" at bounding box center [700, 332] width 1401 height 665
click at [174, 428] on section "[PERSON_NAME] Sterile Surgical Gown Pack Lv 3 25/Carton infection control by [P…" at bounding box center [700, 332] width 1401 height 665
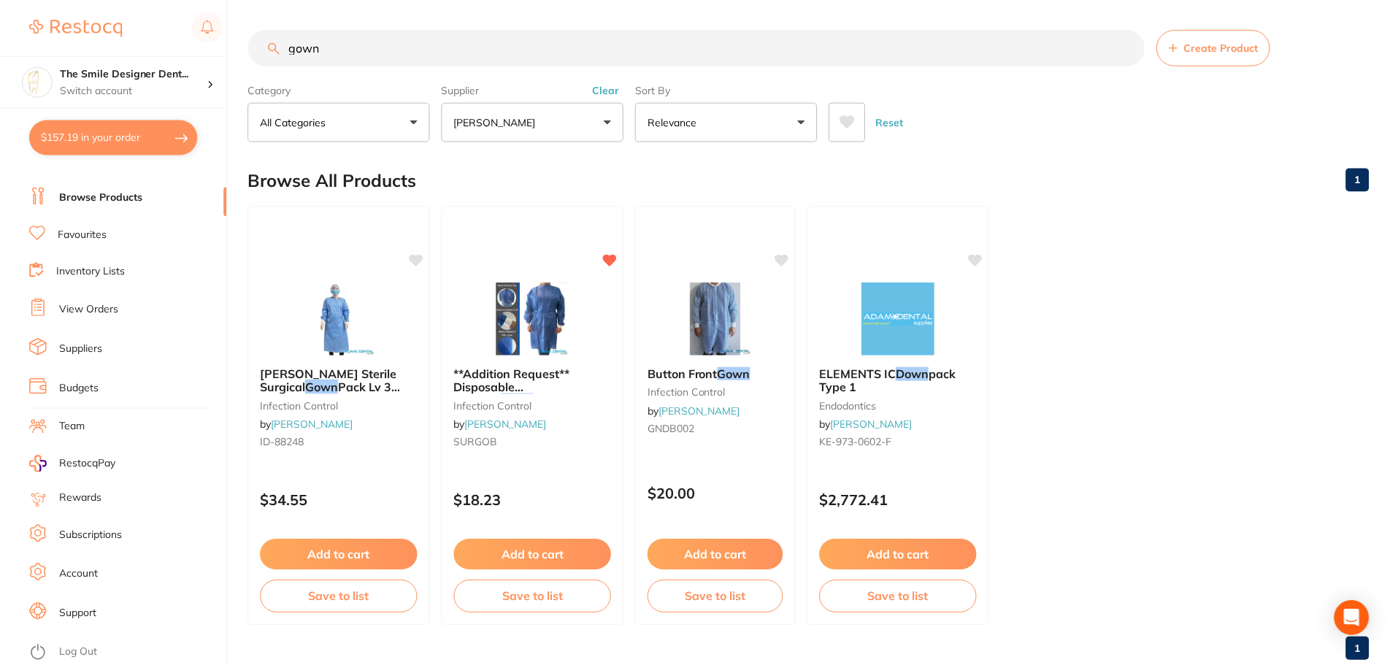
scroll to position [36, 0]
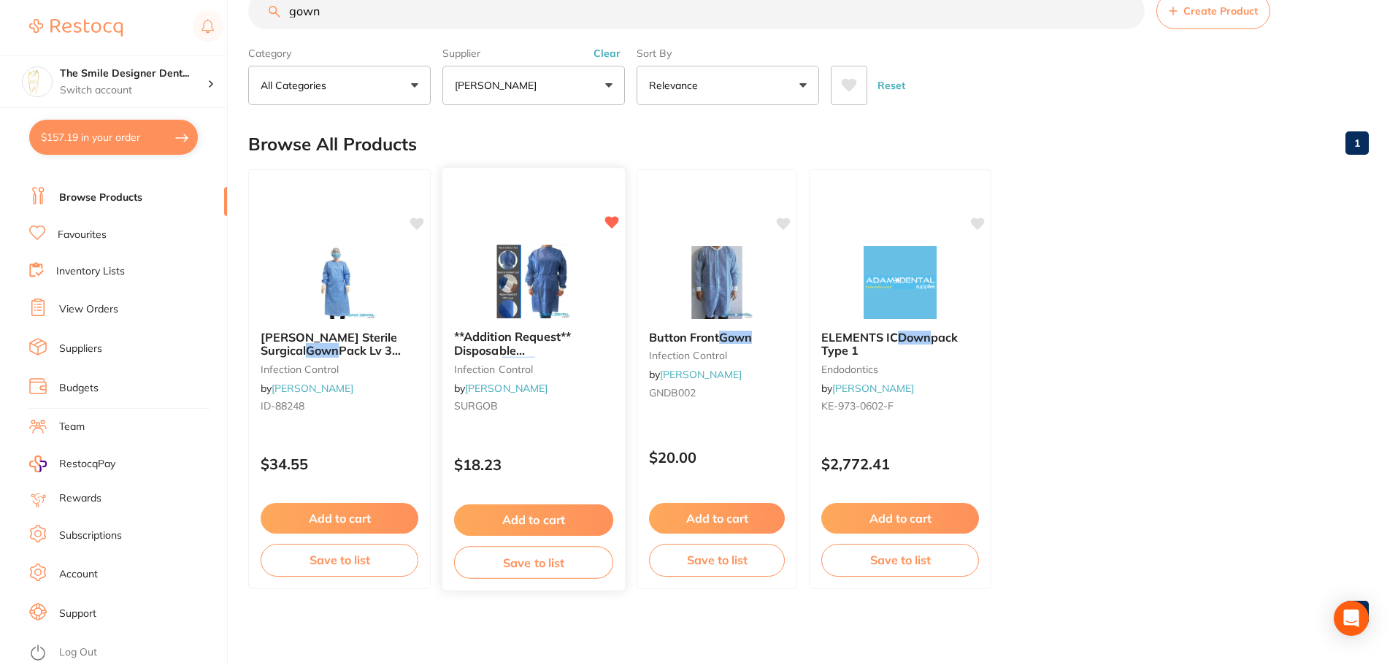
click at [537, 293] on img at bounding box center [533, 282] width 96 height 74
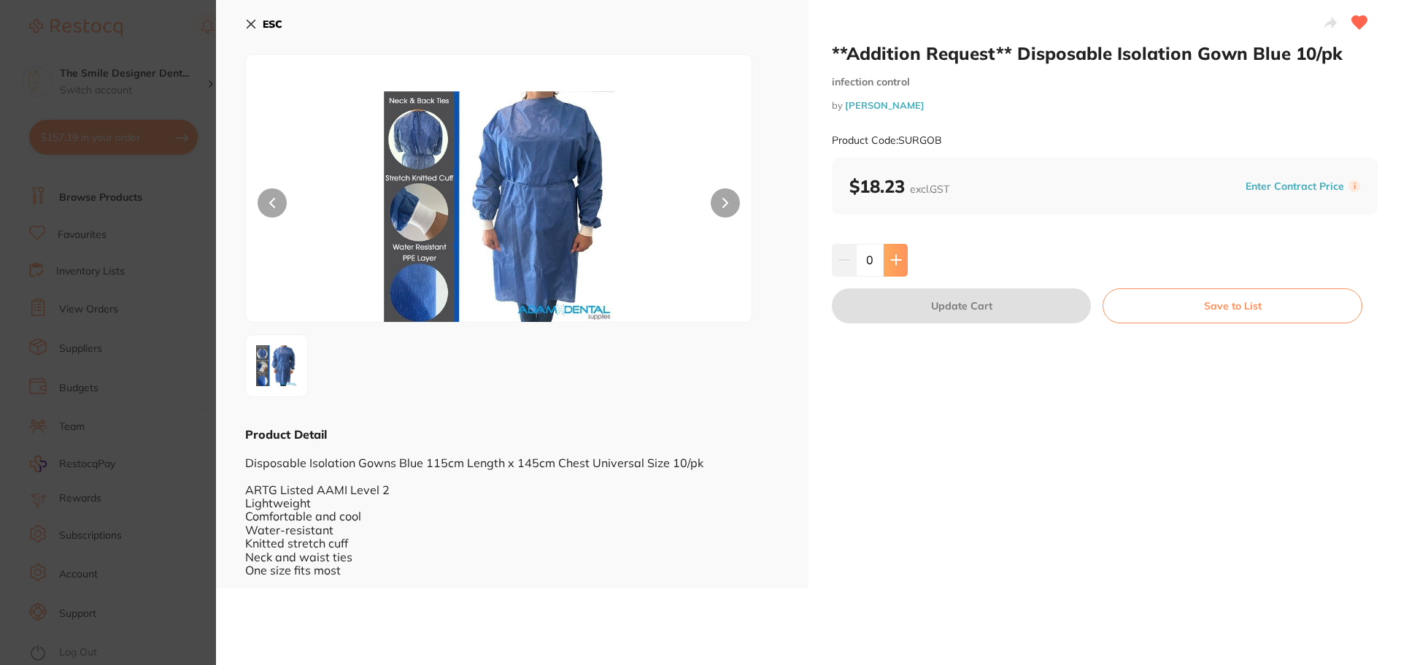
click at [885, 253] on button at bounding box center [896, 260] width 24 height 32
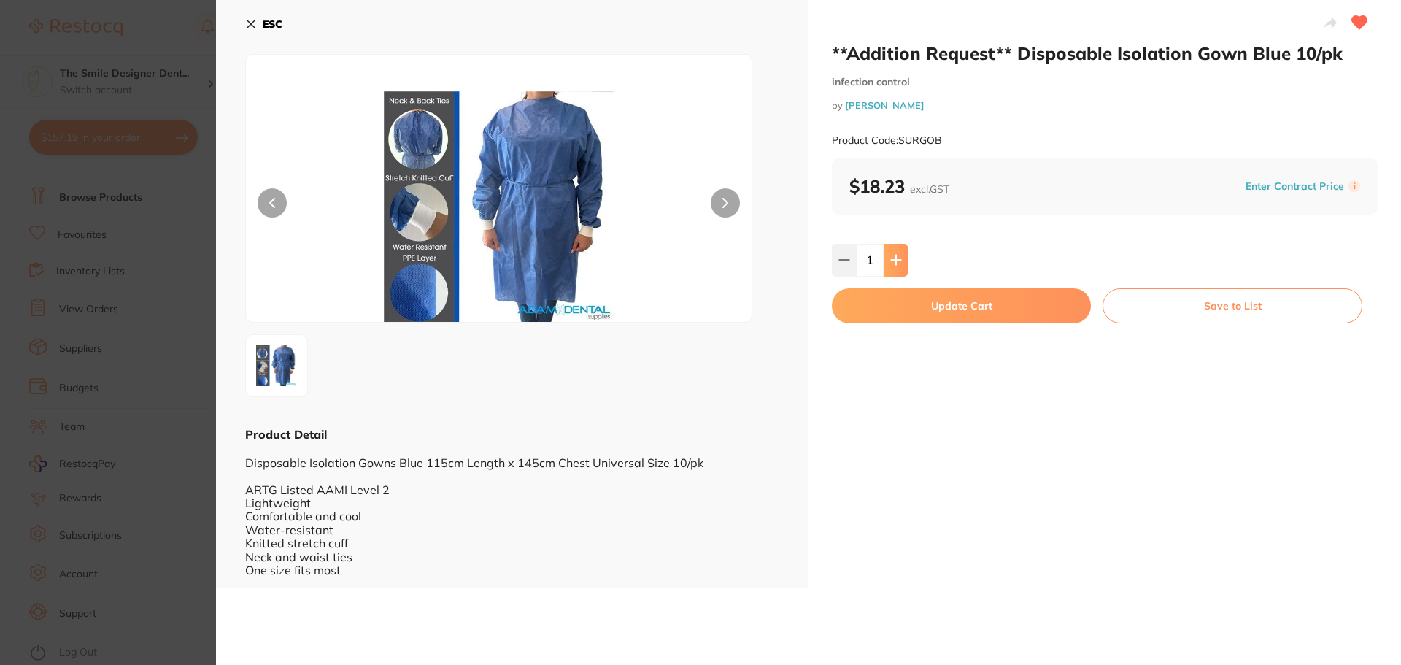
click at [885, 253] on button at bounding box center [896, 260] width 24 height 32
type input "2"
click at [916, 313] on button "Update Cart" at bounding box center [961, 305] width 259 height 35
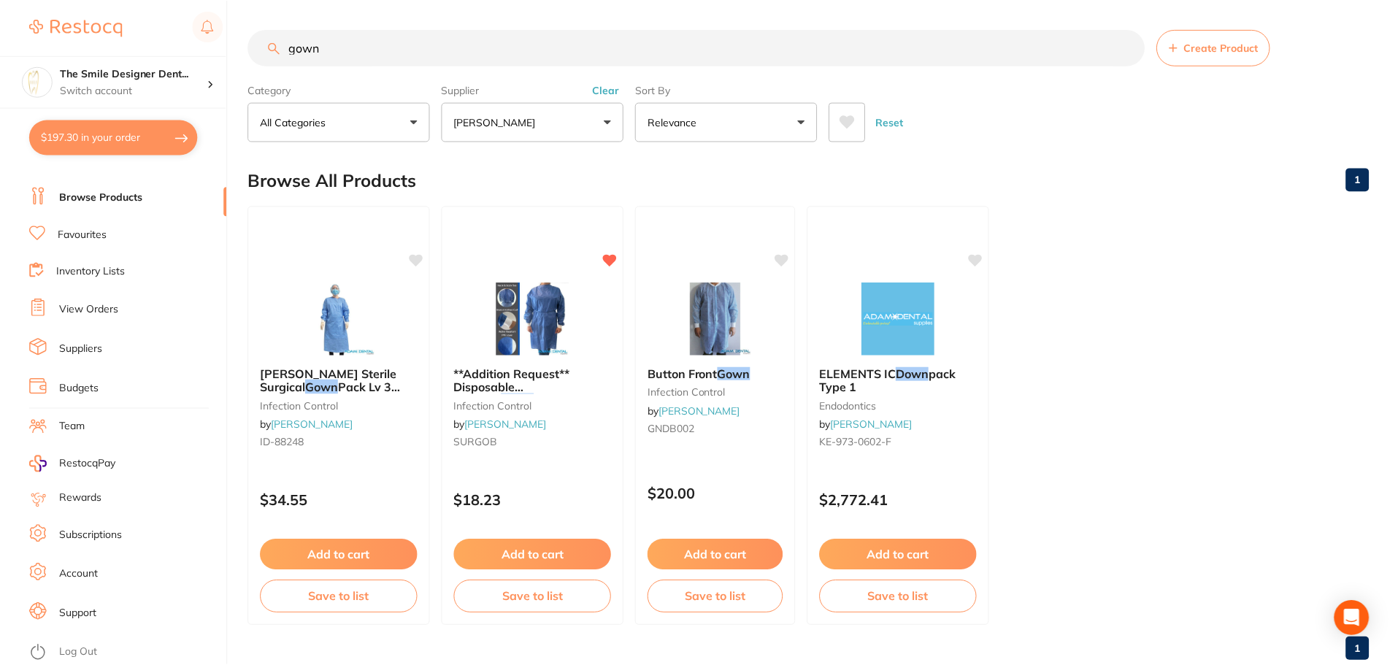
scroll to position [36, 0]
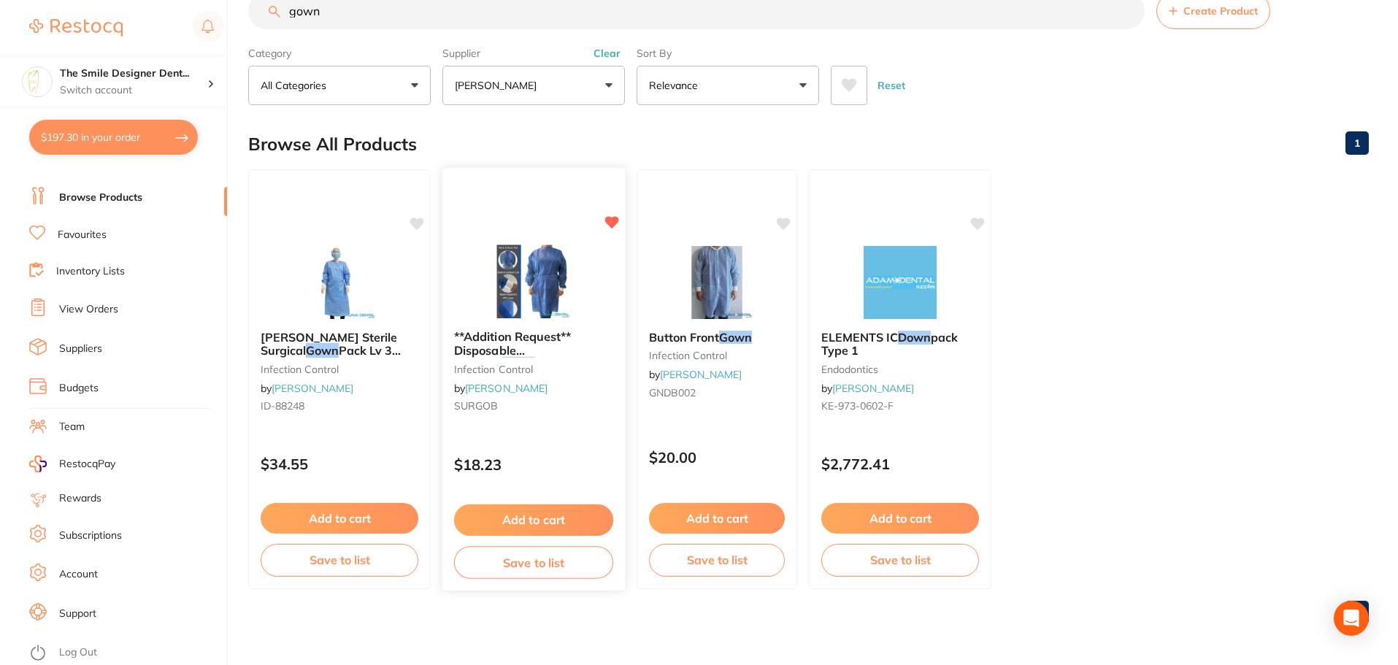
click at [558, 418] on div "**Addition Request** Disposable Isolation Gown Blue 10/pk infection control by …" at bounding box center [533, 374] width 182 height 112
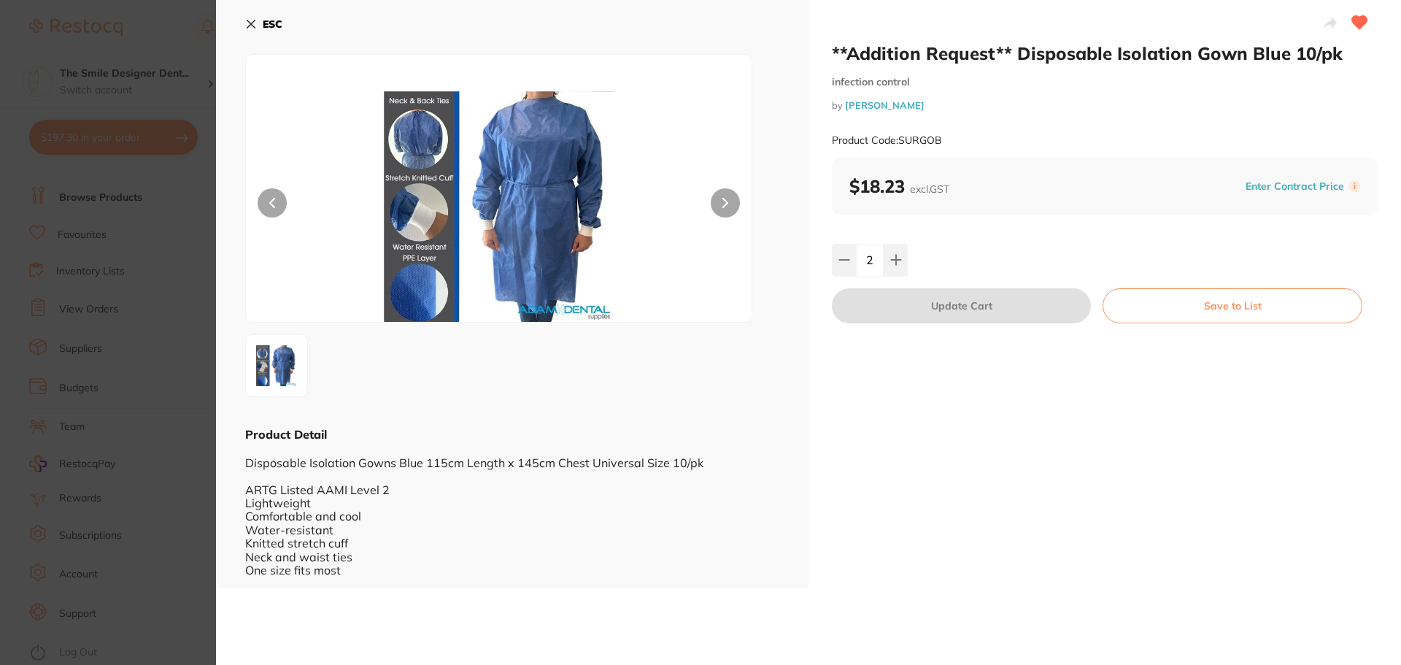
click at [192, 439] on section "**Addition Request** Disposable Isolation Gown Blue 10/pk infection control by …" at bounding box center [700, 332] width 1401 height 665
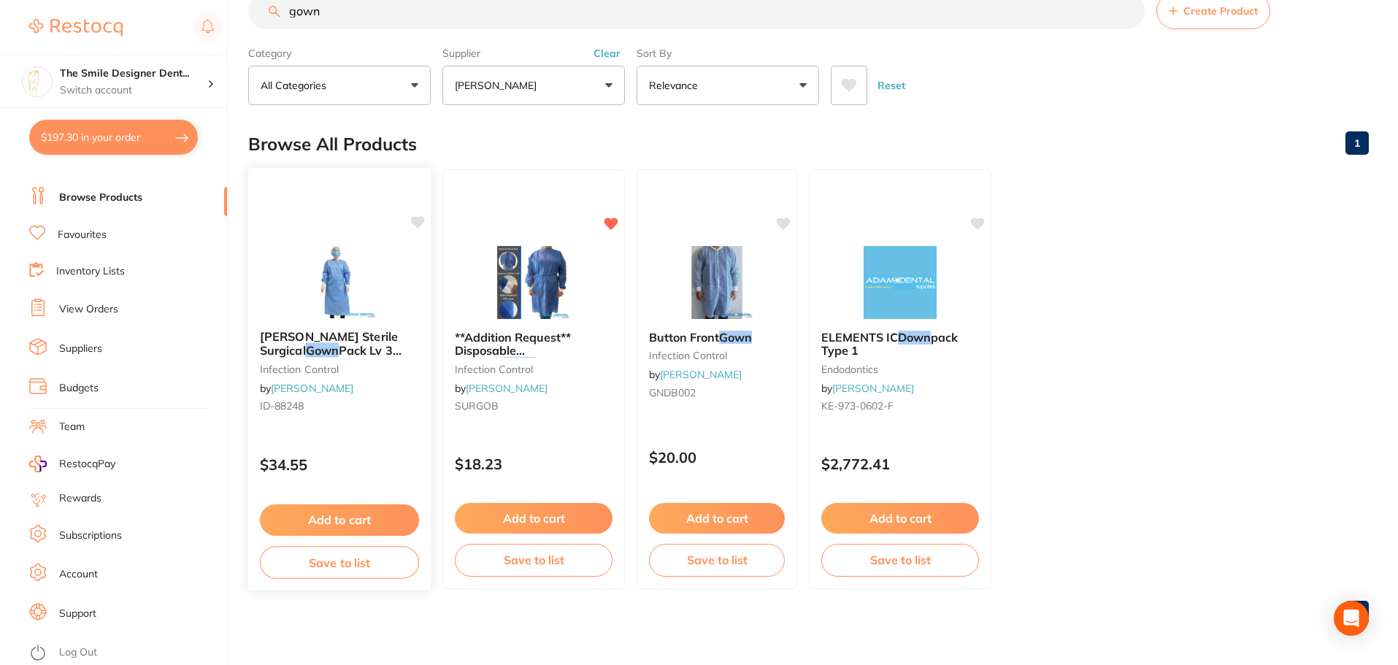
click at [379, 400] on small "ID-88248" at bounding box center [339, 406] width 159 height 12
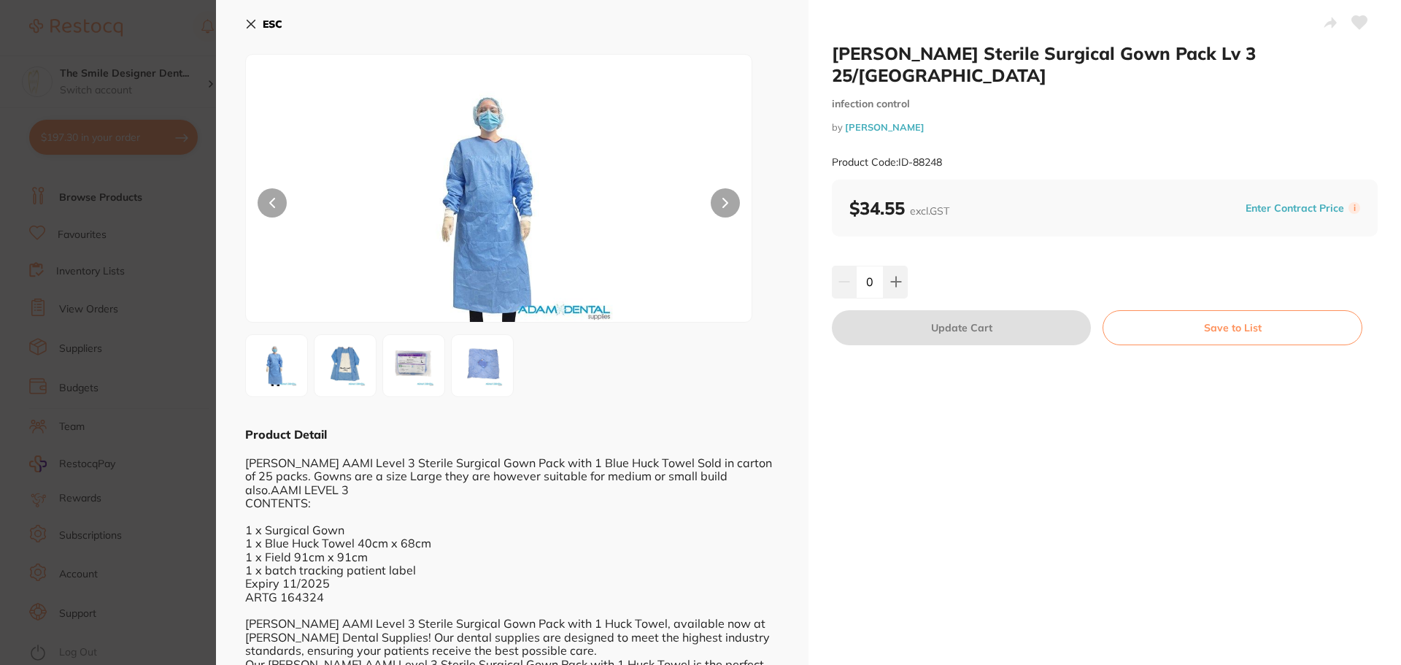
click at [142, 448] on section "[PERSON_NAME] Sterile Surgical Gown Pack Lv 3 25/Carton infection control by [P…" at bounding box center [700, 332] width 1401 height 665
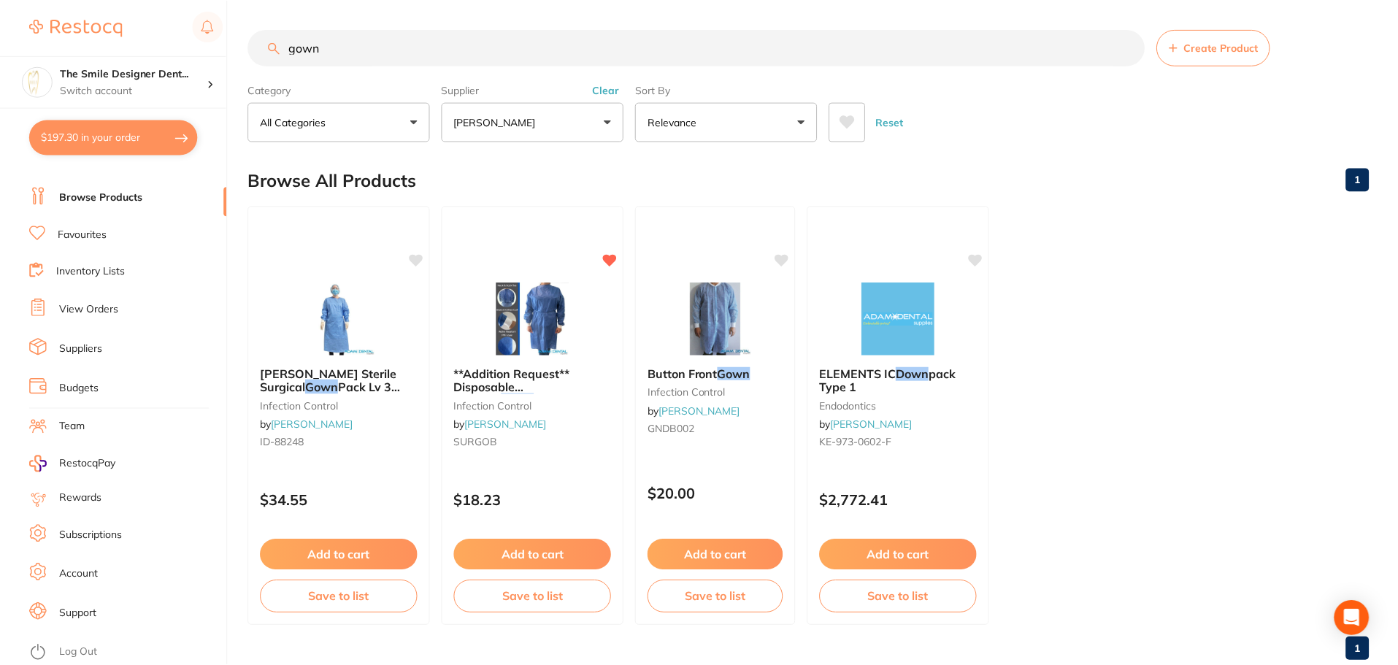
scroll to position [36, 0]
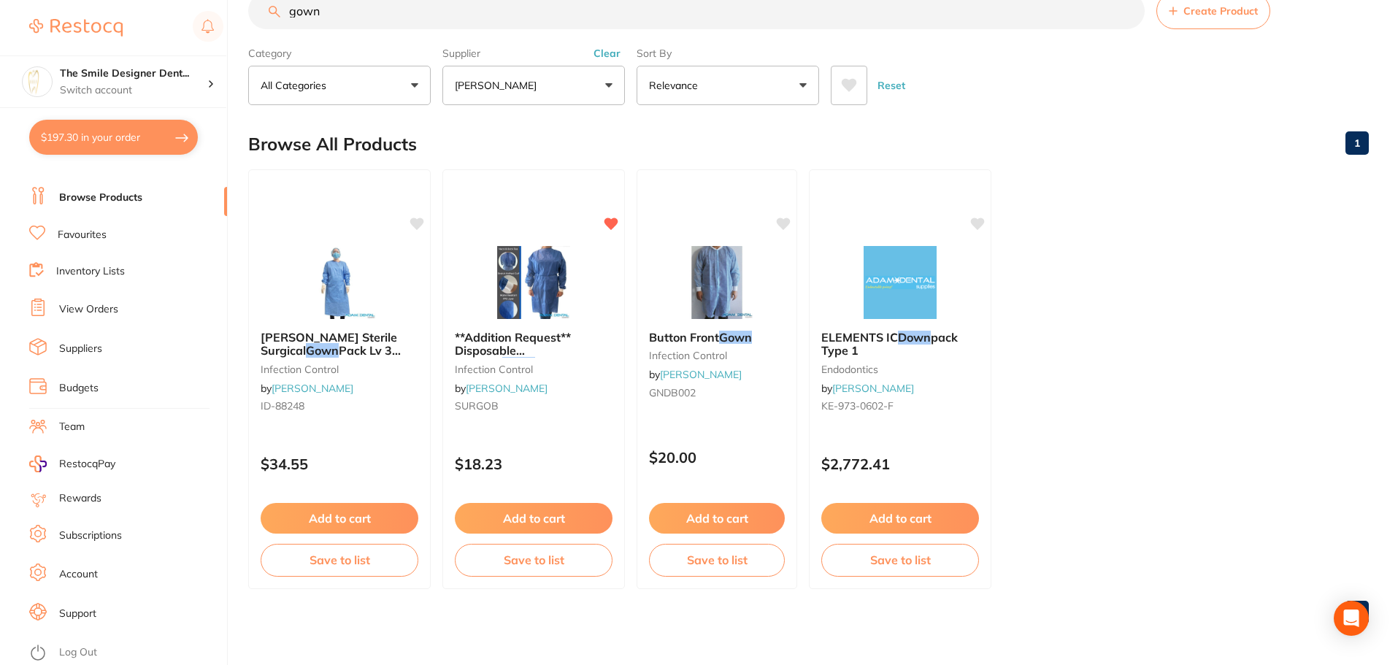
click at [120, 142] on button "$197.30 in your order" at bounding box center [113, 137] width 169 height 35
checkbox input "true"
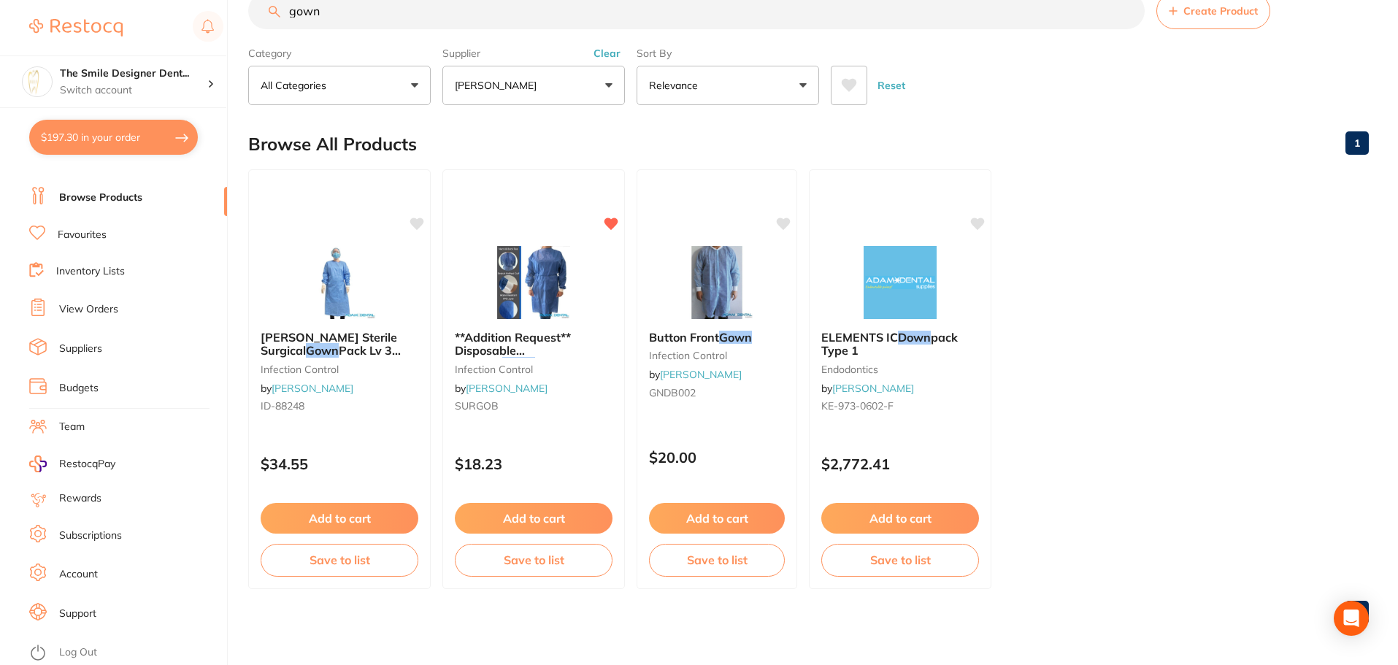
checkbox input "true"
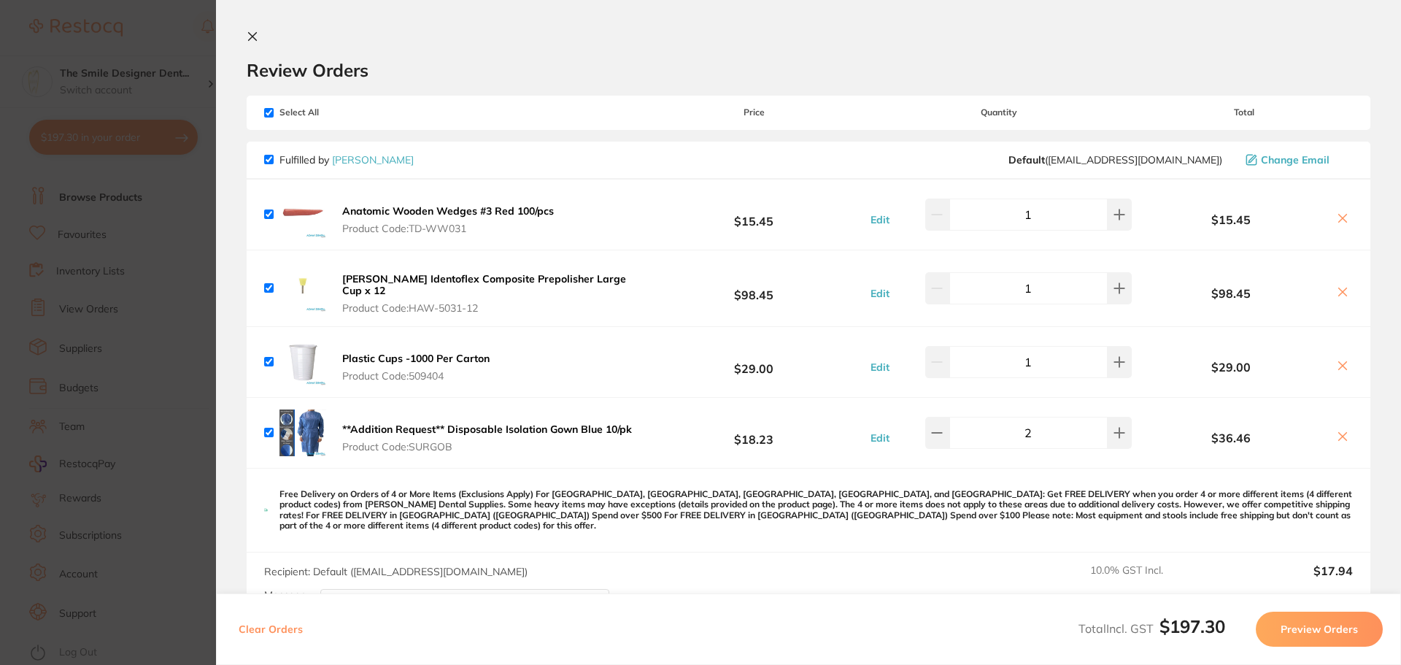
click at [115, 275] on section "Update RRP Set your pre negotiated price for this item. Item Agreed RRP (excl. …" at bounding box center [700, 332] width 1401 height 665
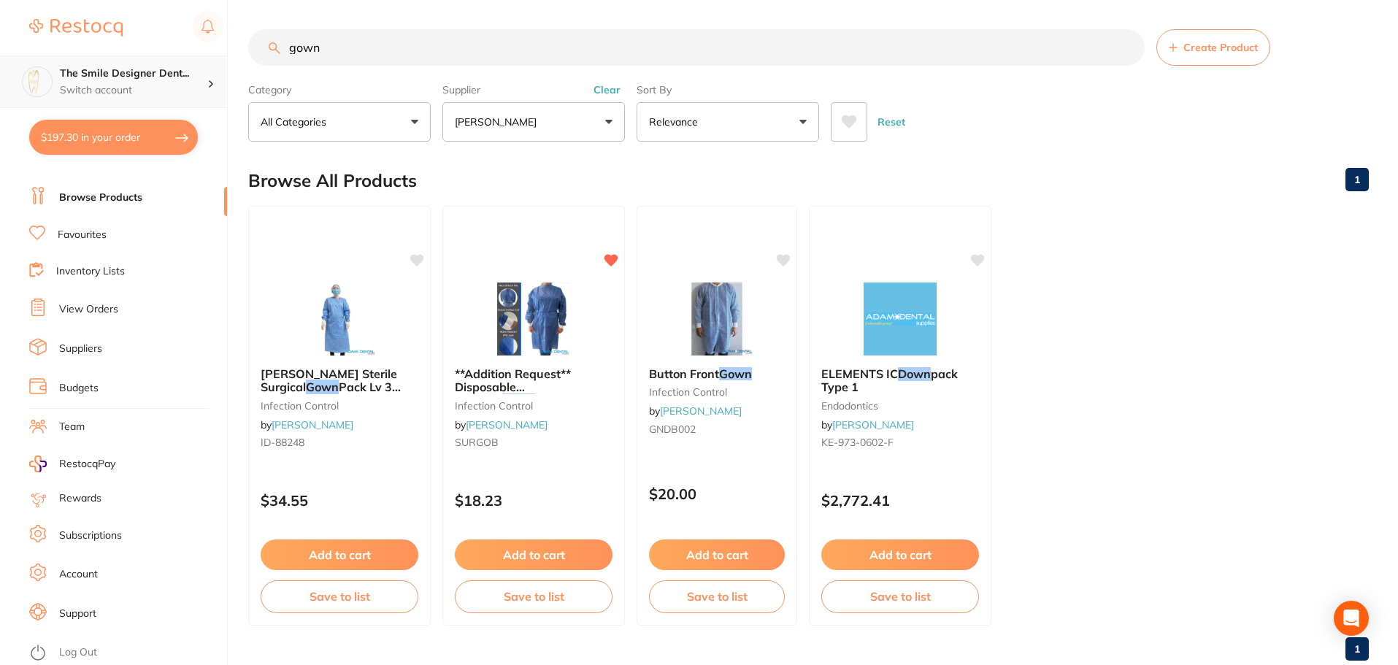
click at [194, 83] on p "Switch account" at bounding box center [133, 90] width 147 height 15
